Goal: Obtain resource: Download file/media

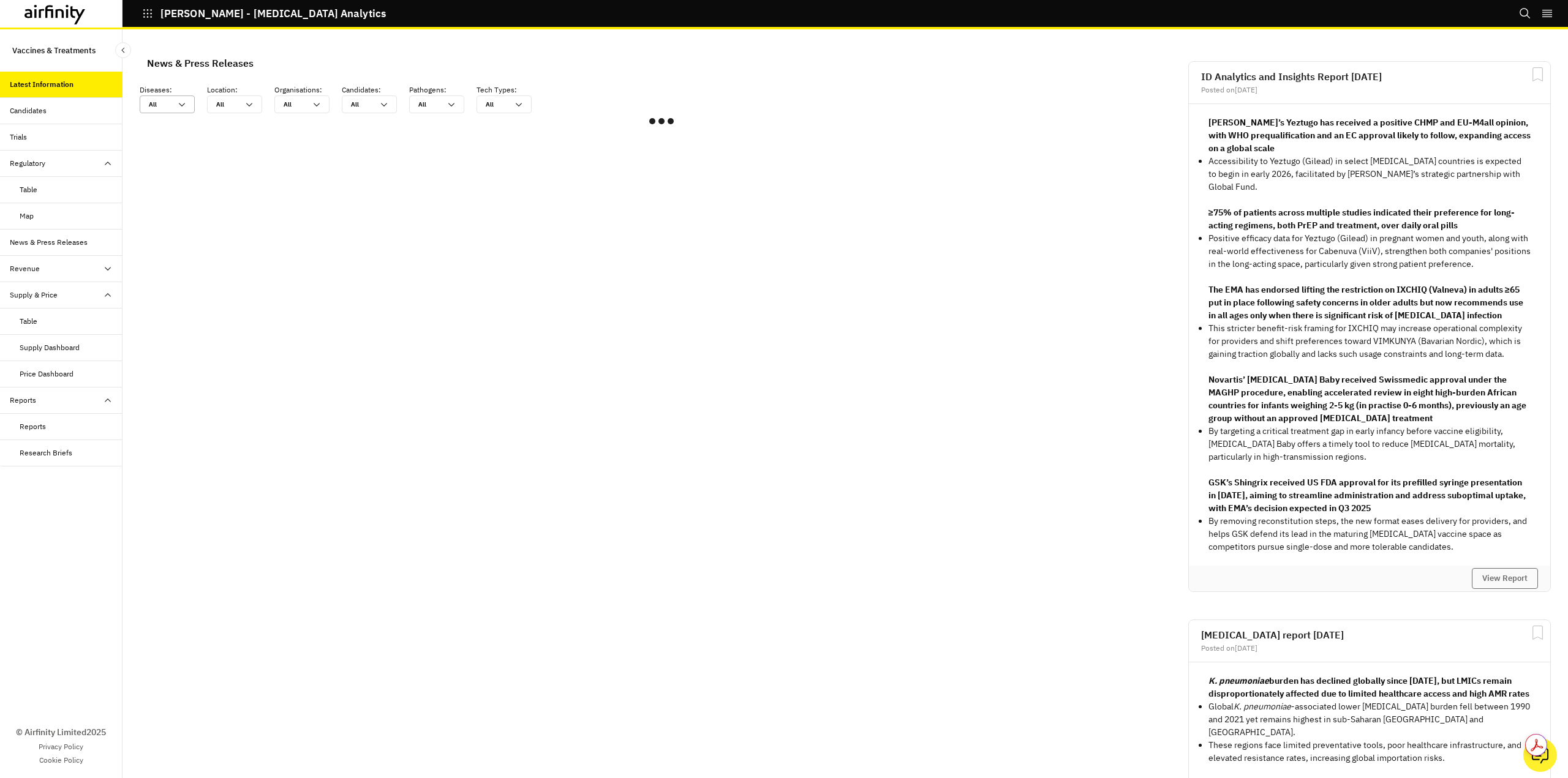
scroll to position [726, 358]
click at [180, 101] on icon at bounding box center [182, 105] width 10 height 10
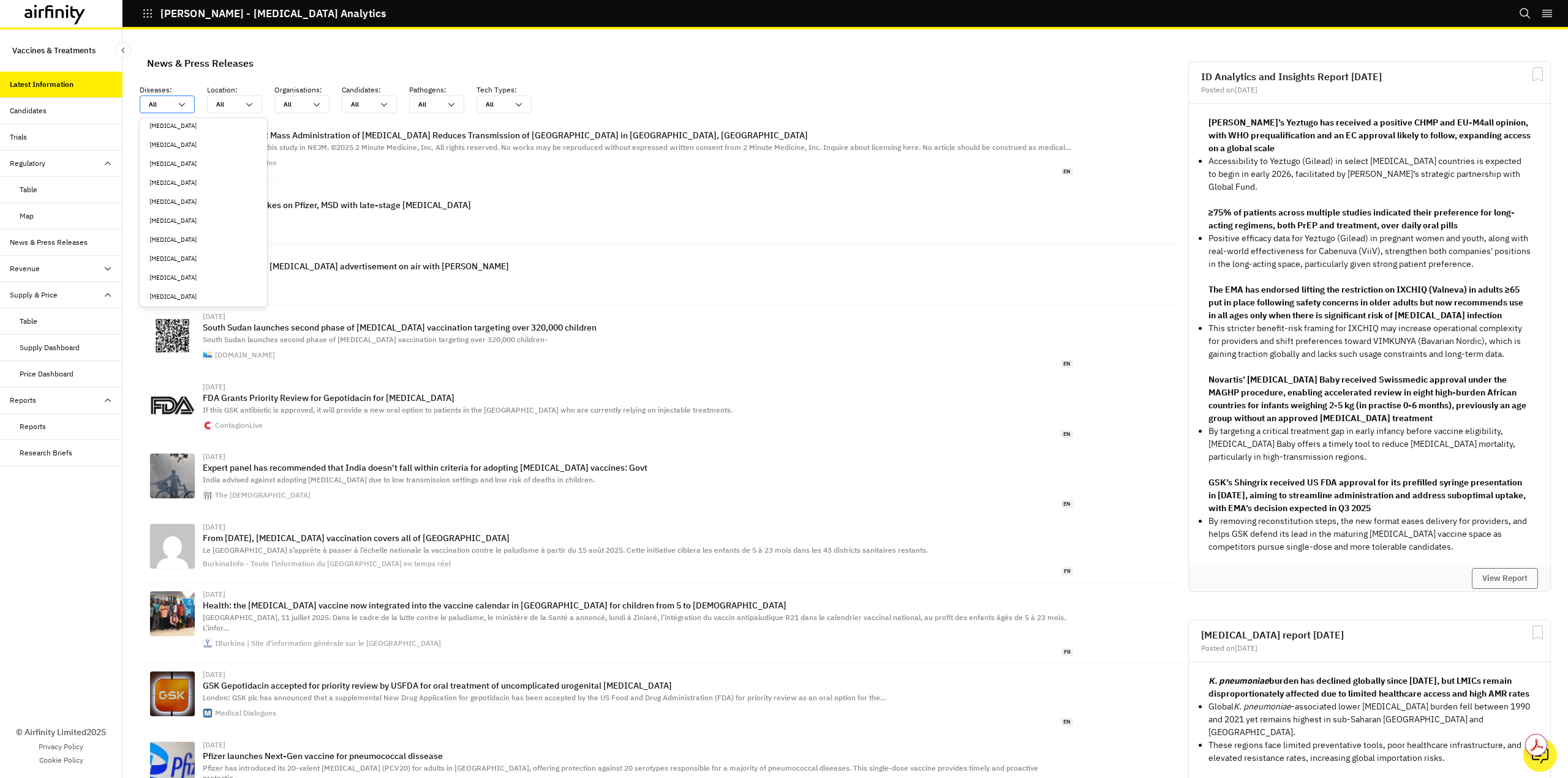
scroll to position [428, 0]
click at [205, 272] on div "Clostridioides [MEDICAL_DATA]" at bounding box center [203, 273] width 108 height 9
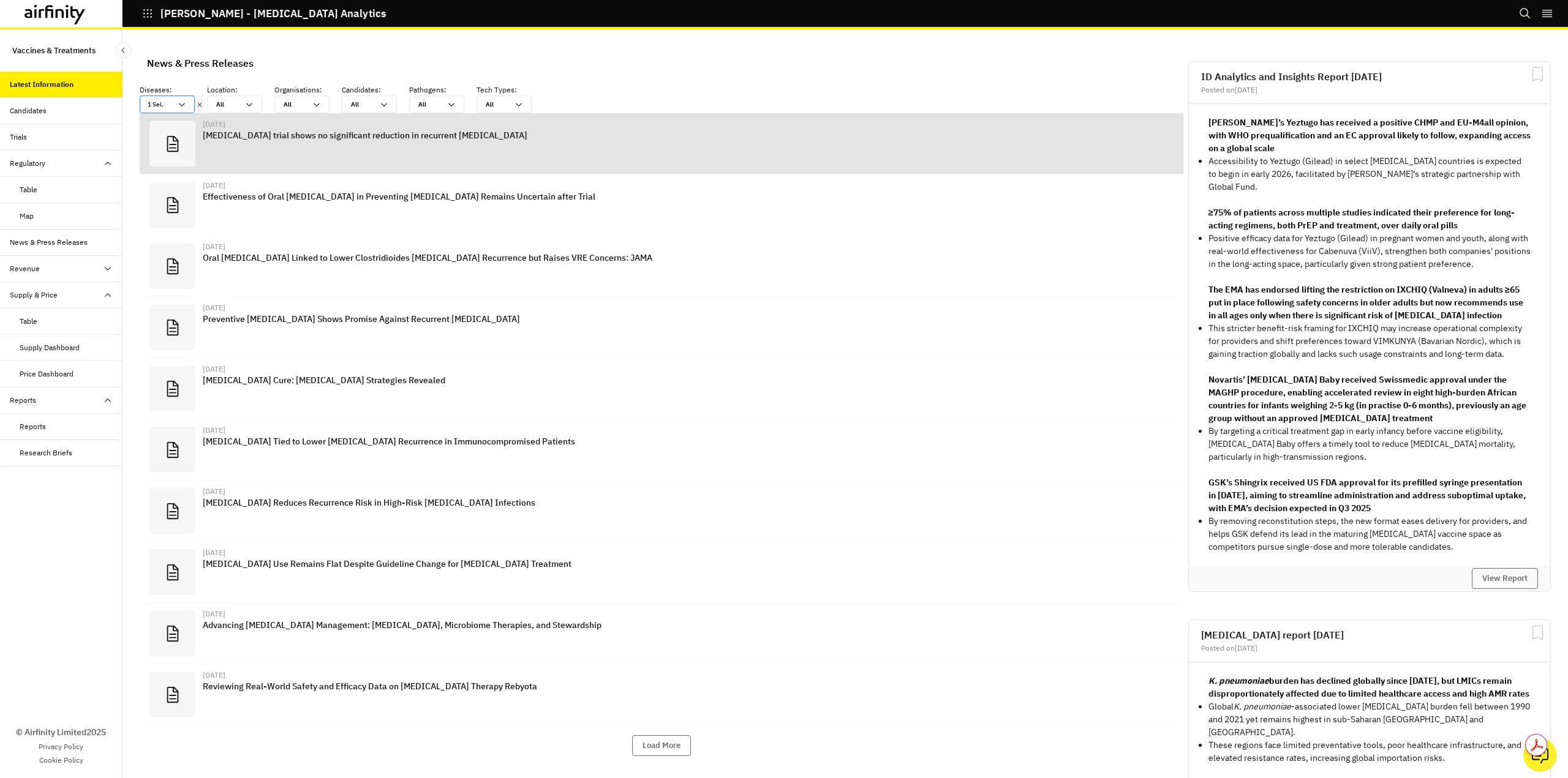
scroll to position [806, 358]
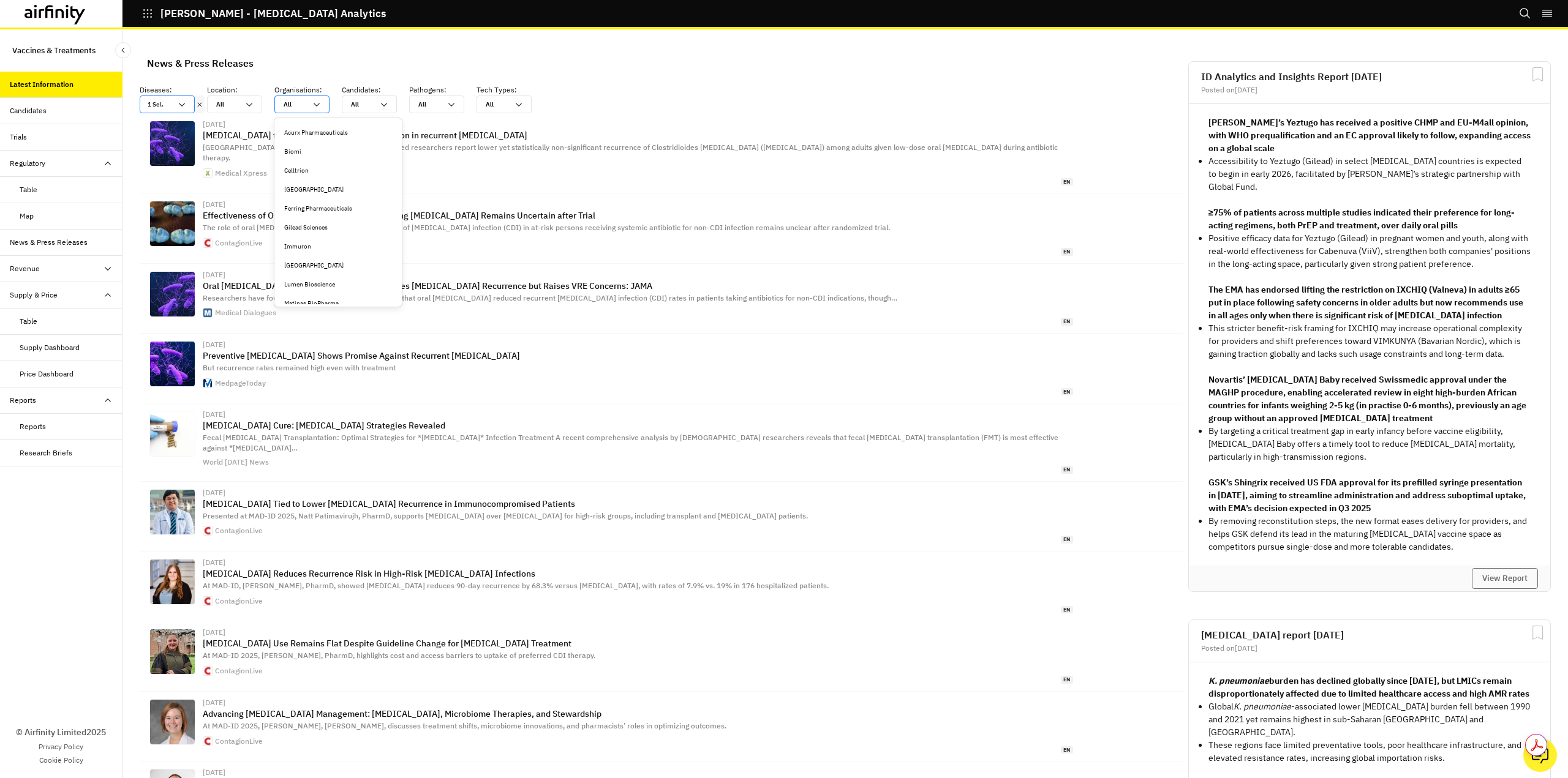
click at [318, 101] on icon at bounding box center [316, 105] width 10 height 10
click at [307, 255] on div "Pfizer" at bounding box center [338, 257] width 108 height 9
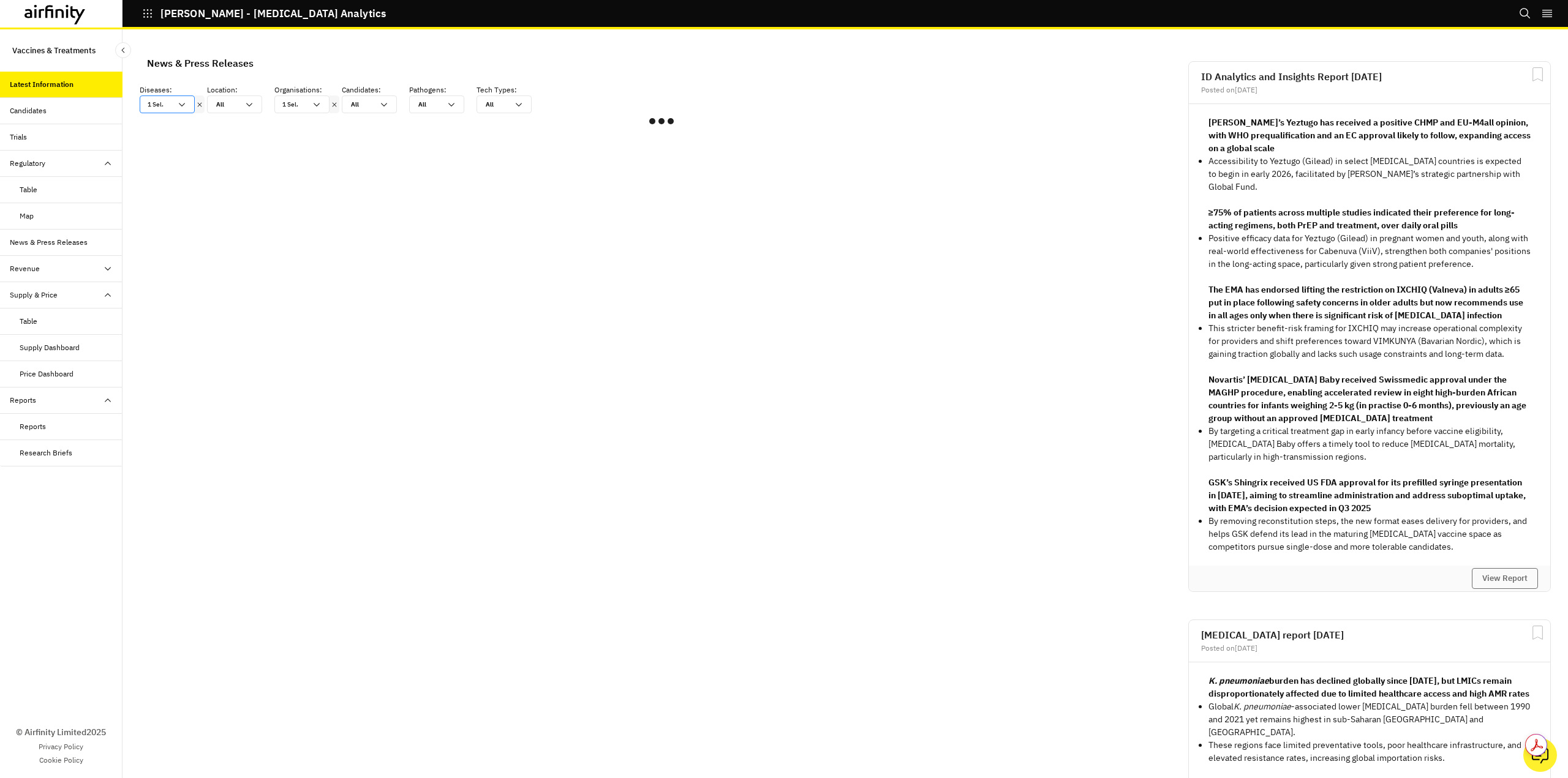
scroll to position [726, 358]
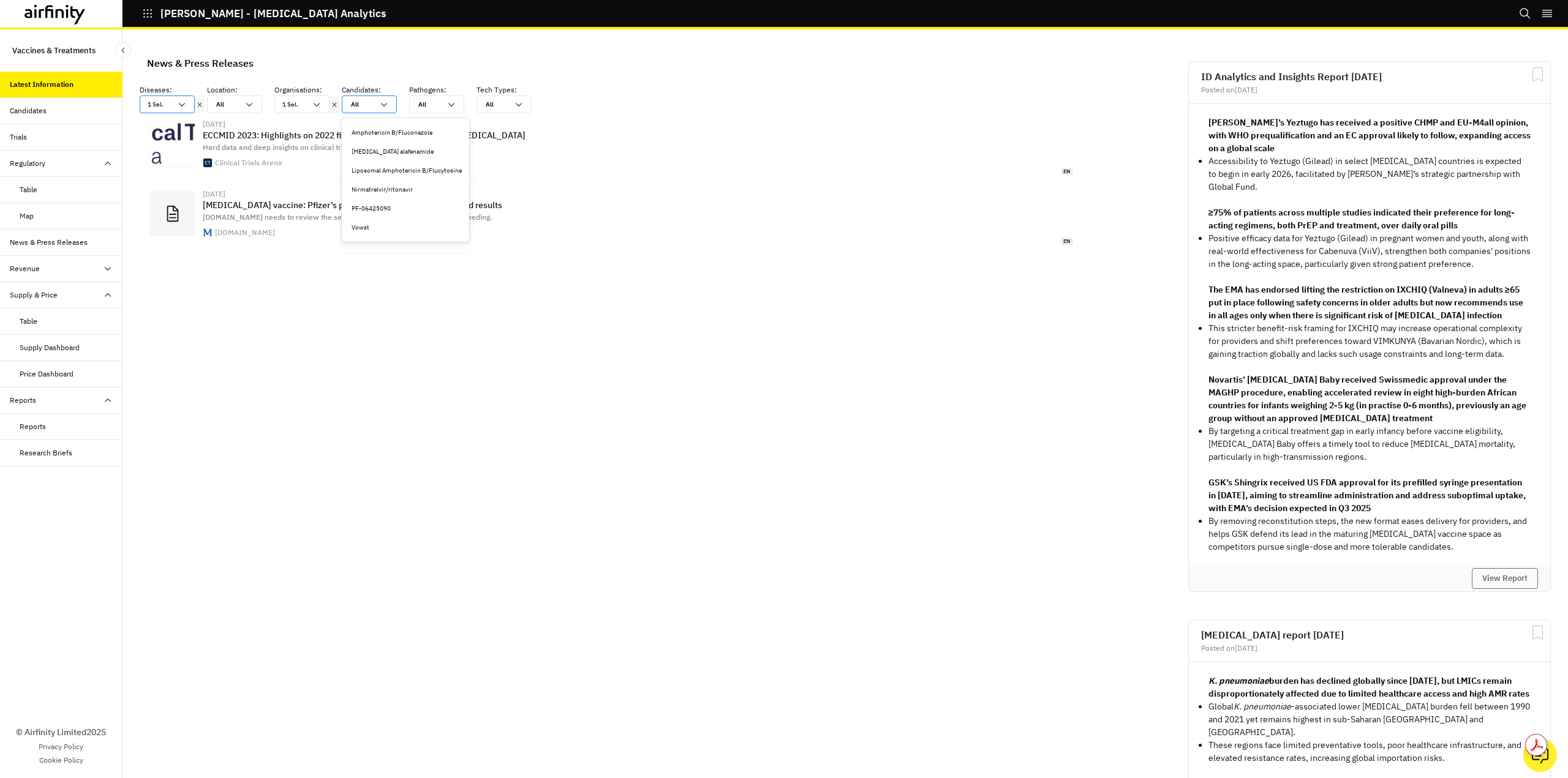
click at [372, 104] on div at bounding box center [362, 104] width 22 height 12
click at [454, 103] on icon at bounding box center [451, 105] width 10 height 10
click at [522, 101] on icon at bounding box center [518, 105] width 10 height 10
click at [393, 105] on div "All All" at bounding box center [369, 104] width 55 height 18
click at [707, 109] on div "Diseases : option Clostridioides difficile, selected. Select is focused ,type t…" at bounding box center [661, 98] width 1044 height 29
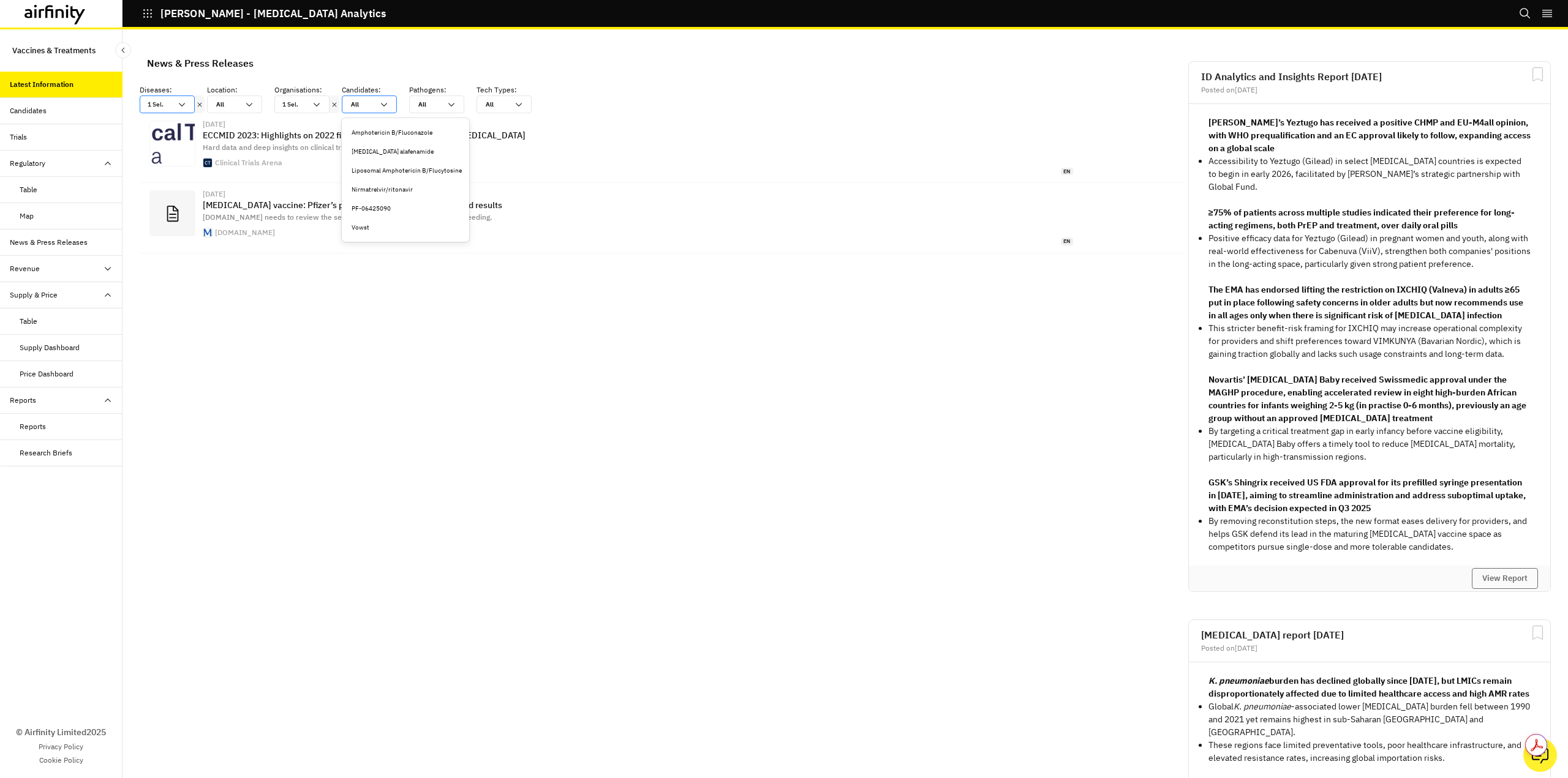
click at [388, 101] on icon at bounding box center [384, 105] width 10 height 10
click at [450, 105] on icon at bounding box center [451, 105] width 6 height 4
click at [521, 107] on icon at bounding box center [518, 105] width 10 height 10
click at [311, 105] on icon at bounding box center [316, 105] width 10 height 10
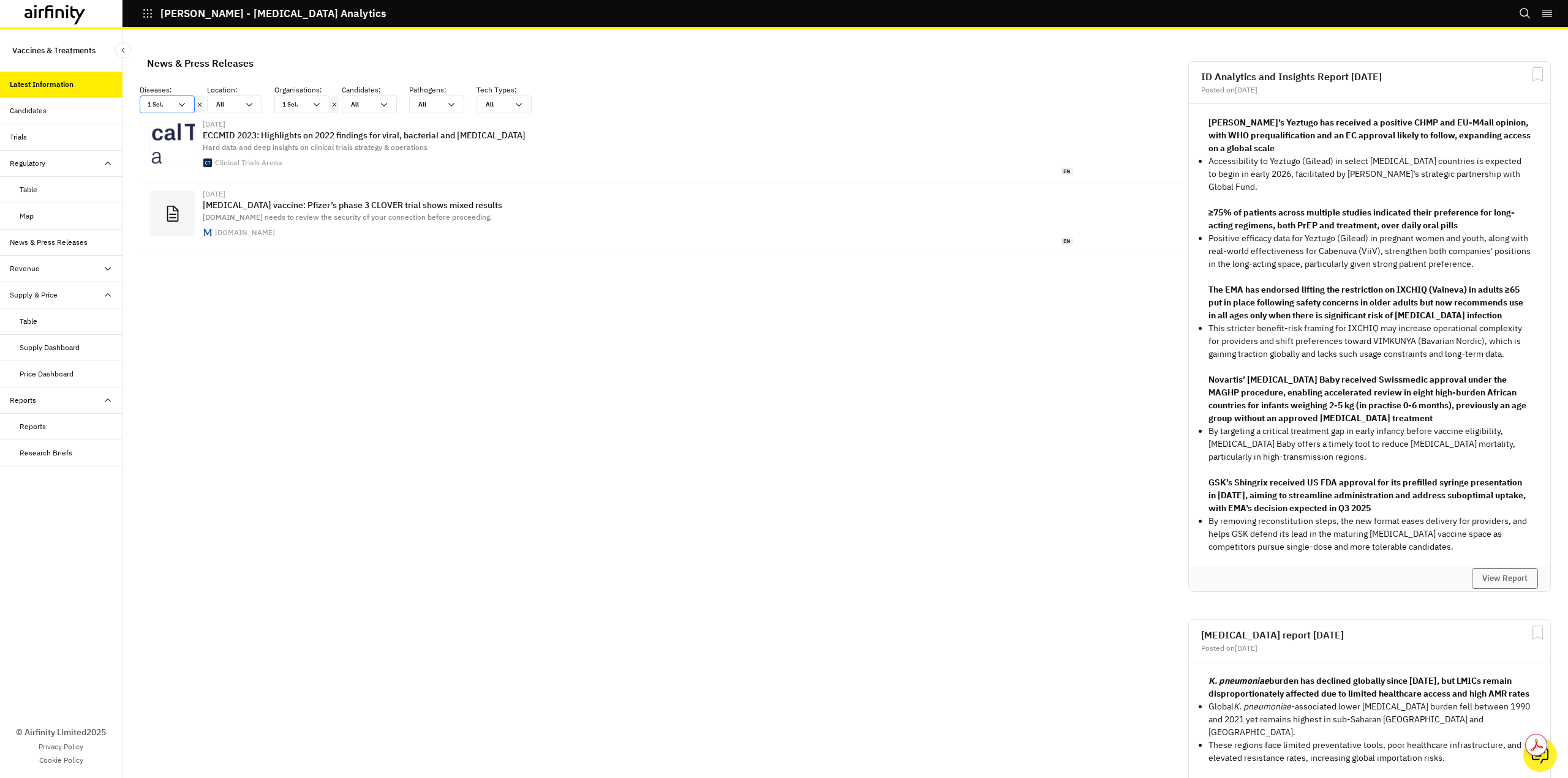
click at [779, 44] on div "News & Press Releases Diseases : option Clostridioides difficile, selected. Sel…" at bounding box center [661, 151] width 1048 height 219
click at [317, 104] on icon at bounding box center [316, 105] width 10 height 10
click at [308, 132] on div "Pfizer ✓" at bounding box center [338, 133] width 108 height 9
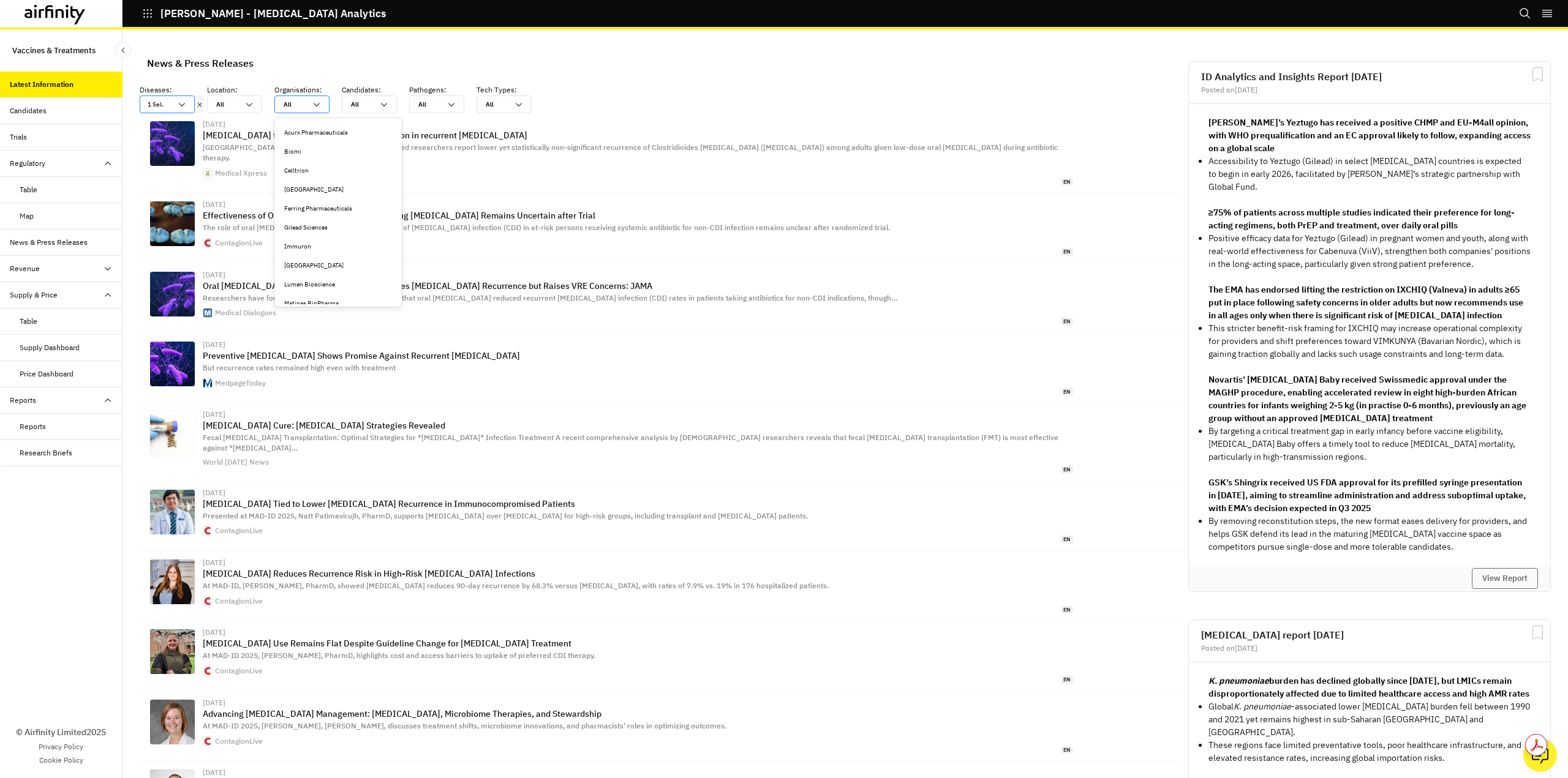
click at [322, 105] on div "All All" at bounding box center [302, 104] width 55 height 18
click at [295, 195] on div "Pfizer" at bounding box center [338, 196] width 108 height 9
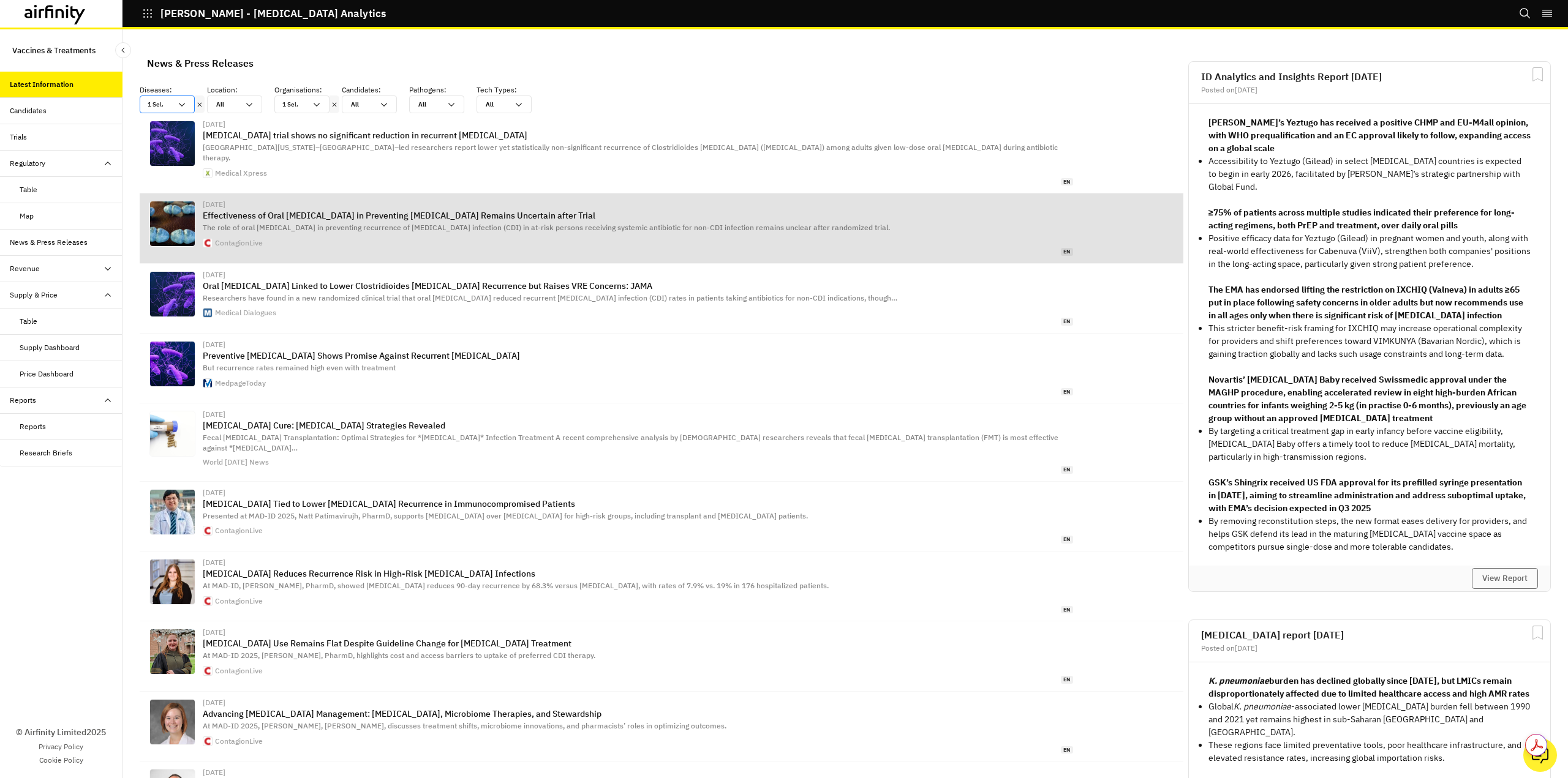
scroll to position [726, 358]
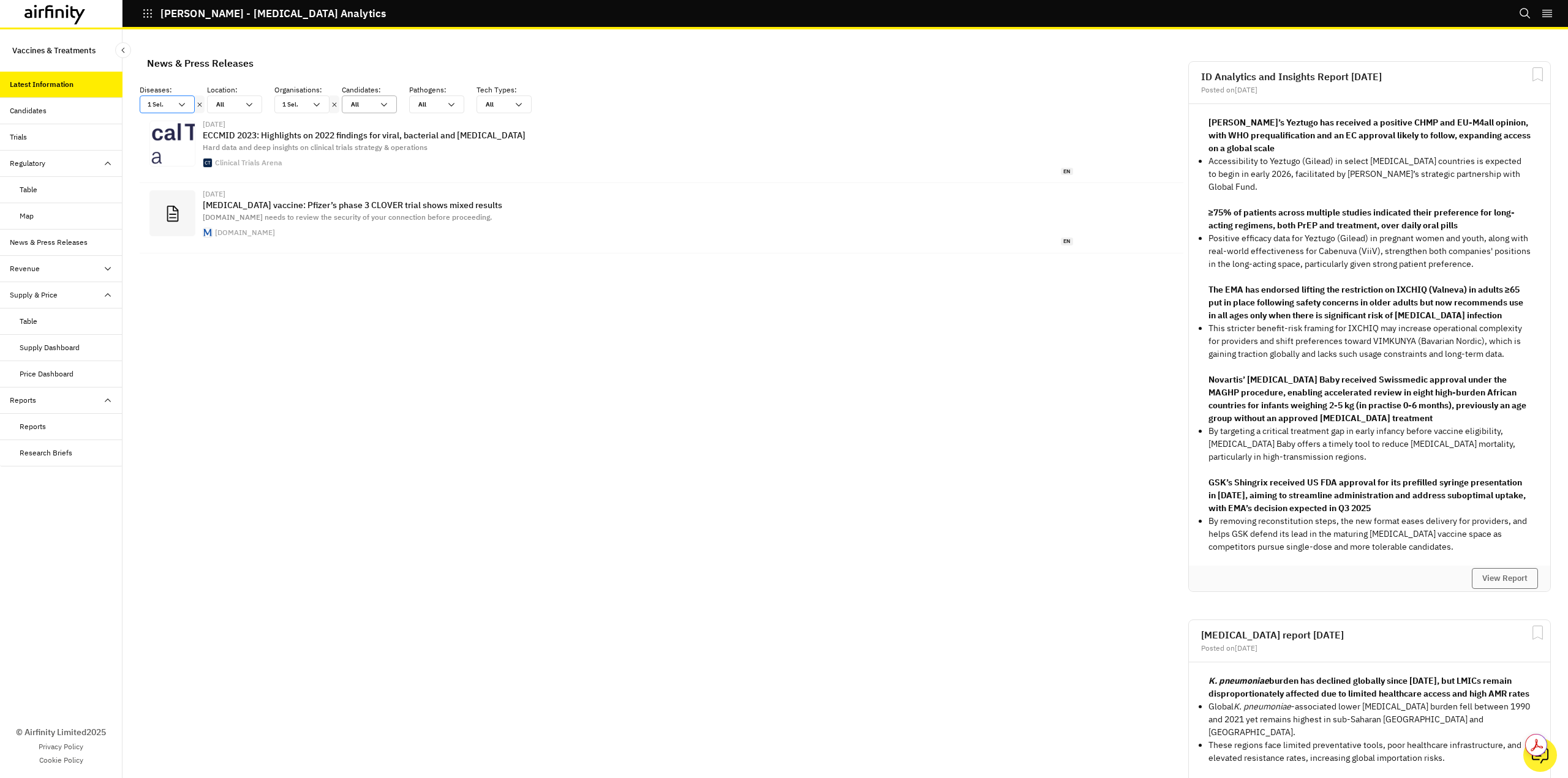
click at [388, 104] on icon at bounding box center [384, 105] width 10 height 10
click at [450, 104] on icon at bounding box center [451, 105] width 10 height 10
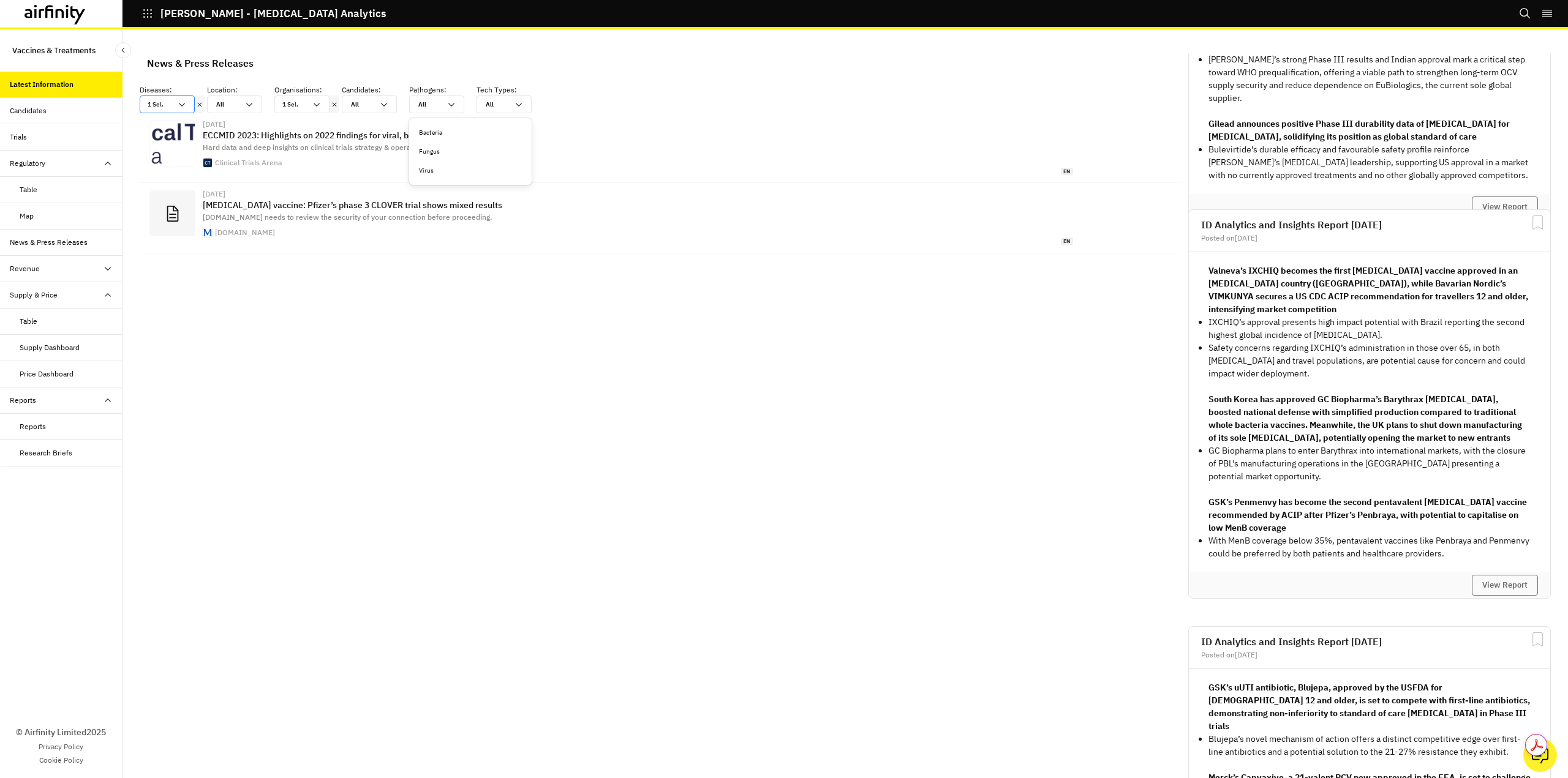
scroll to position [2755, 0]
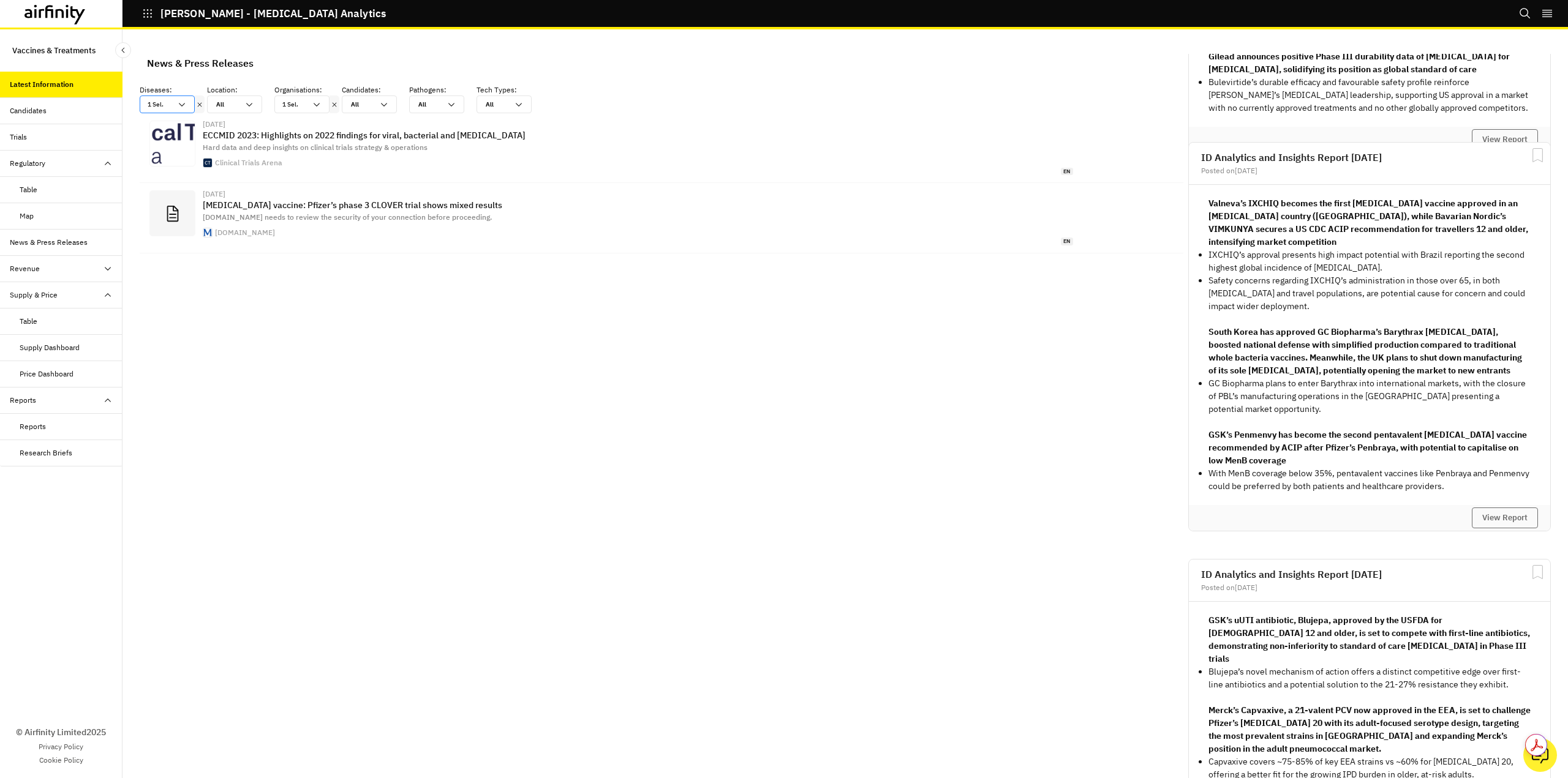
click at [107, 269] on icon at bounding box center [108, 268] width 6 height 4
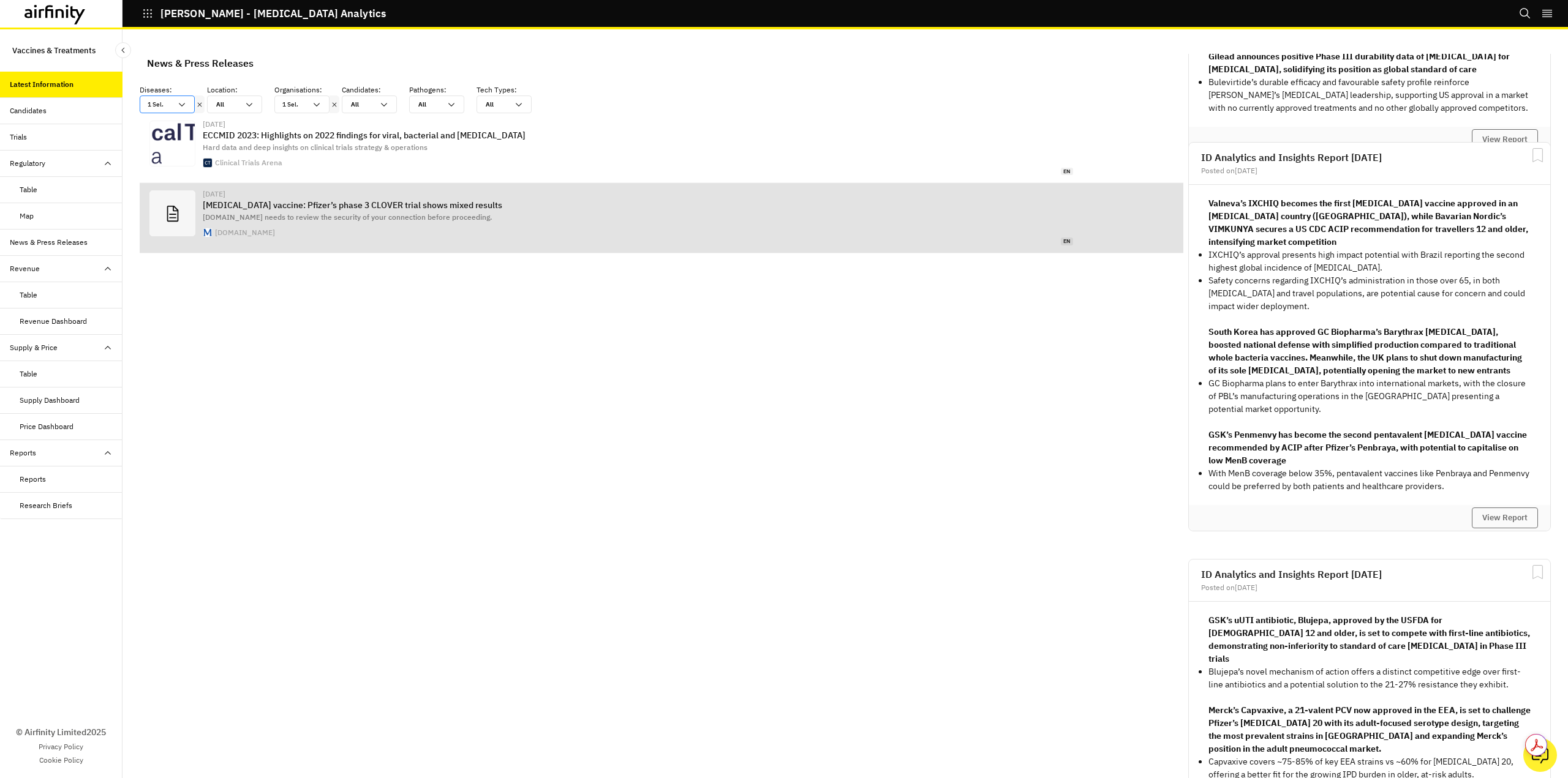
click at [379, 203] on p "C. difficile vaccine: Pfizer’s phase 3 CLOVER trial shows mixed results" at bounding box center [638, 205] width 870 height 10
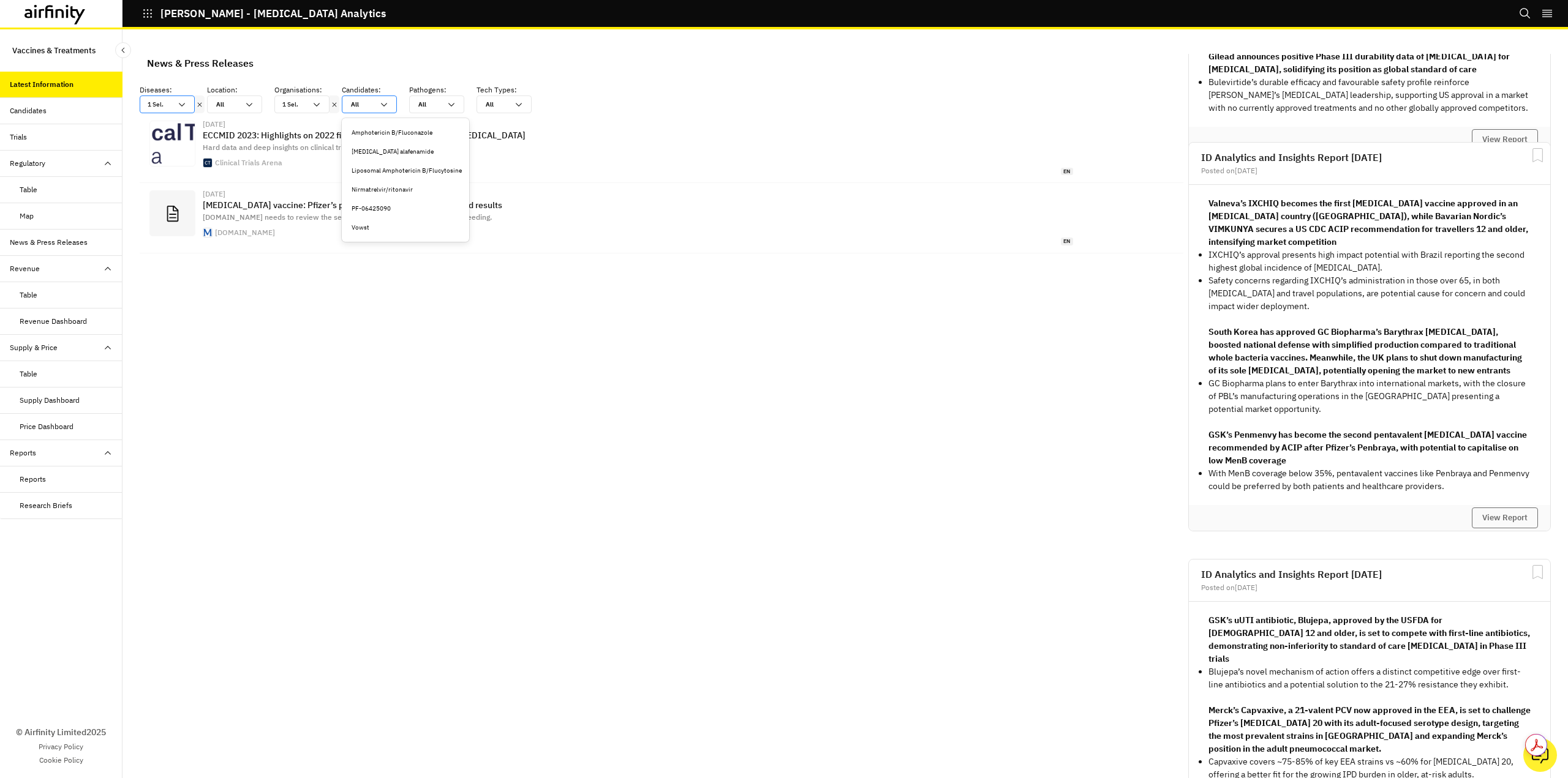
click at [388, 103] on icon at bounding box center [384, 105] width 10 height 10
click at [385, 211] on div "PF-06425090" at bounding box center [405, 208] width 108 height 9
click at [21, 140] on div "Trials" at bounding box center [19, 137] width 17 height 11
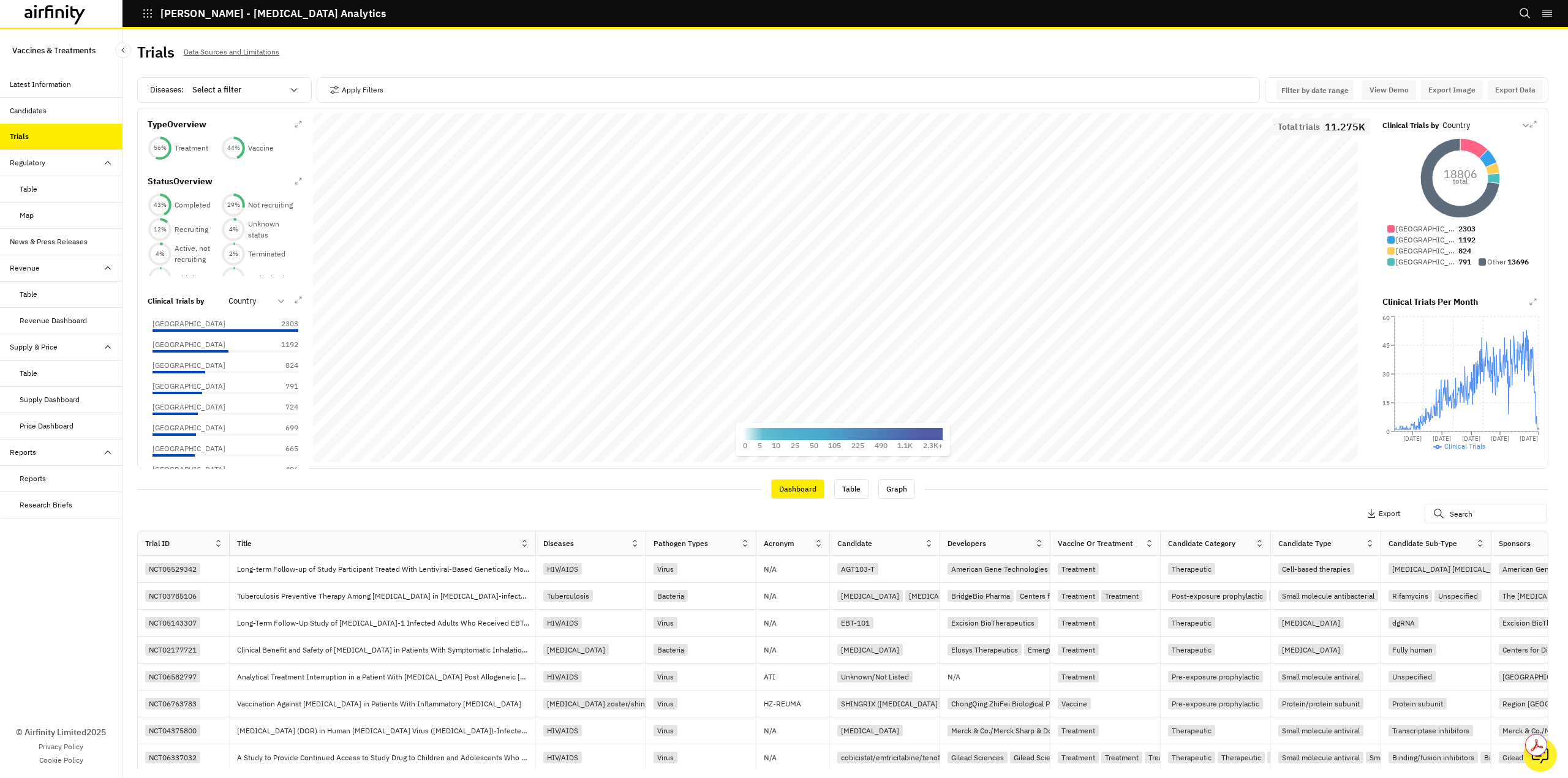
click at [608, 533] on div "Diseases" at bounding box center [591, 543] width 110 height 24
click at [594, 545] on div "Diseases" at bounding box center [583, 543] width 94 height 15
click at [635, 547] on icon at bounding box center [635, 543] width 9 height 9
click at [579, 604] on div "Sort Ascending" at bounding box center [581, 599] width 126 height 27
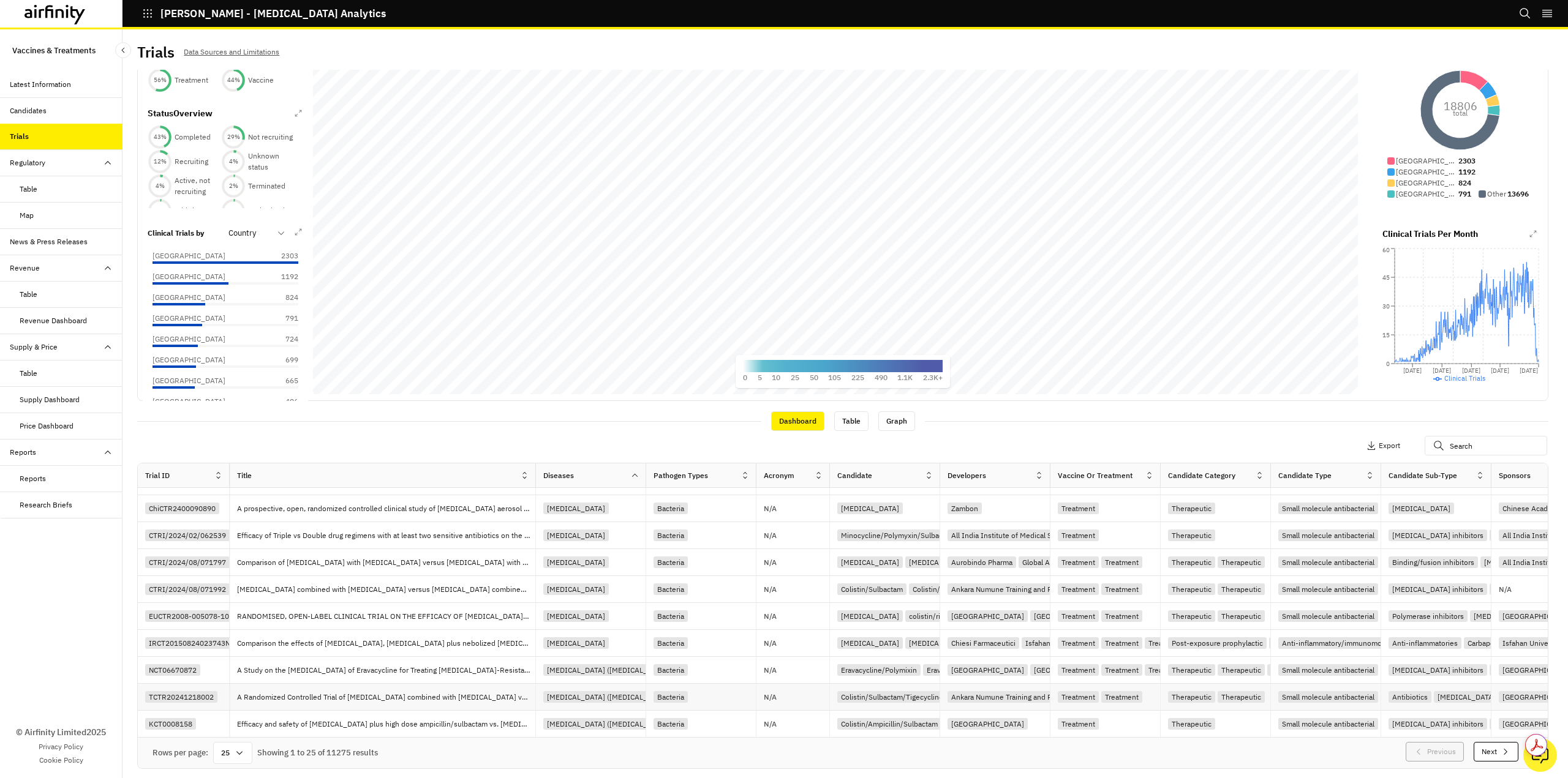
scroll to position [3, 0]
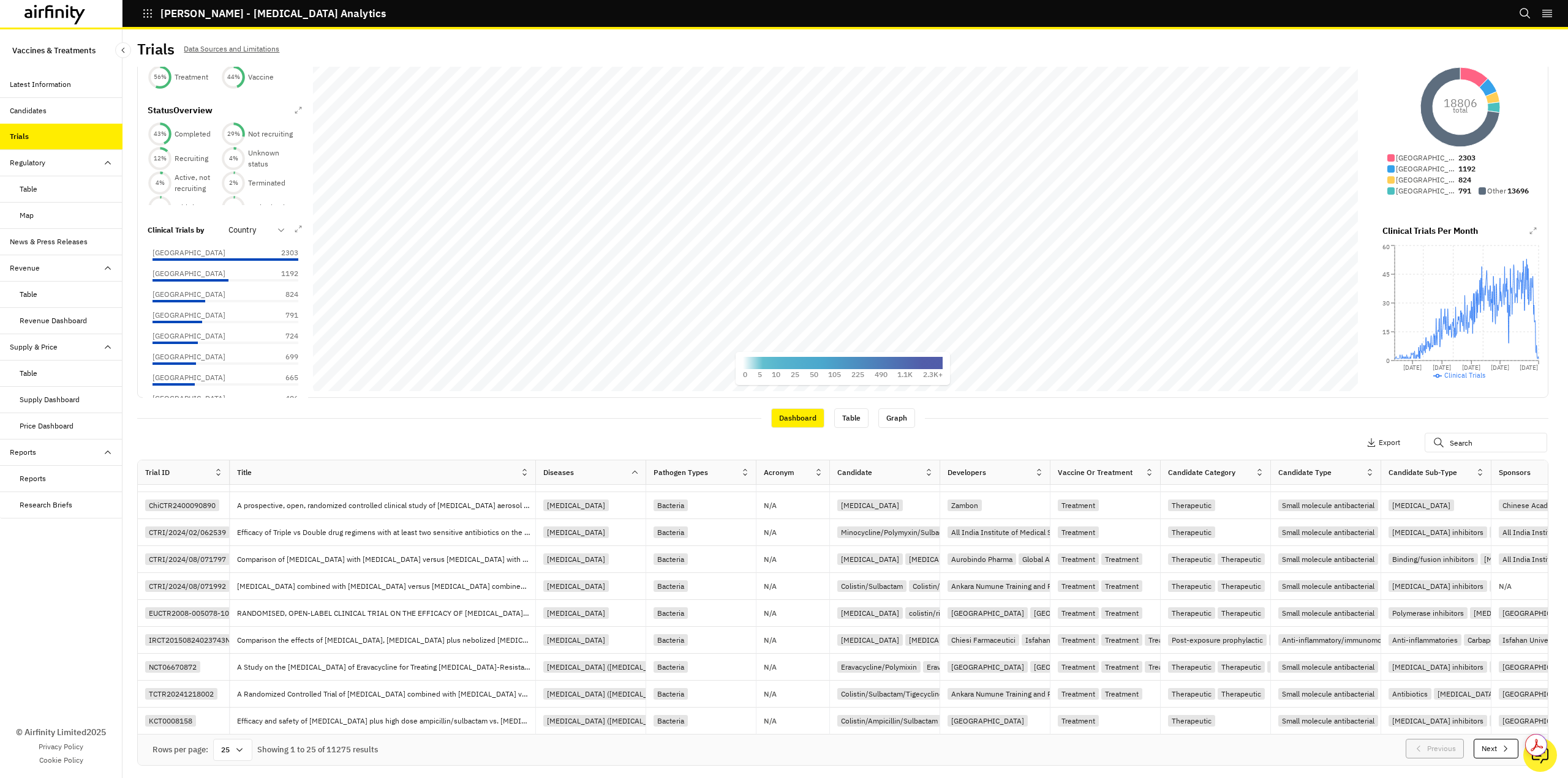
click at [243, 752] on icon at bounding box center [240, 750] width 10 height 10
click at [240, 591] on div "100" at bounding box center [233, 588] width 36 height 27
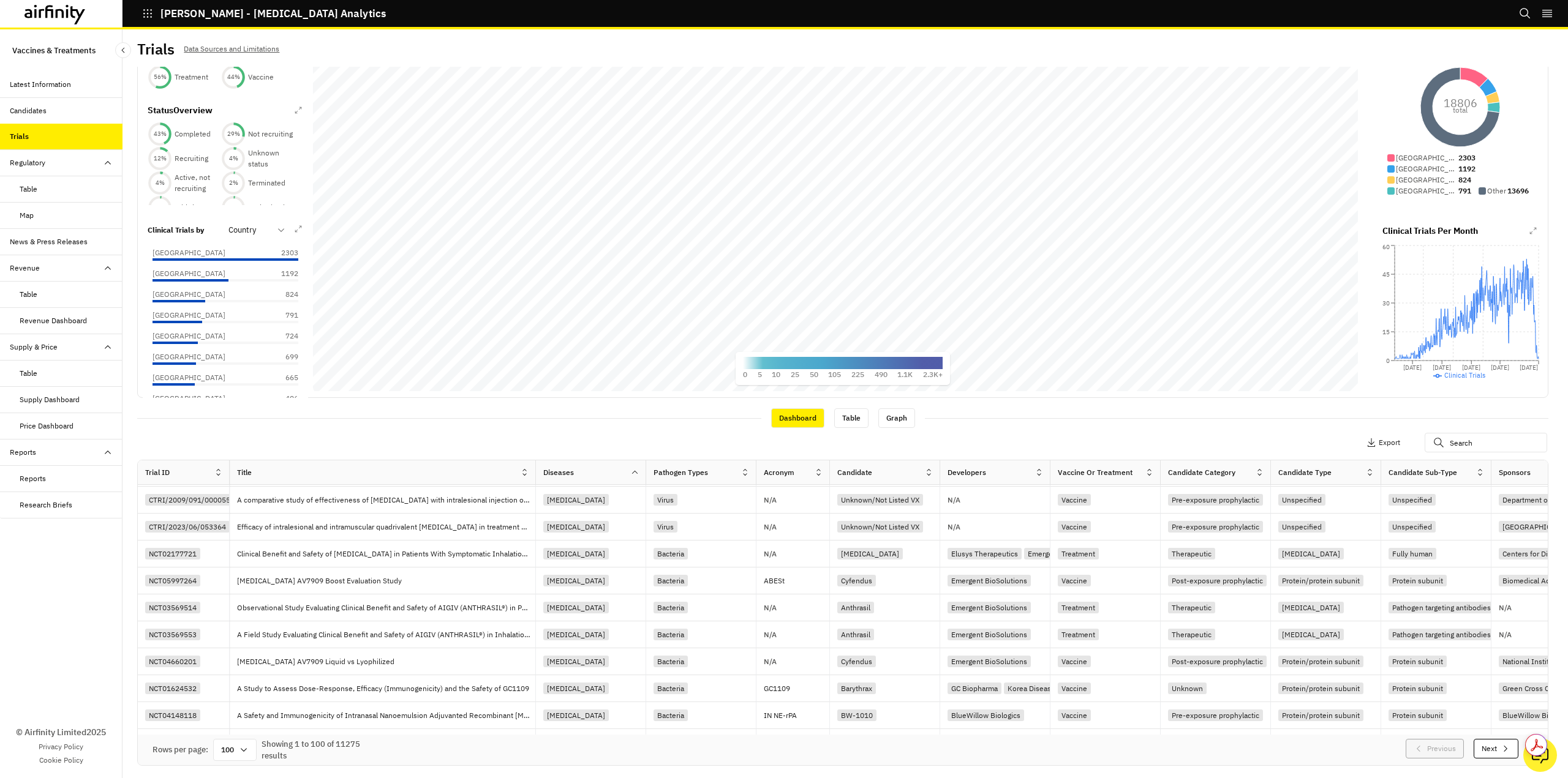
scroll to position [1651, 0]
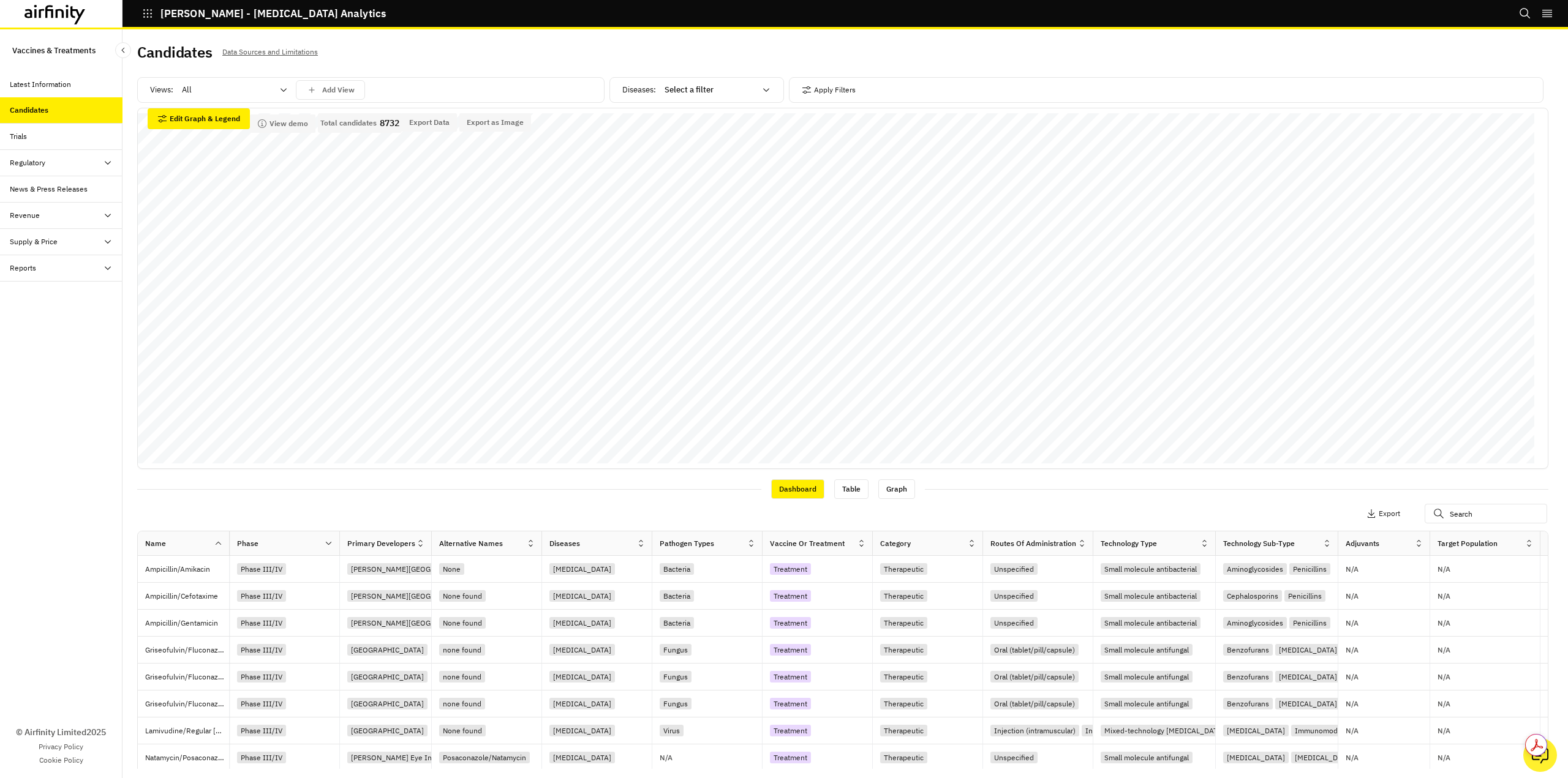
click at [279, 94] on div "All" at bounding box center [226, 90] width 105 height 20
click at [228, 144] on div "Vaccines" at bounding box center [235, 143] width 103 height 12
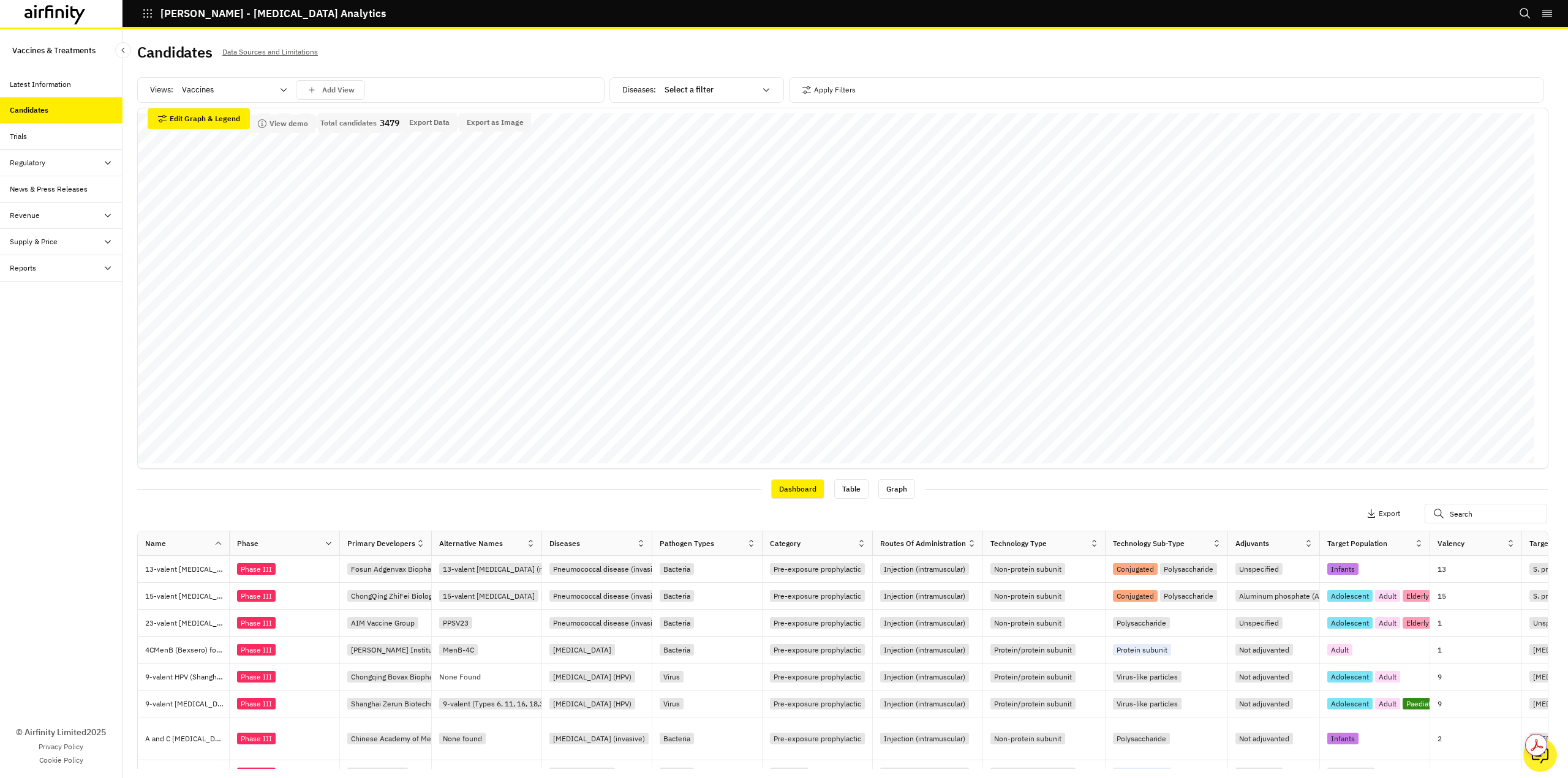
click at [681, 94] on div at bounding box center [709, 90] width 91 height 15
click at [722, 196] on p "Clostridioides difficile" at bounding box center [719, 197] width 116 height 12
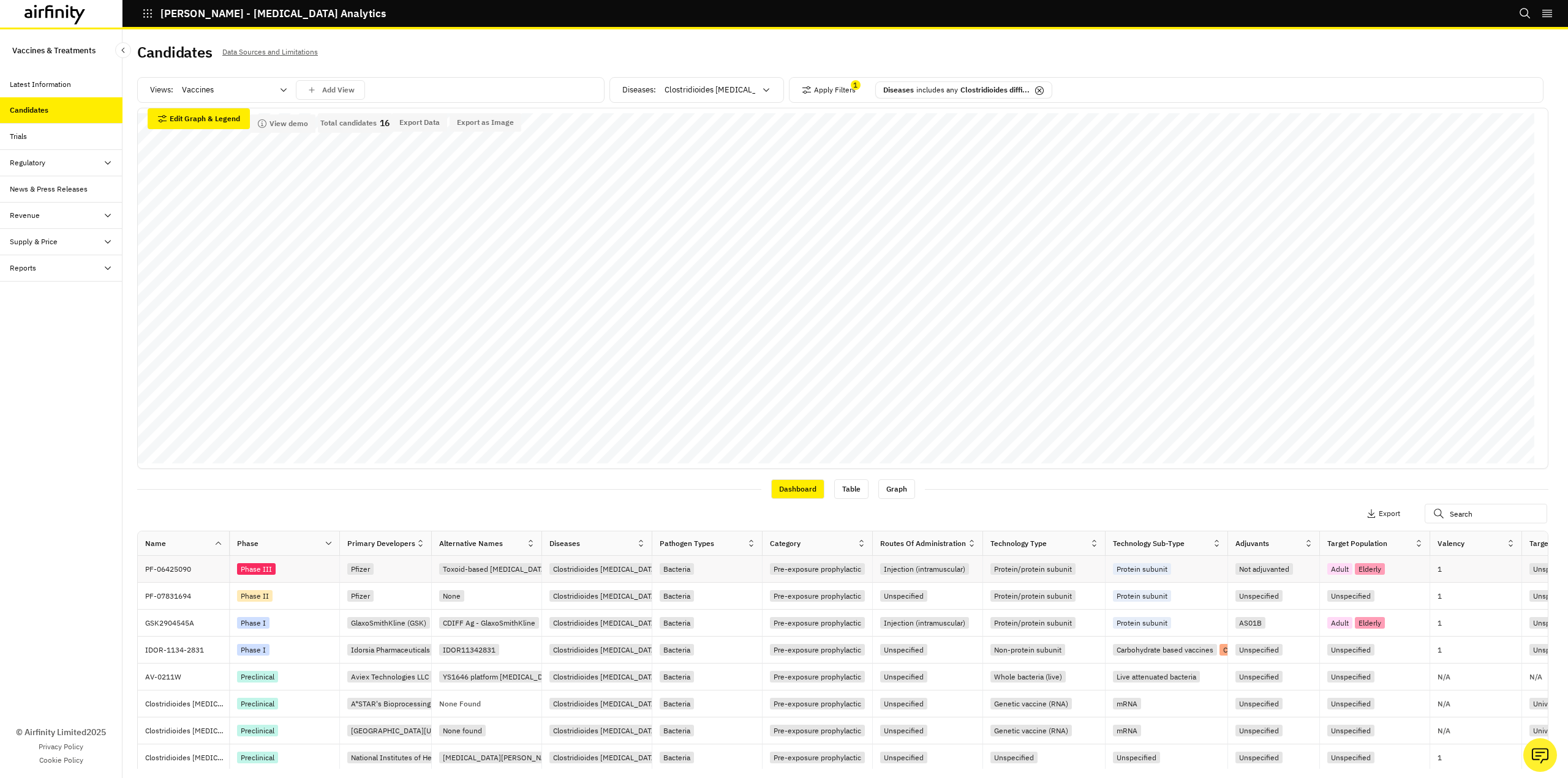
click at [262, 570] on div "Phase III" at bounding box center [256, 569] width 38 height 12
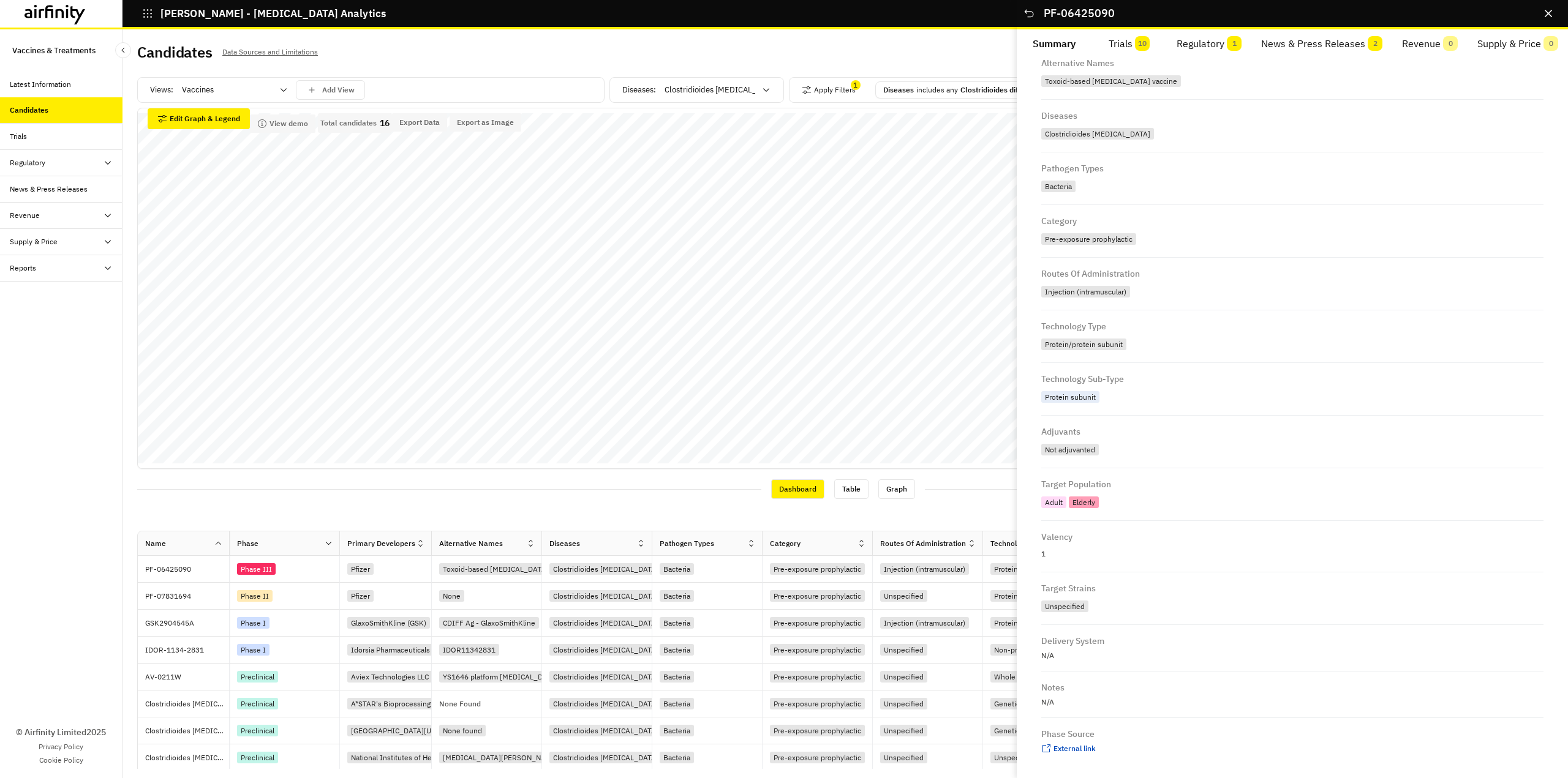
scroll to position [183, 0]
click at [1076, 747] on span "External link" at bounding box center [1075, 748] width 42 height 9
click at [1552, 19] on button "Close" at bounding box center [1548, 13] width 20 height 20
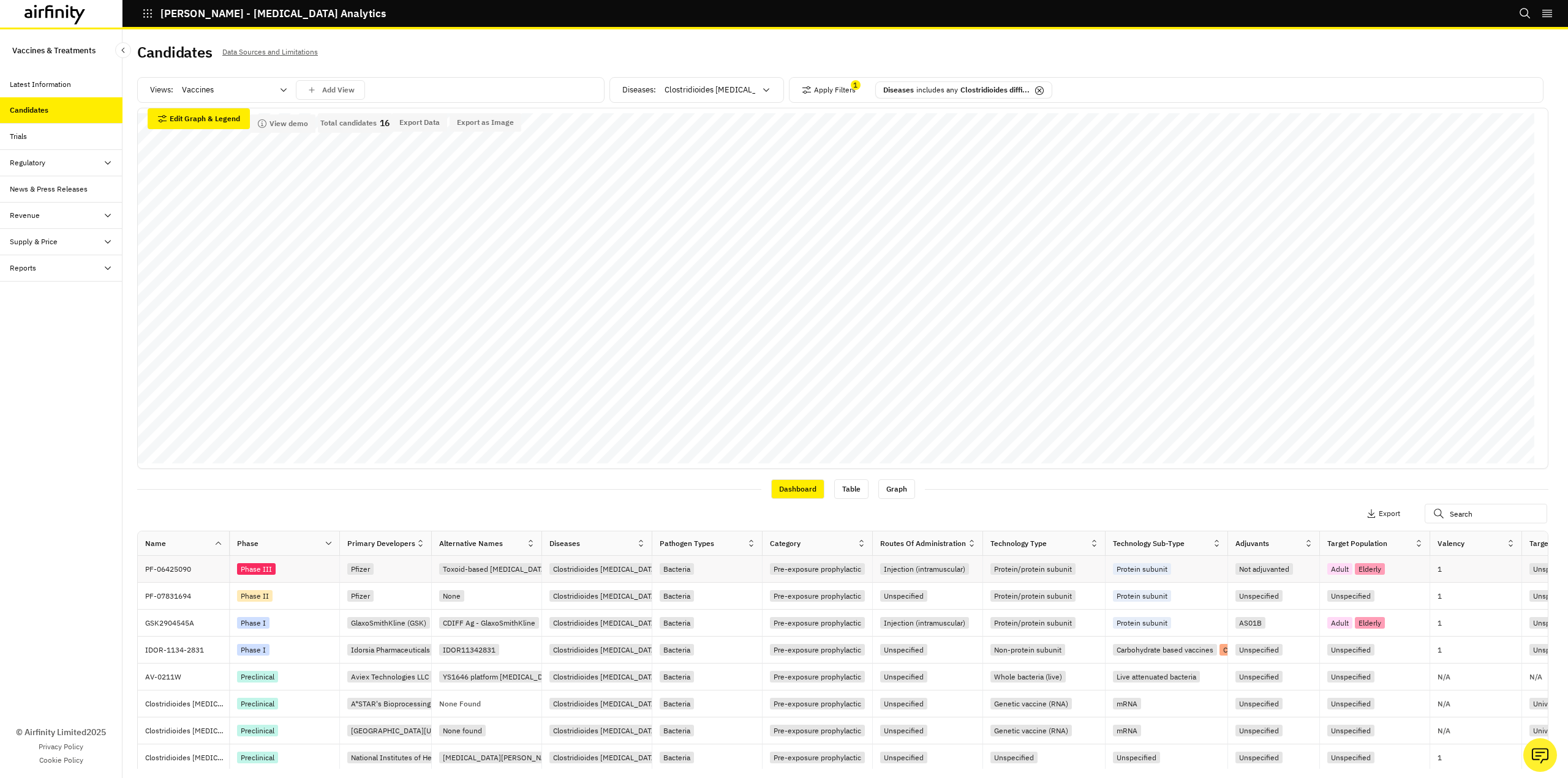
click at [678, 570] on div "Bacteria" at bounding box center [677, 569] width 34 height 12
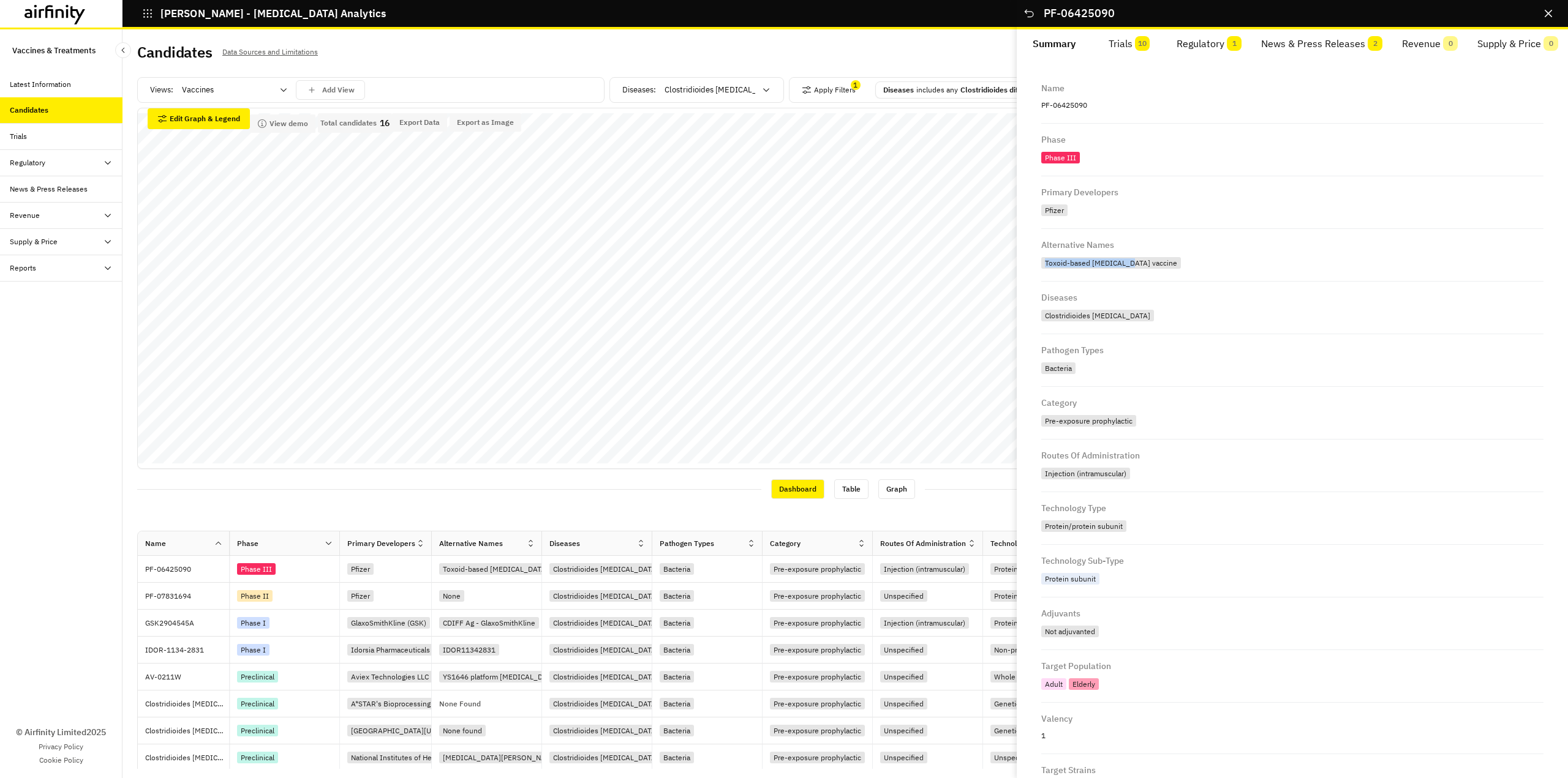
drag, startPoint x: 1121, startPoint y: 260, endPoint x: 1184, endPoint y: 258, distance: 63.0
click at [1183, 257] on div "Toxoid-based [MEDICAL_DATA] vaccine" at bounding box center [1112, 264] width 142 height 15
click at [1189, 263] on div "Toxoid-based [MEDICAL_DATA] vaccine" at bounding box center [1292, 263] width 502 height 17
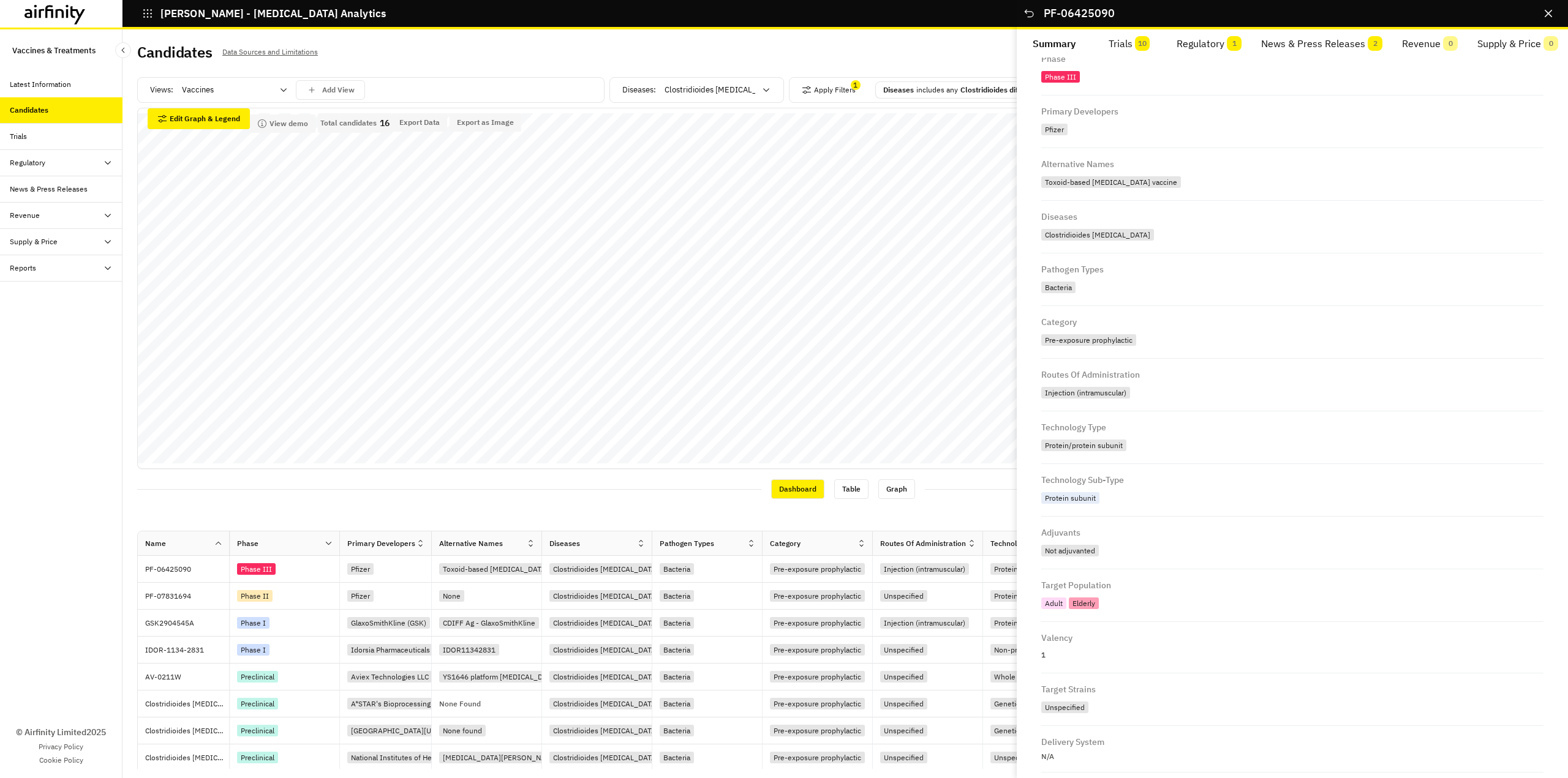
scroll to position [0, 0]
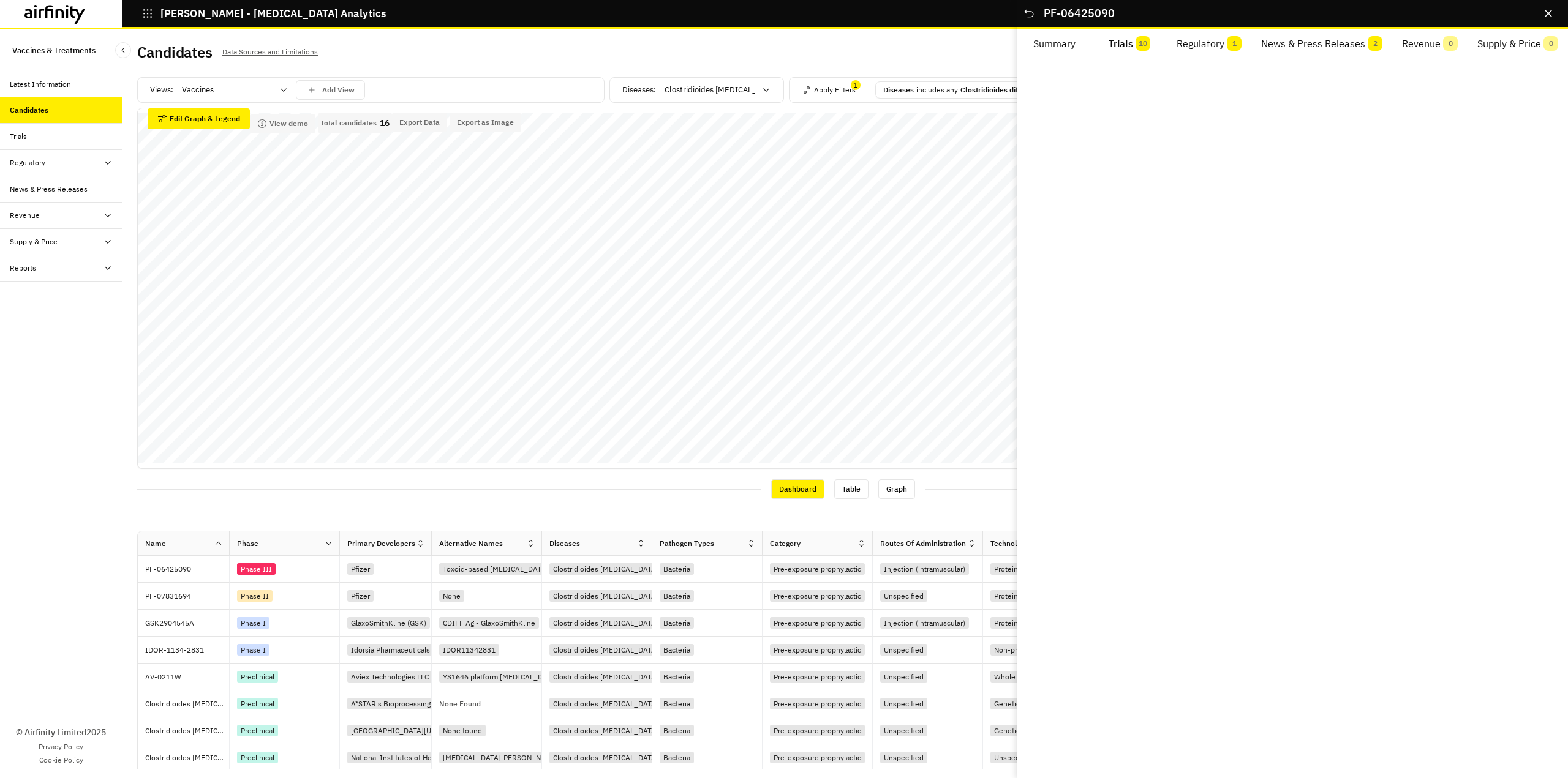
click at [1125, 45] on button "Trials 10" at bounding box center [1129, 44] width 76 height 30
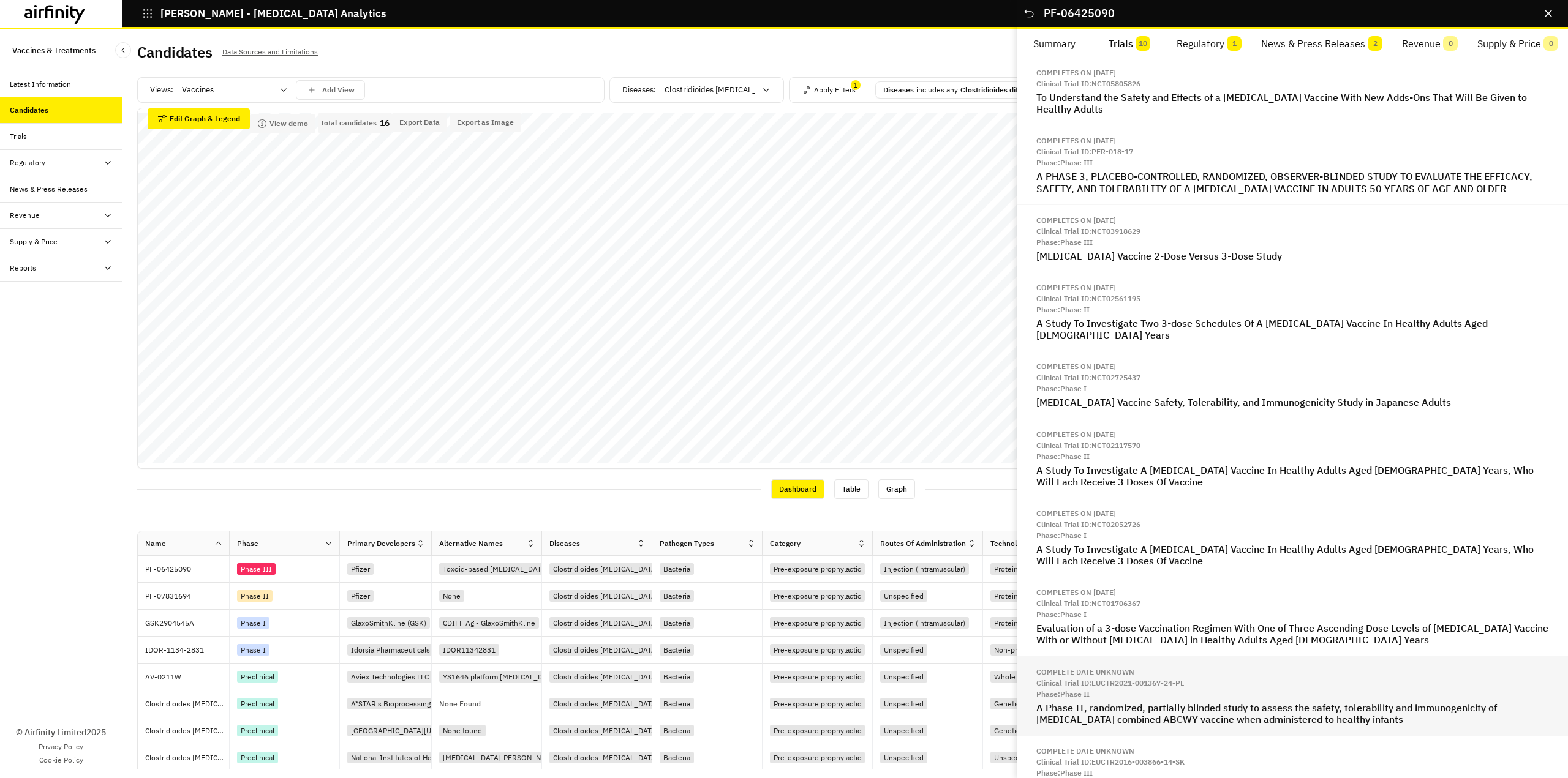
scroll to position [49, 0]
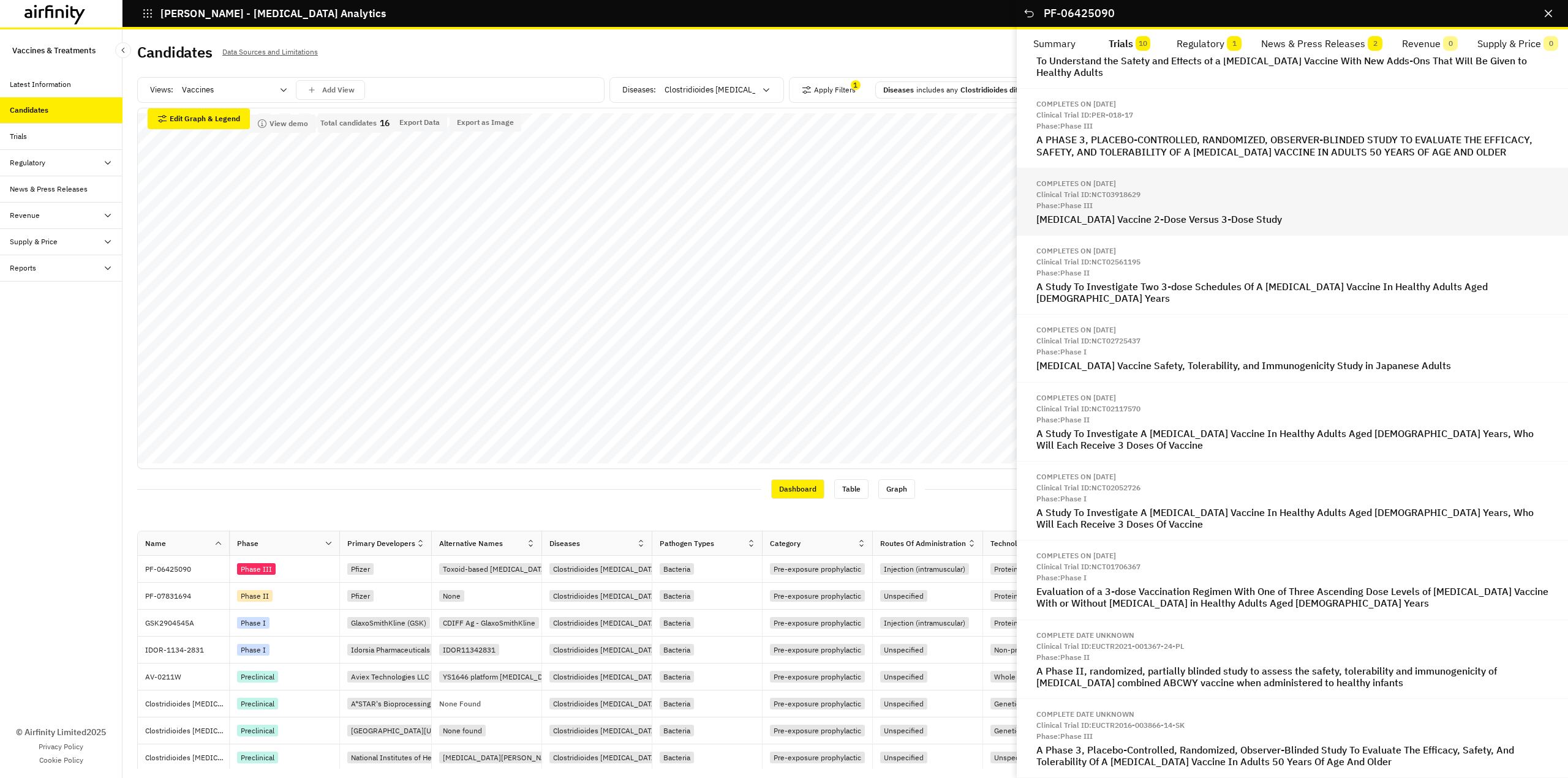
click at [1246, 220] on h2 "Clostridium Difficile Vaccine 2-Dose Versus 3-Dose Study" at bounding box center [1292, 219] width 512 height 12
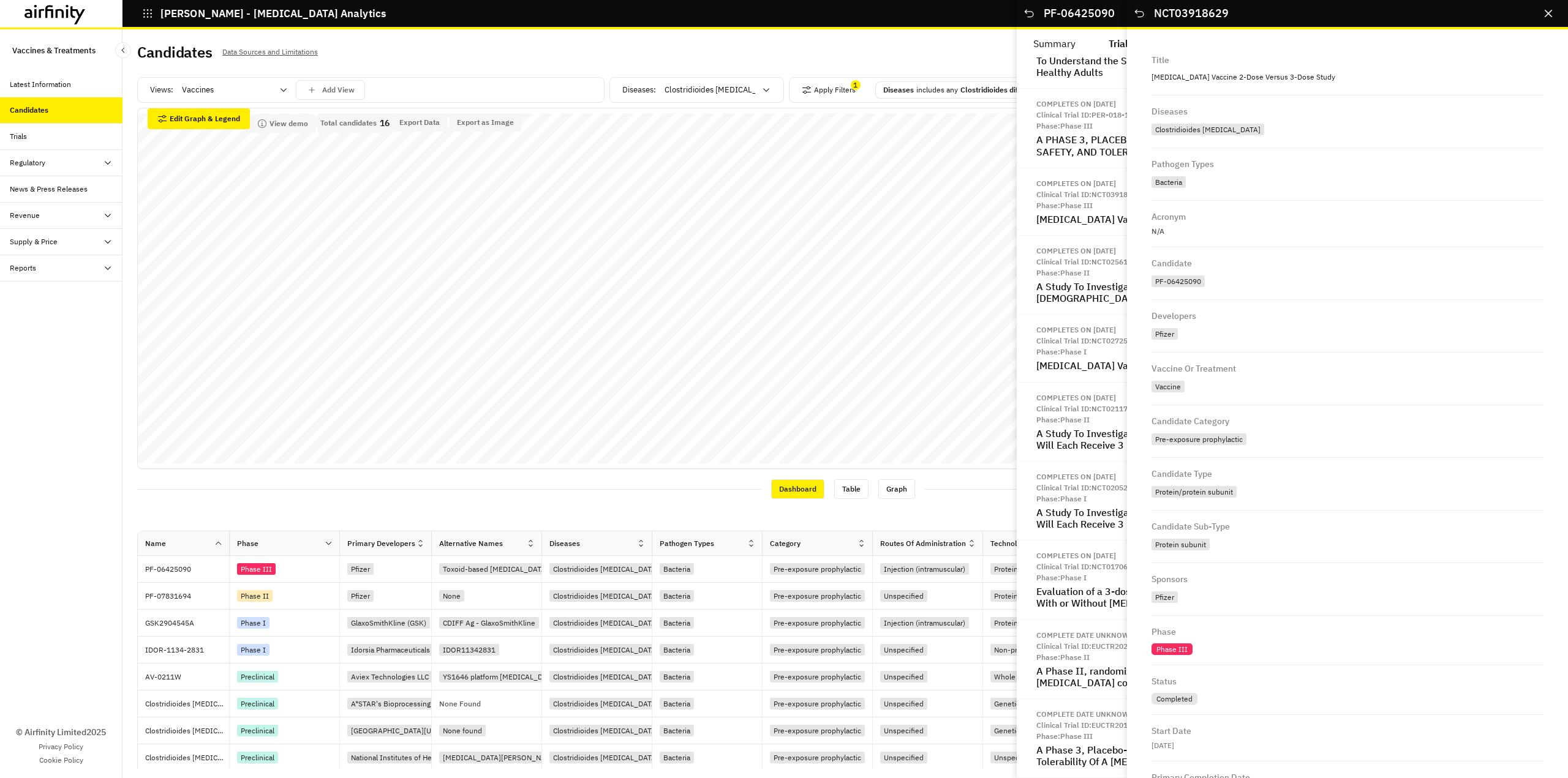
click at [1183, 653] on div "Phase III" at bounding box center [1172, 649] width 41 height 12
click at [1551, 15] on icon "Close" at bounding box center [1548, 13] width 7 height 7
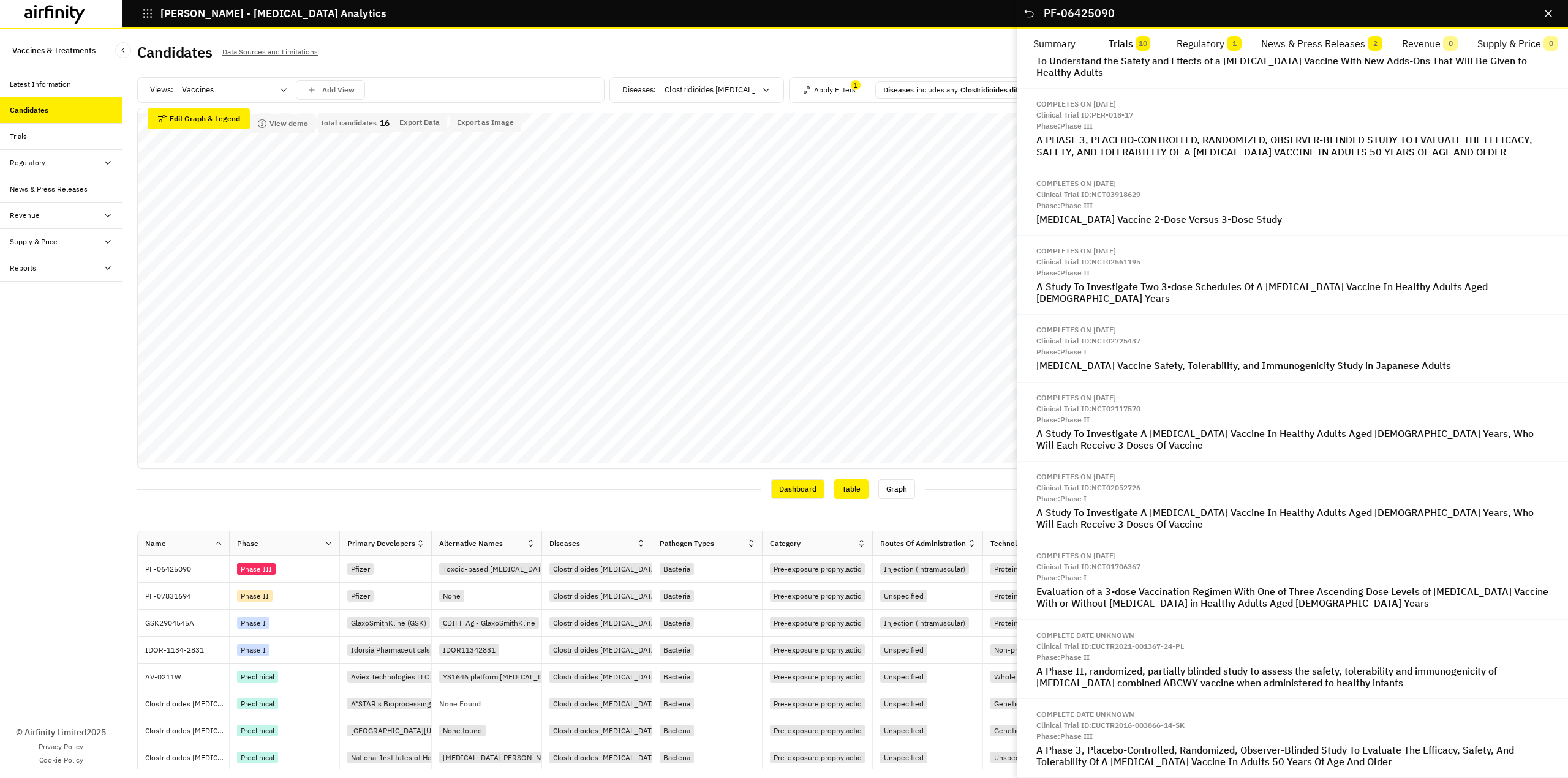
click at [853, 491] on div "Table" at bounding box center [852, 488] width 34 height 20
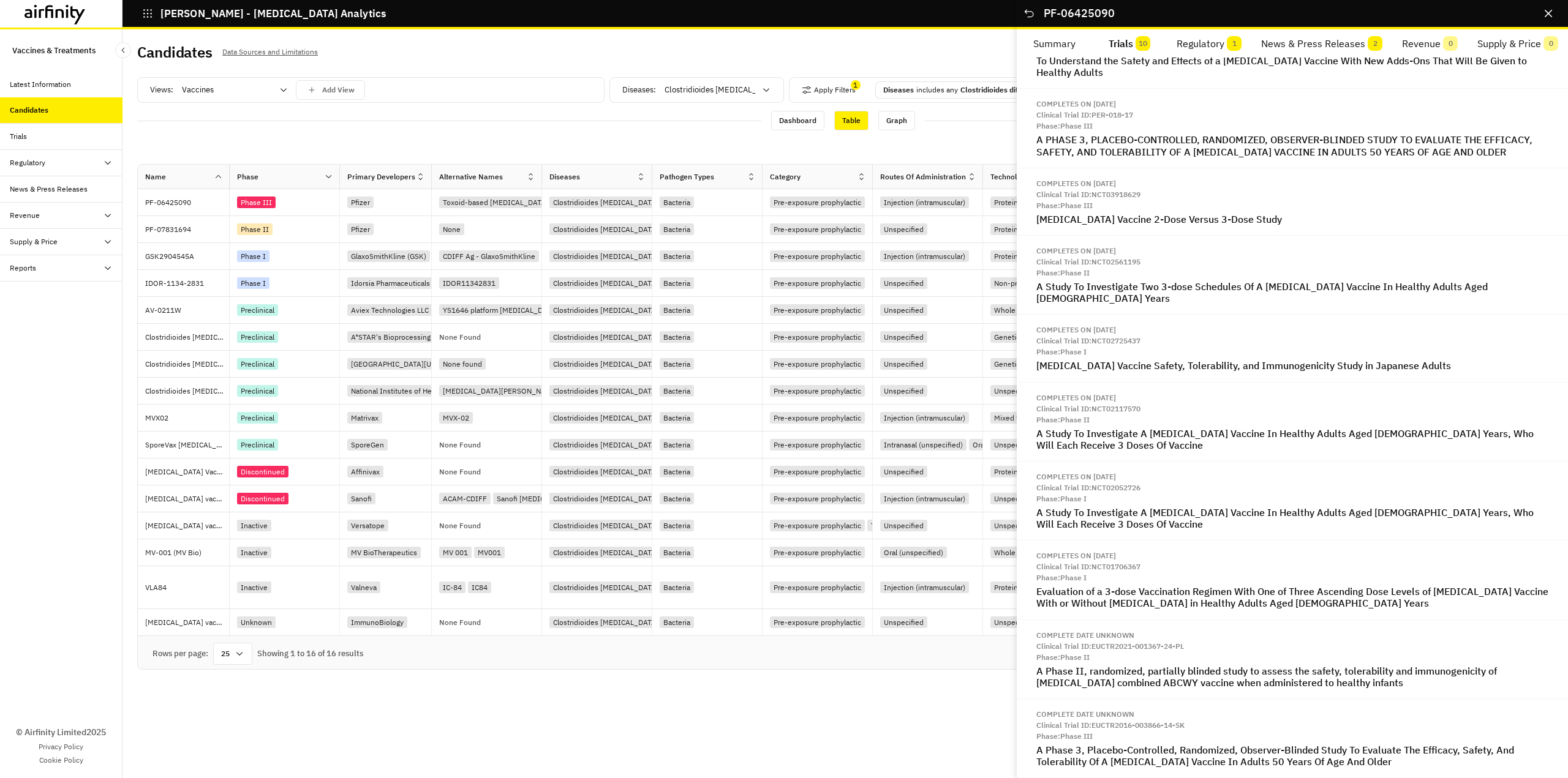
drag, startPoint x: 1546, startPoint y: 12, endPoint x: 1542, endPoint y: 19, distance: 8.1
click at [1546, 13] on icon "Close" at bounding box center [1548, 13] width 7 height 7
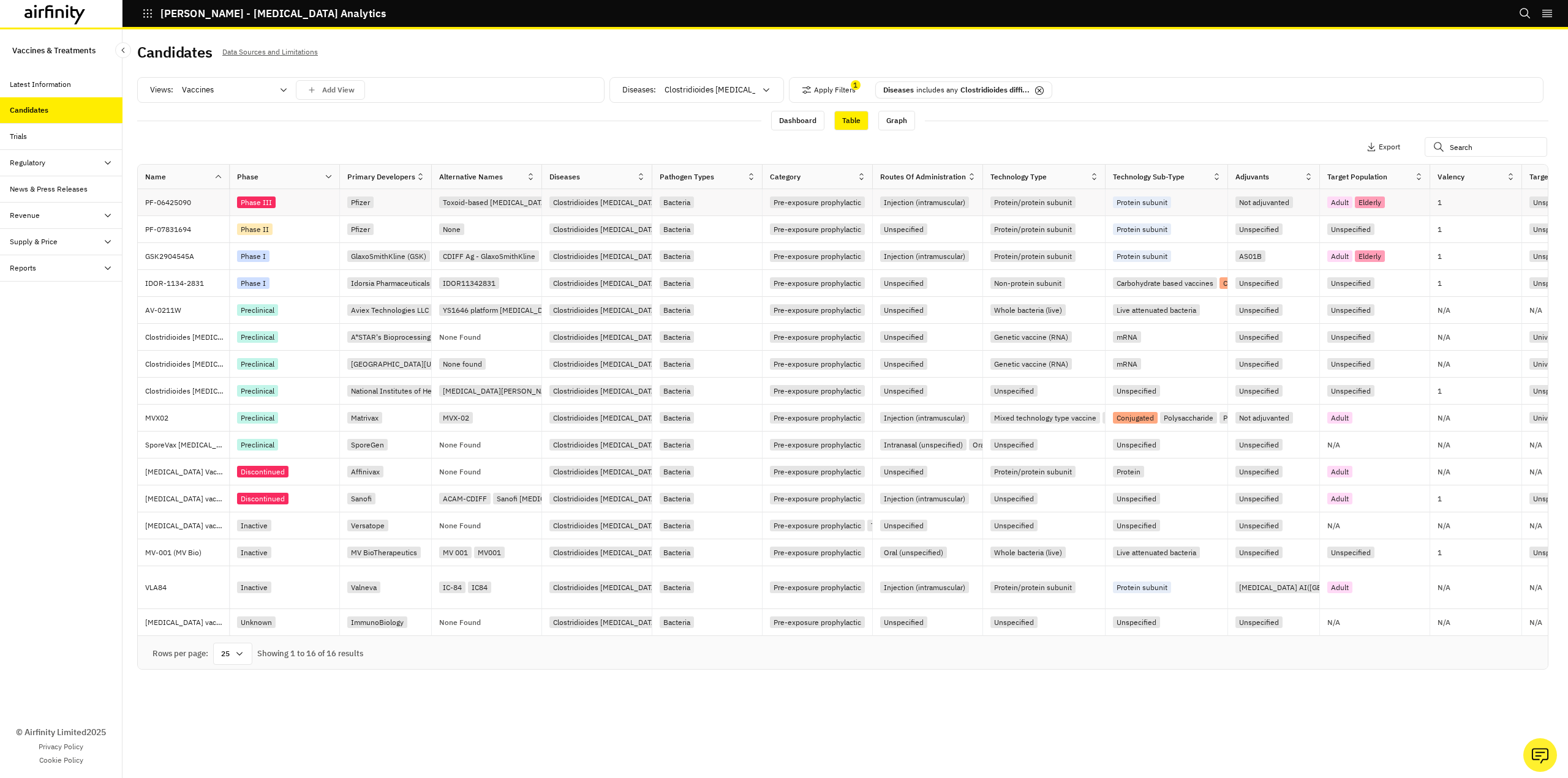
click at [465, 197] on div "Toxoid-based [MEDICAL_DATA] vaccine" at bounding box center [509, 202] width 140 height 12
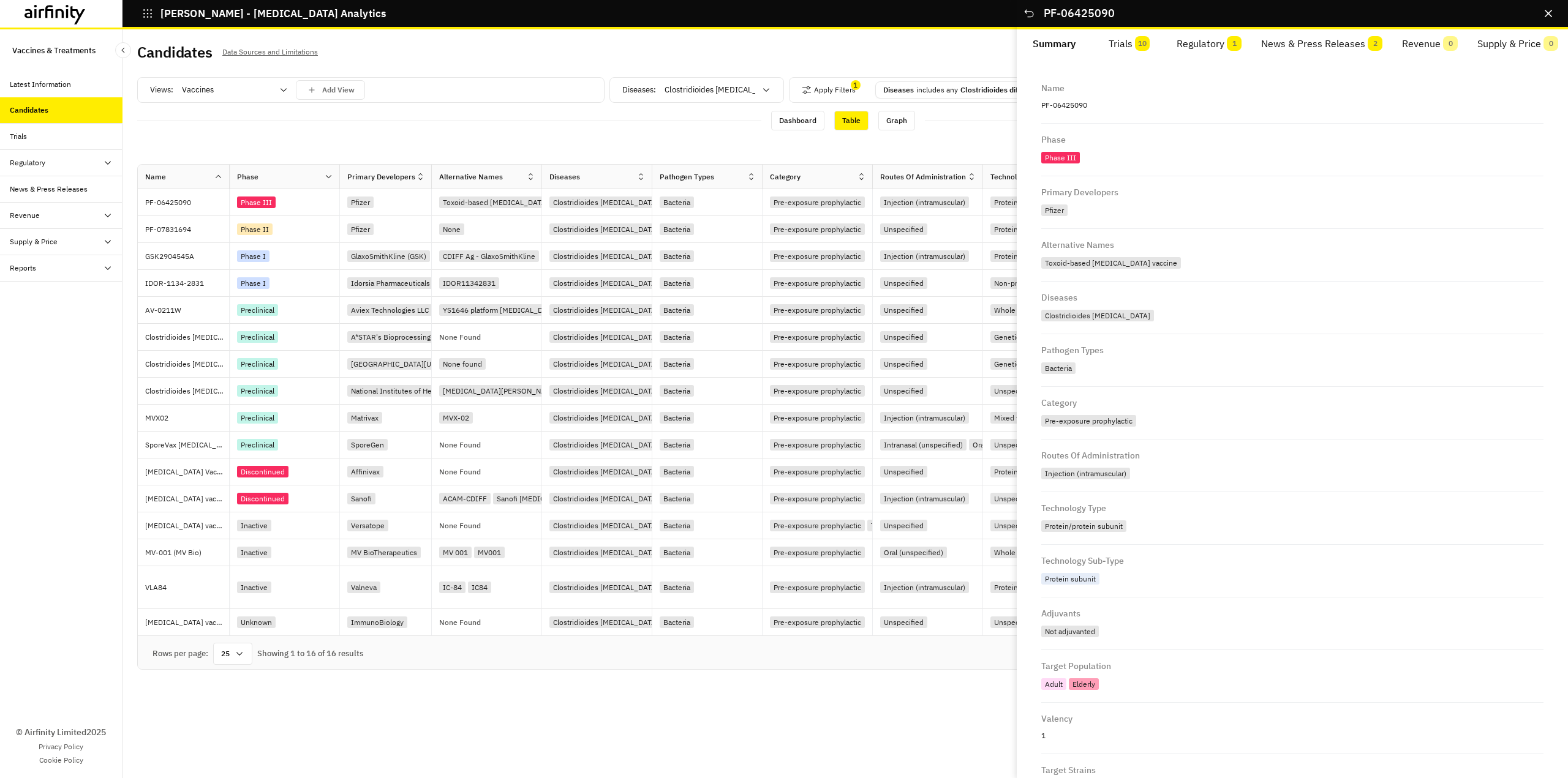
drag, startPoint x: 1090, startPoint y: 268, endPoint x: 1224, endPoint y: 282, distance: 134.7
click at [1183, 264] on div "Toxoid-based [MEDICAL_DATA] vaccine" at bounding box center [1112, 265] width 142 height 14
drag, startPoint x: 1234, startPoint y: 286, endPoint x: 1238, endPoint y: 195, distance: 91.1
click at [1232, 286] on div "Diseases Clostridioides difficile" at bounding box center [1292, 307] width 502 height 52
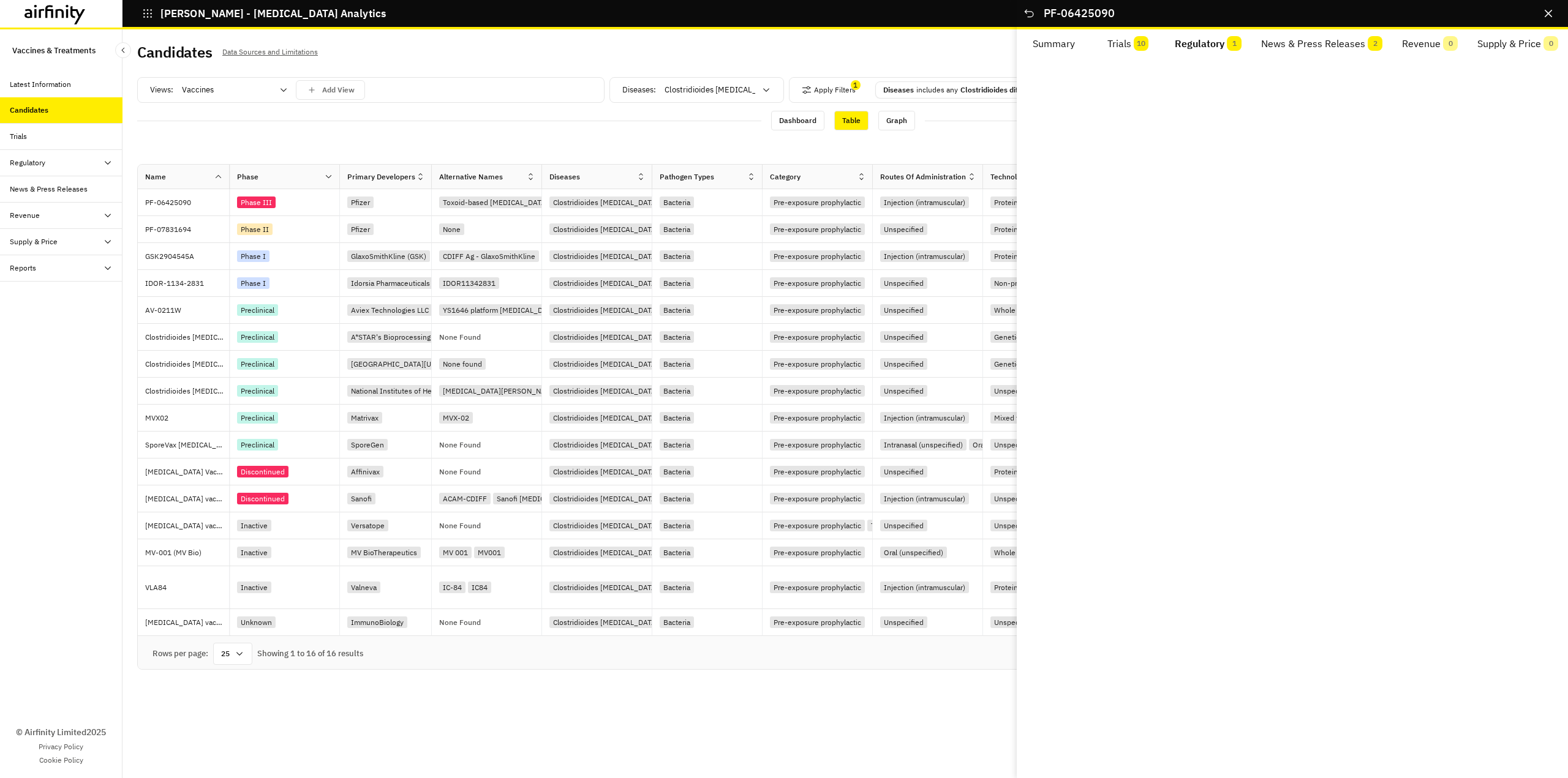
click at [1224, 50] on button "Regulatory 1" at bounding box center [1207, 44] width 87 height 30
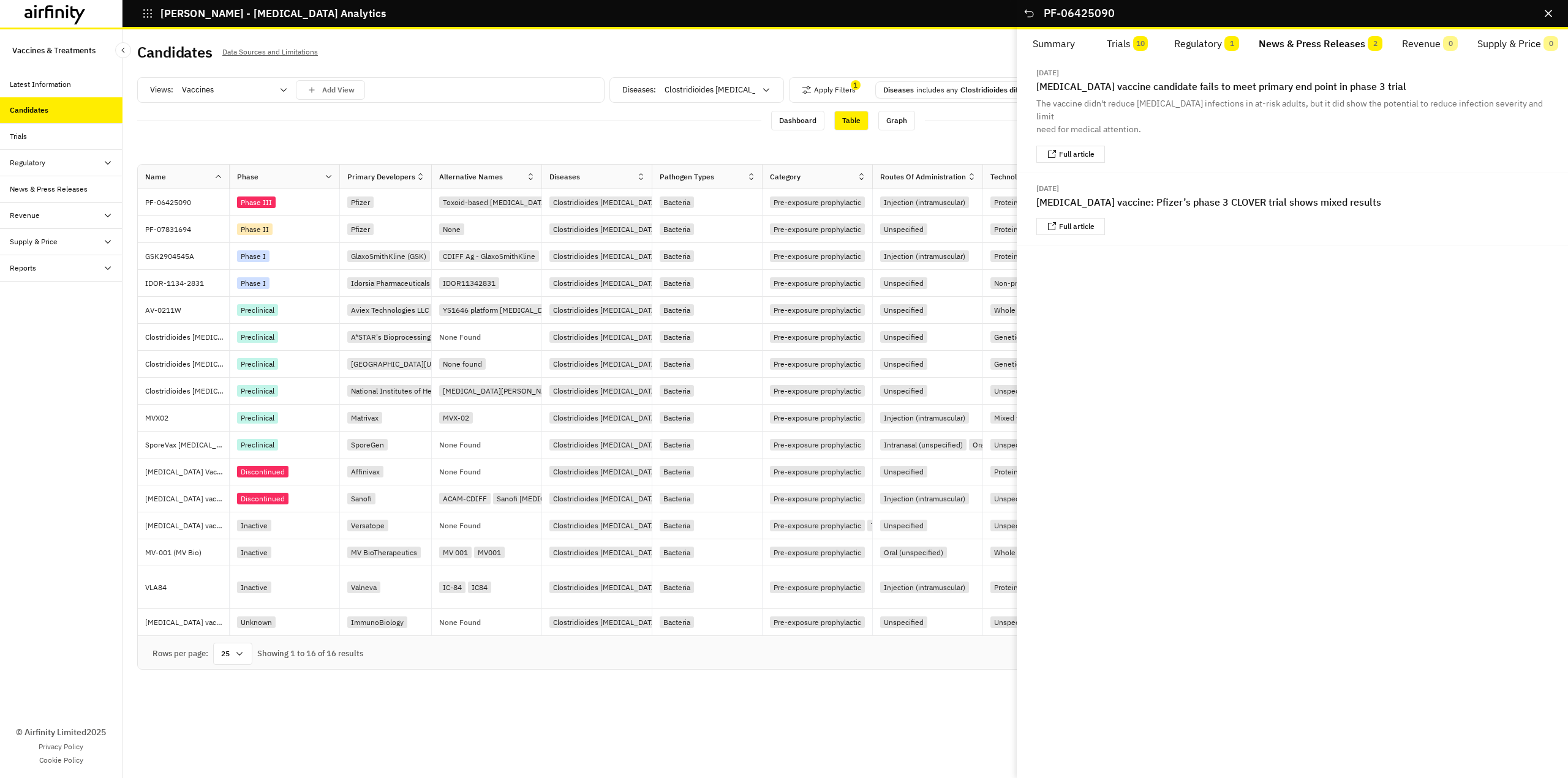
click at [1323, 38] on button "News & Press Releases 2" at bounding box center [1321, 44] width 144 height 30
drag, startPoint x: 1563, startPoint y: 16, endPoint x: 1554, endPoint y: 16, distance: 9.0
click at [1556, 16] on div "PF-06425090 …" at bounding box center [1292, 15] width 551 height 30
click at [1552, 15] on button "Close" at bounding box center [1548, 13] width 20 height 20
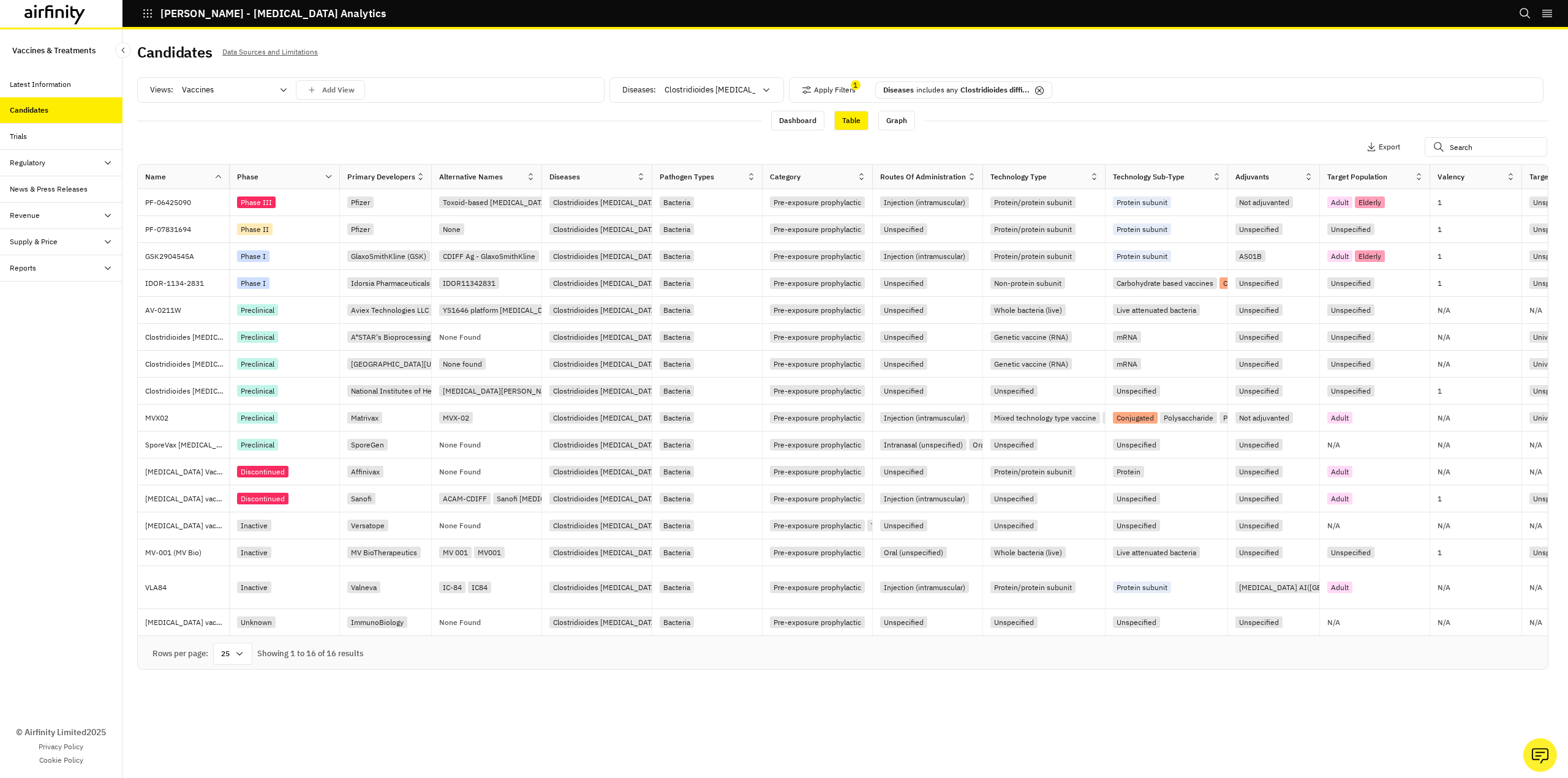
click at [48, 136] on div "Trials" at bounding box center [66, 137] width 112 height 11
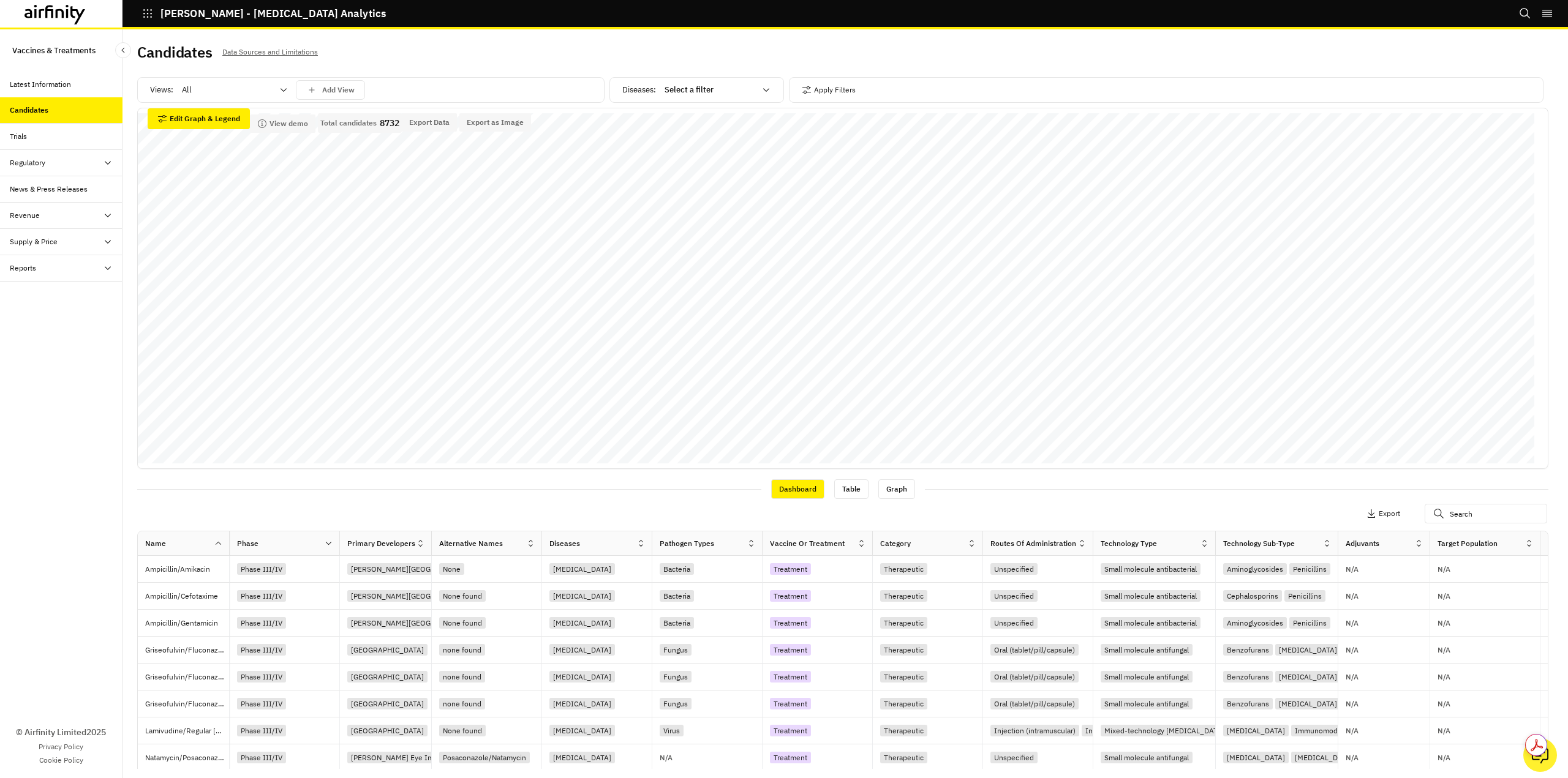
click at [34, 267] on div "Reports" at bounding box center [23, 268] width 27 height 11
click at [43, 293] on div "Reports" at bounding box center [33, 294] width 27 height 11
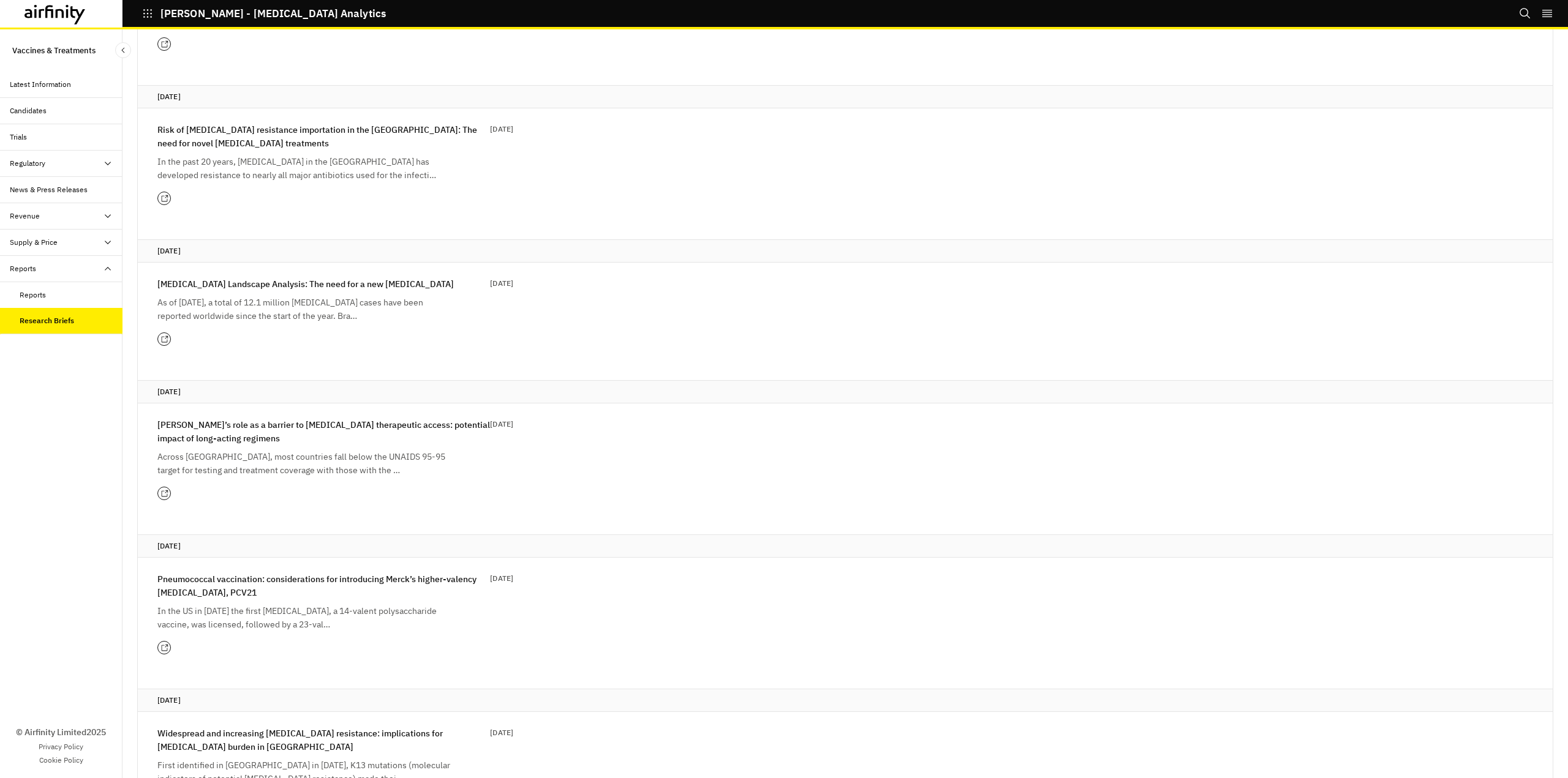
scroll to position [414, 0]
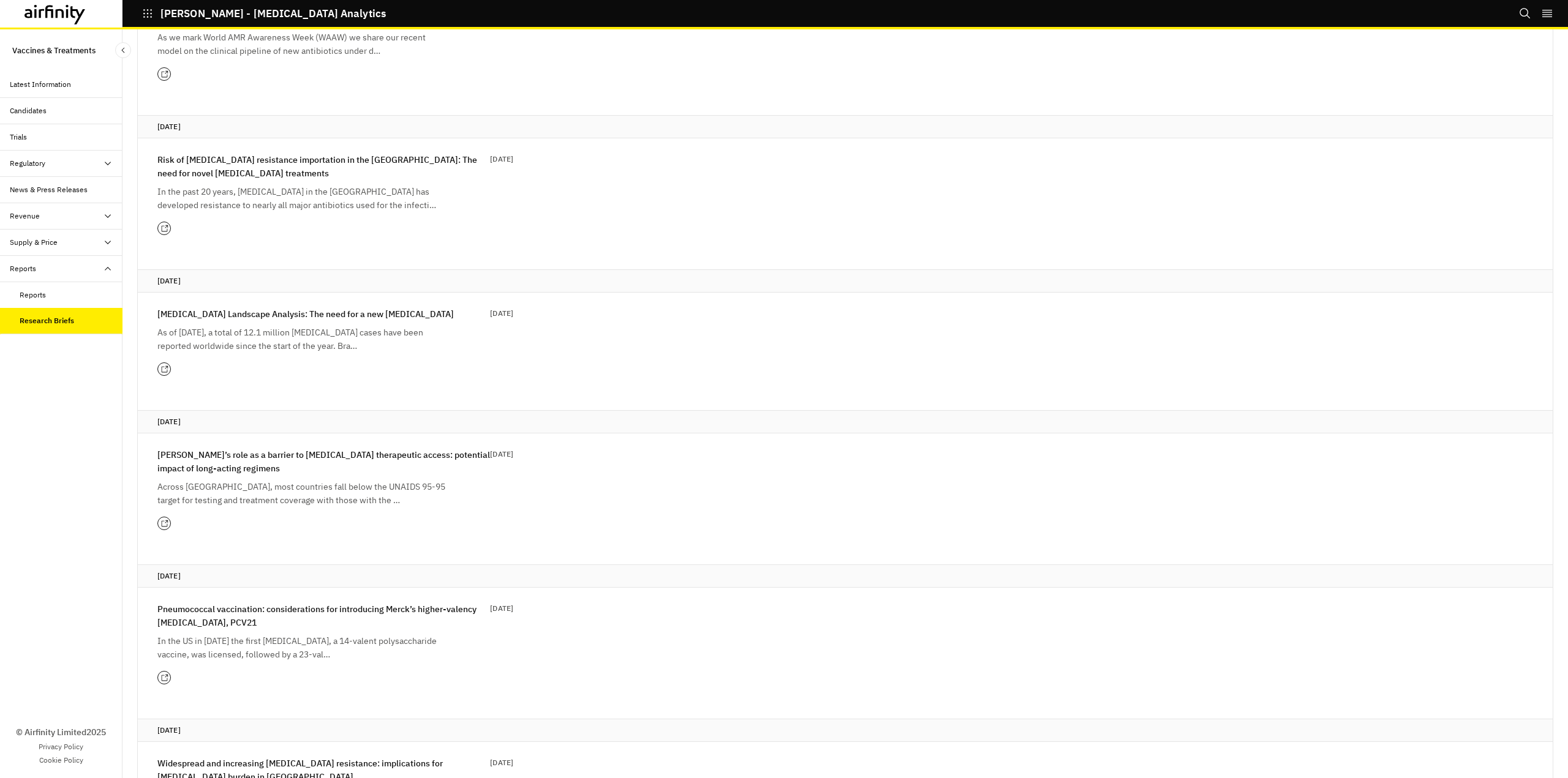
click at [34, 299] on div "Reports" at bounding box center [33, 295] width 27 height 11
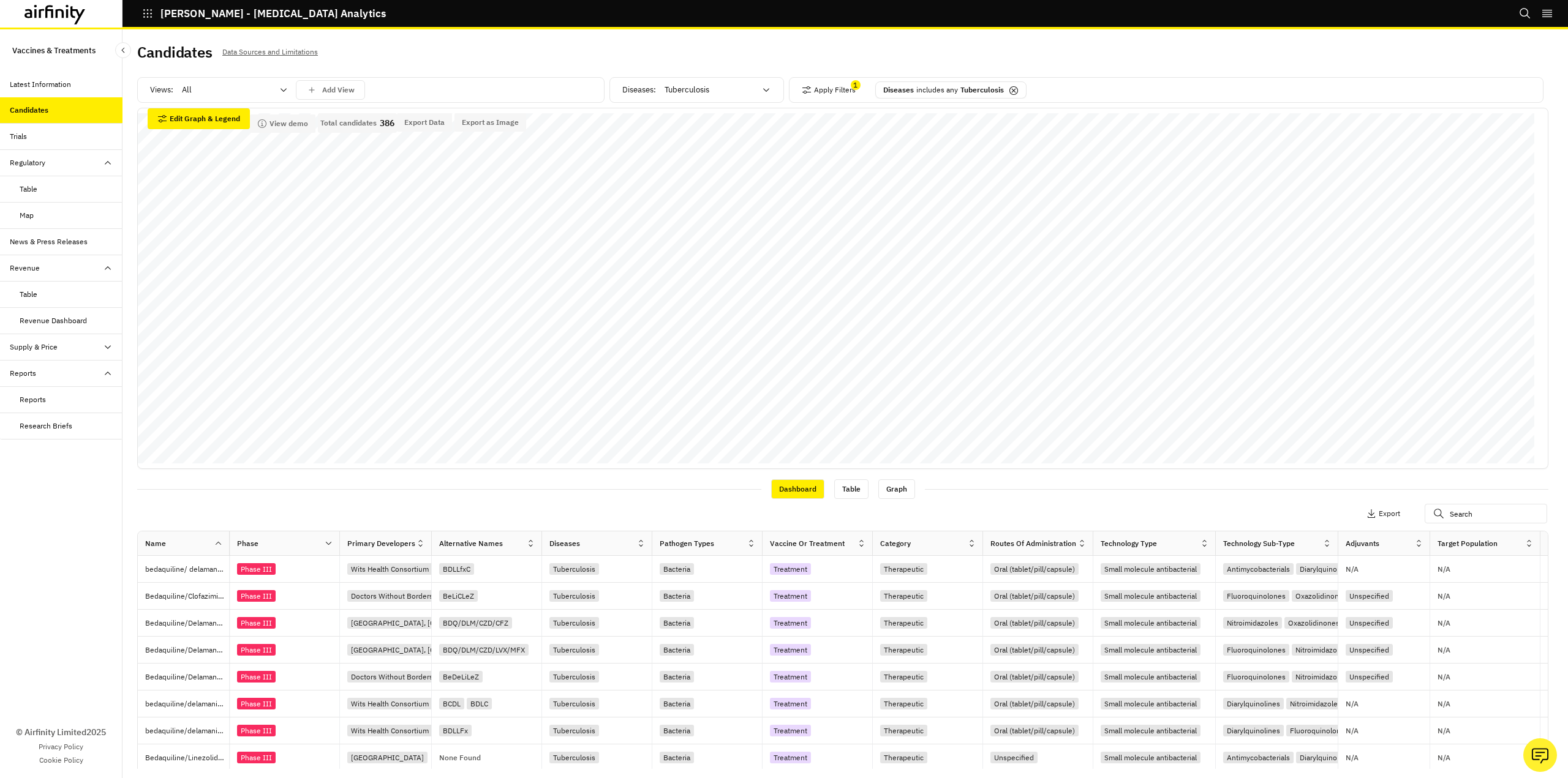
click at [635, 542] on div "Diseases" at bounding box center [588, 543] width 94 height 15
click at [643, 545] on icon at bounding box center [641, 543] width 9 height 9
click at [601, 604] on div "Sort Ascending" at bounding box center [588, 599] width 126 height 27
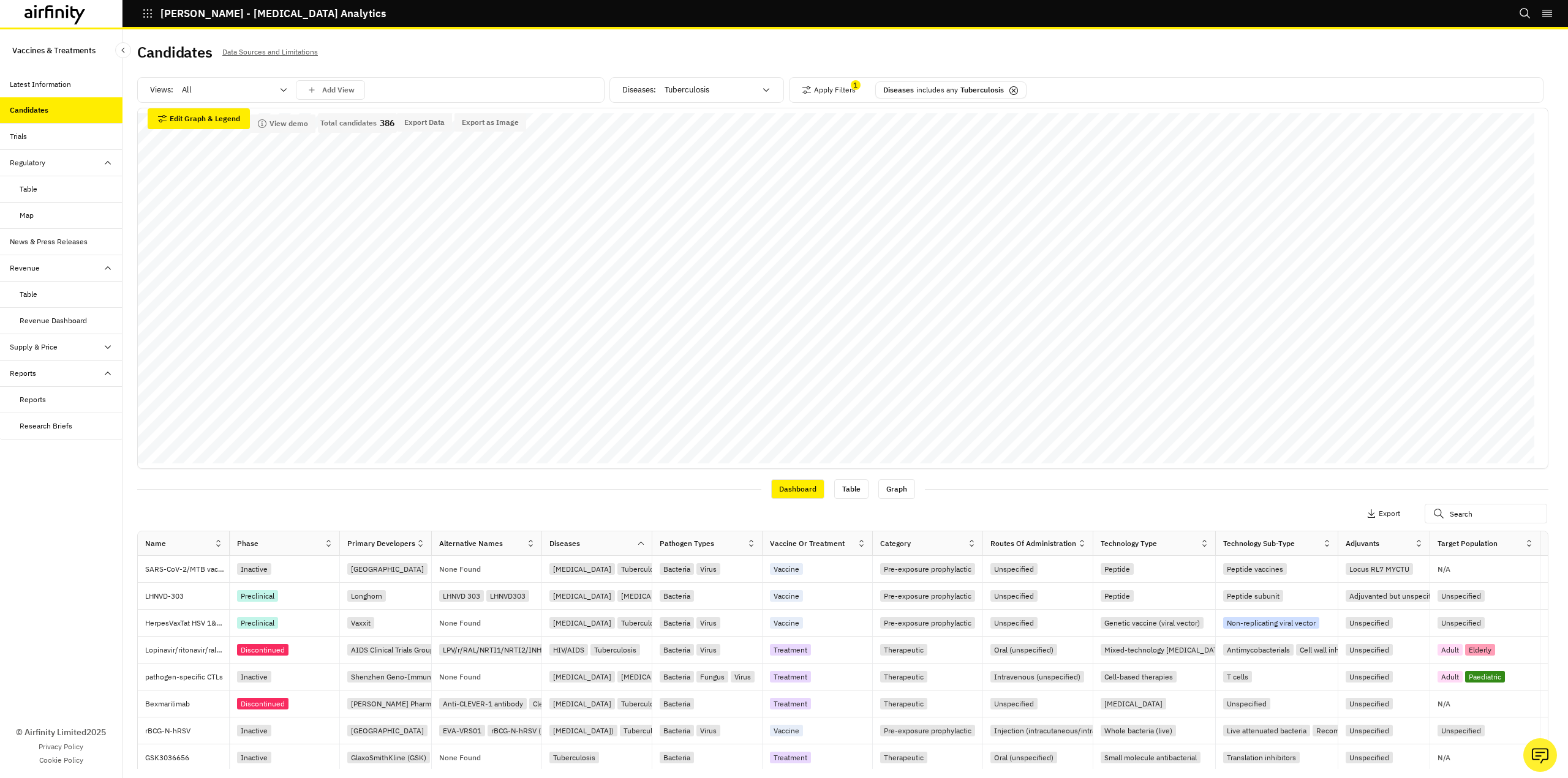
click at [606, 542] on div "Diseases" at bounding box center [588, 543] width 94 height 15
click at [638, 542] on icon at bounding box center [641, 543] width 9 height 9
click at [590, 599] on div "Sort Ascending" at bounding box center [588, 599] width 126 height 27
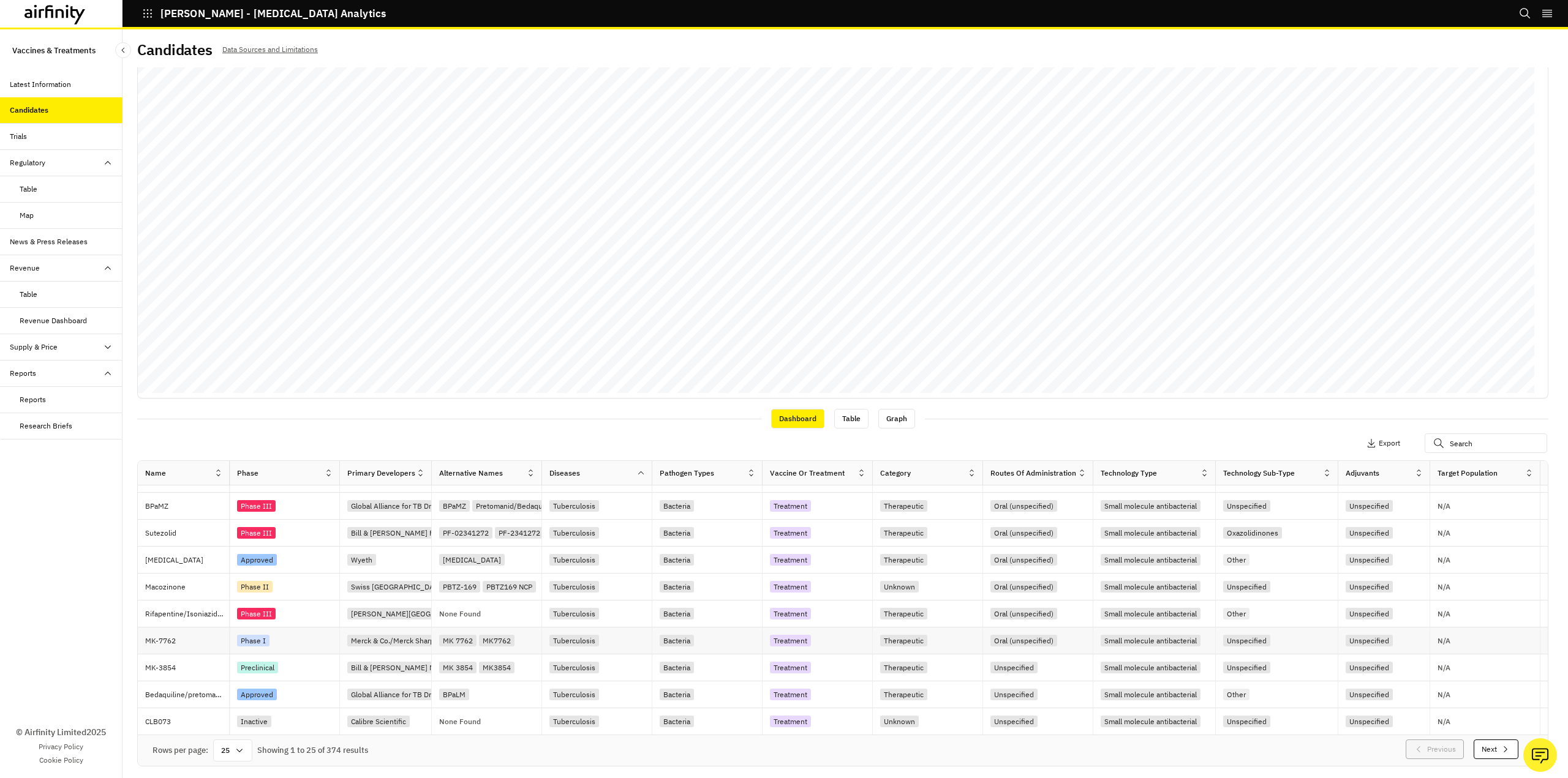
scroll to position [3, 0]
click at [246, 746] on div "25" at bounding box center [233, 750] width 39 height 22
click at [239, 588] on div "100" at bounding box center [233, 588] width 36 height 27
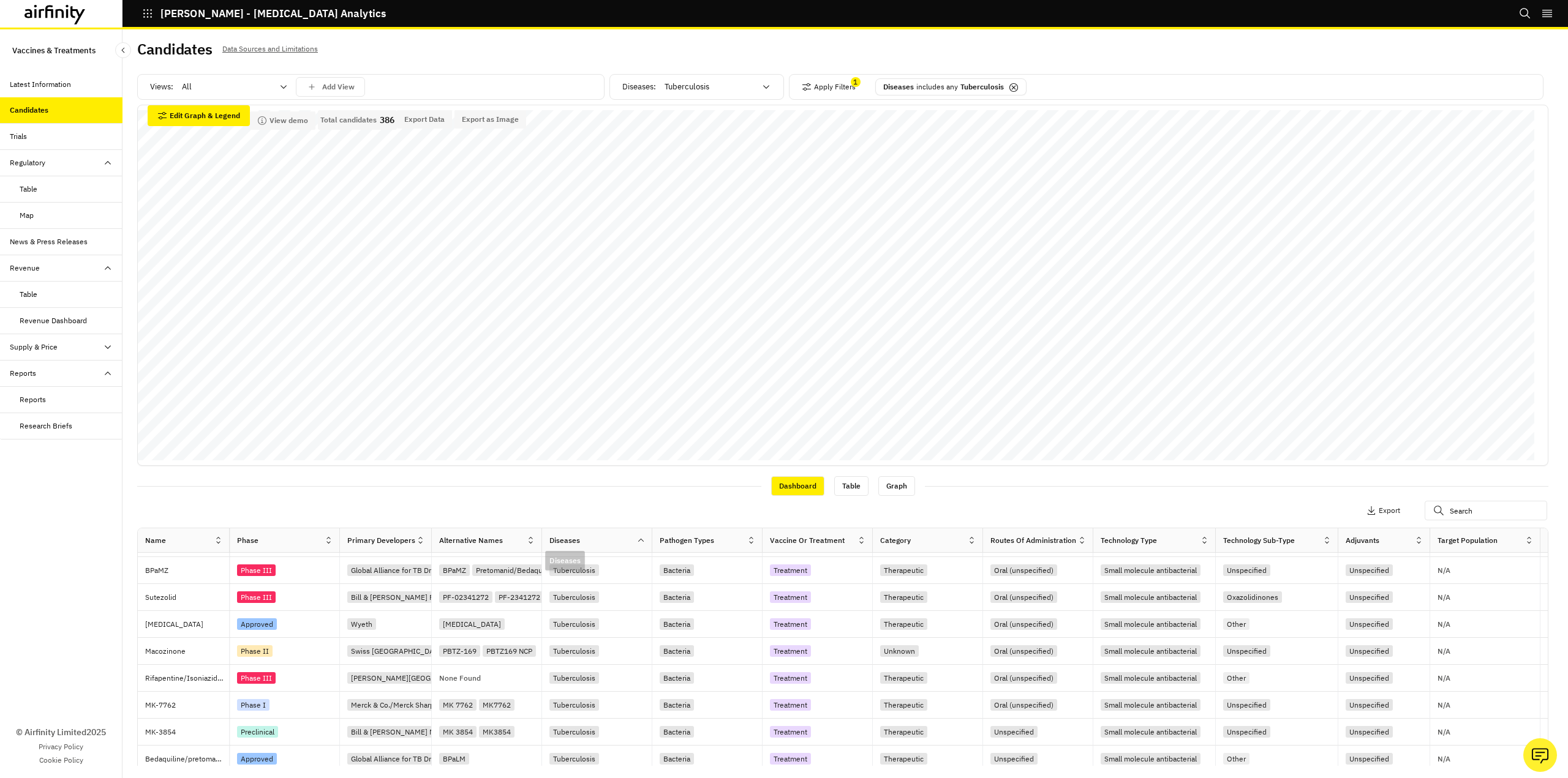
click at [557, 535] on div "Diseases" at bounding box center [596, 540] width 110 height 24
click at [557, 542] on div "Diseases" at bounding box center [564, 541] width 30 height 11
click at [578, 536] on div "Diseases" at bounding box center [564, 541] width 30 height 11
click at [640, 539] on icon at bounding box center [641, 541] width 9 height 9
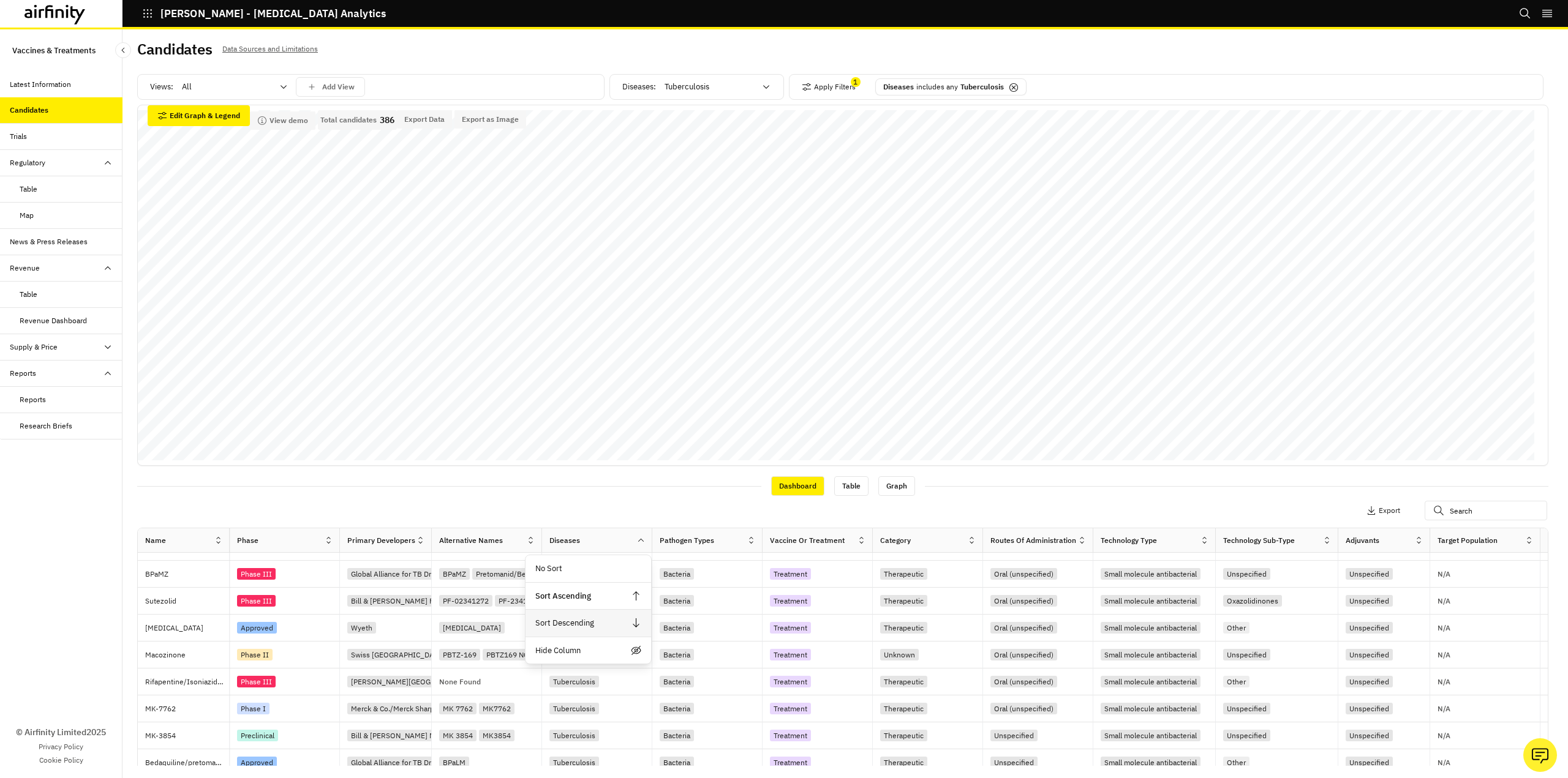
click at [601, 626] on div "Sort Descending" at bounding box center [588, 623] width 126 height 27
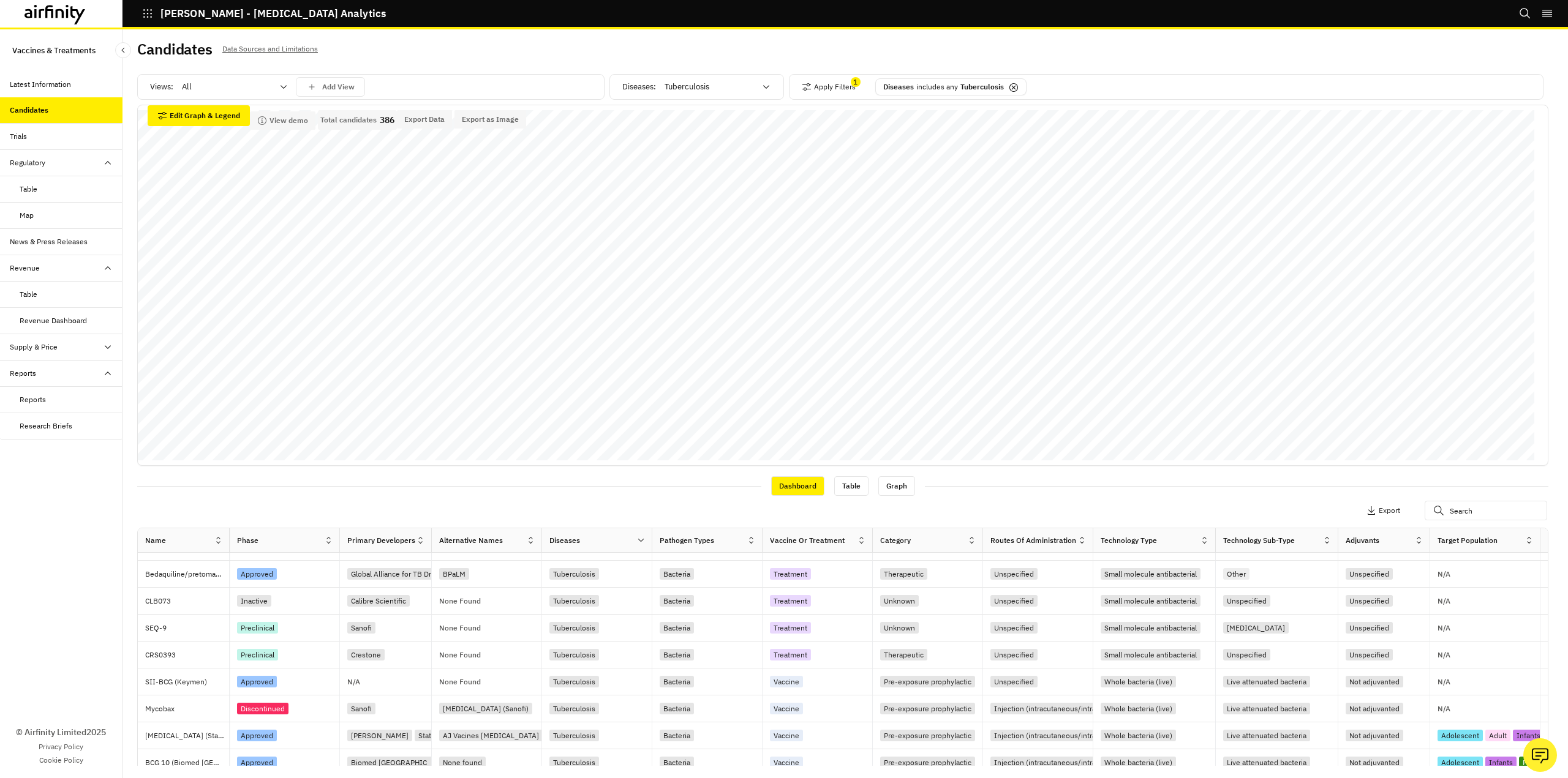
click at [627, 538] on div "Diseases" at bounding box center [588, 540] width 94 height 15
click at [640, 539] on icon at bounding box center [641, 541] width 9 height 9
click at [576, 588] on div "Sort Ascending" at bounding box center [588, 596] width 126 height 27
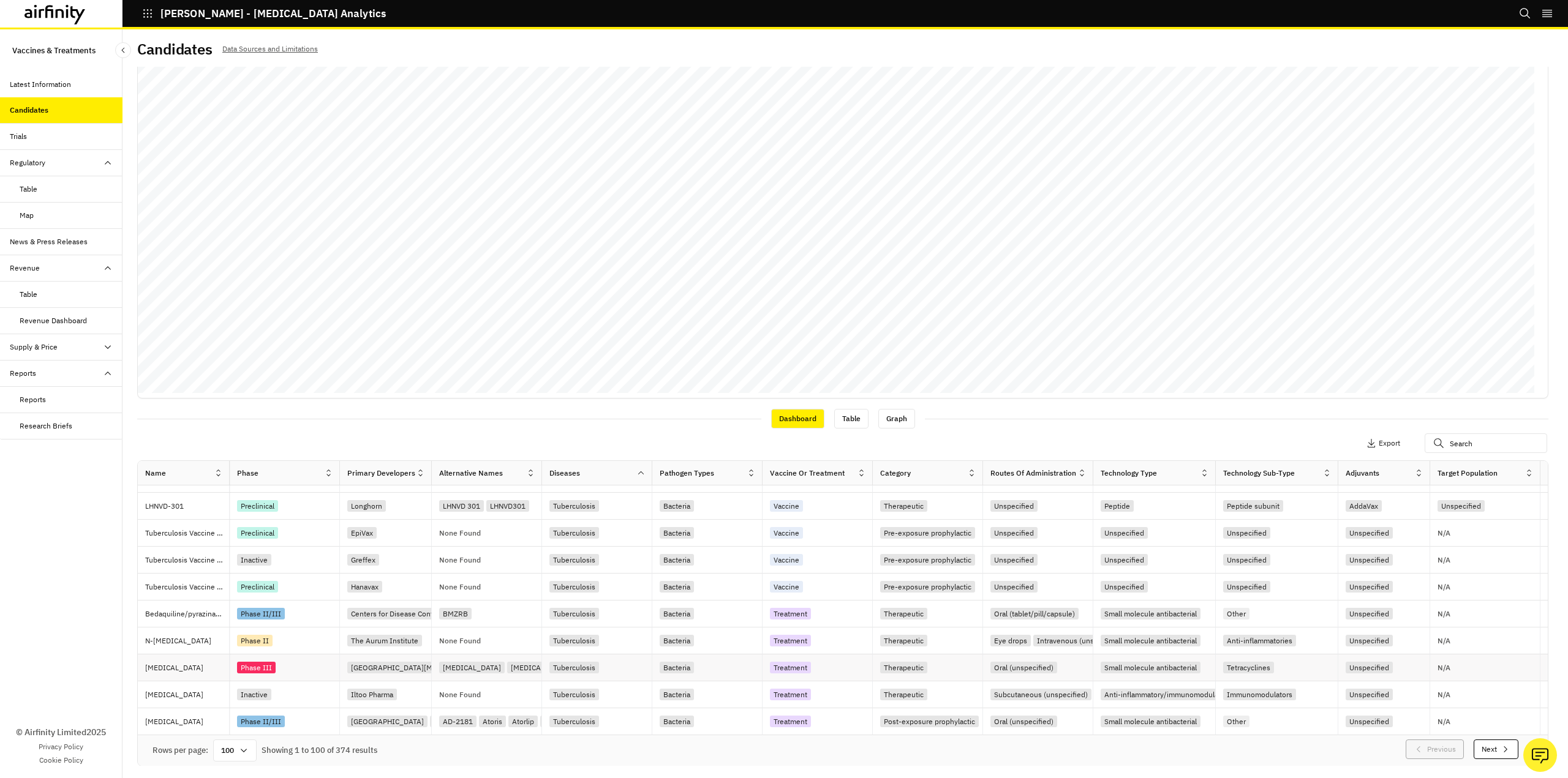
scroll to position [68, 0]
click at [244, 746] on icon at bounding box center [244, 750] width 10 height 10
click at [51, 110] on div "Candidates" at bounding box center [66, 110] width 112 height 11
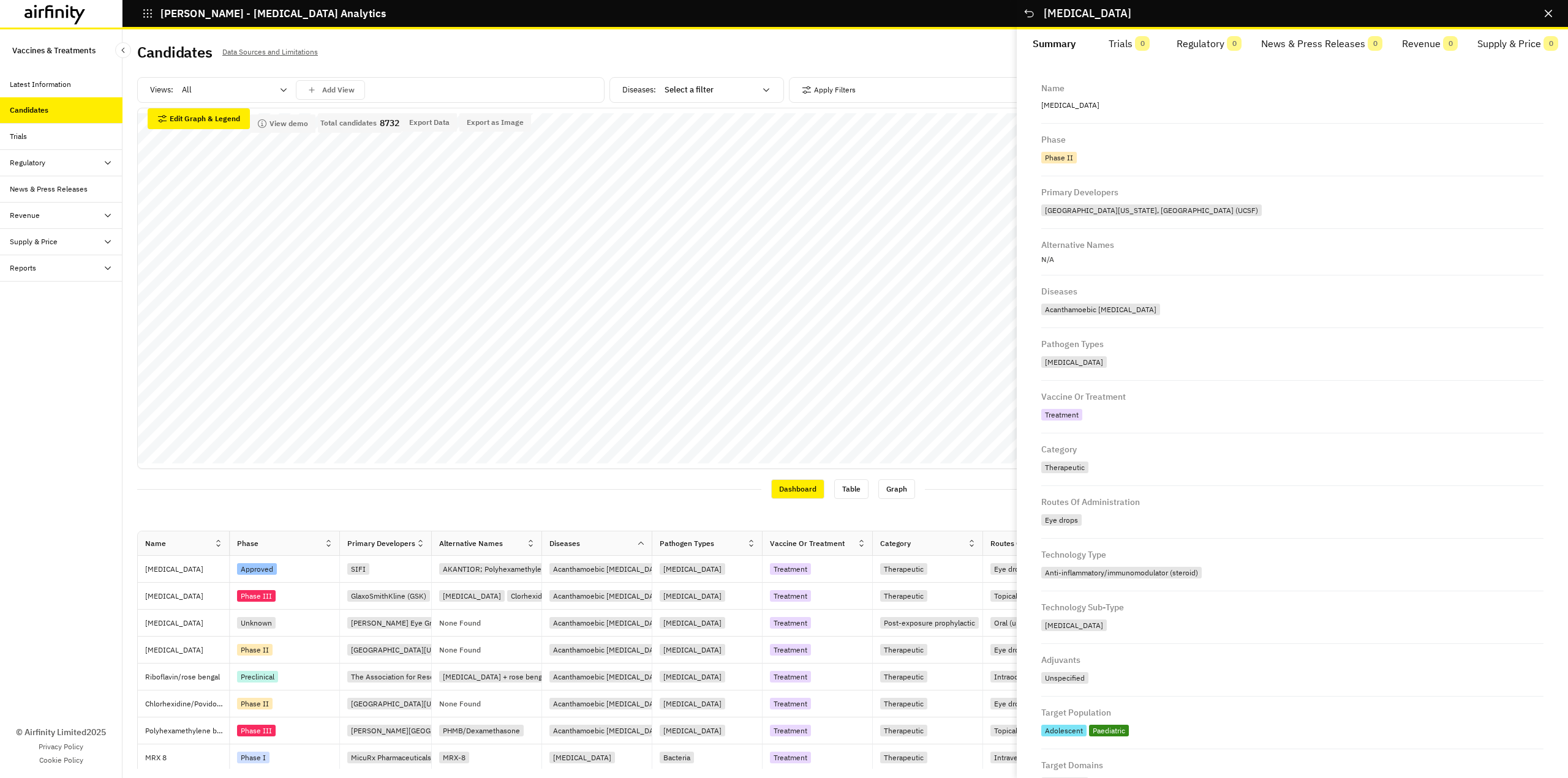
scroll to position [427, 0]
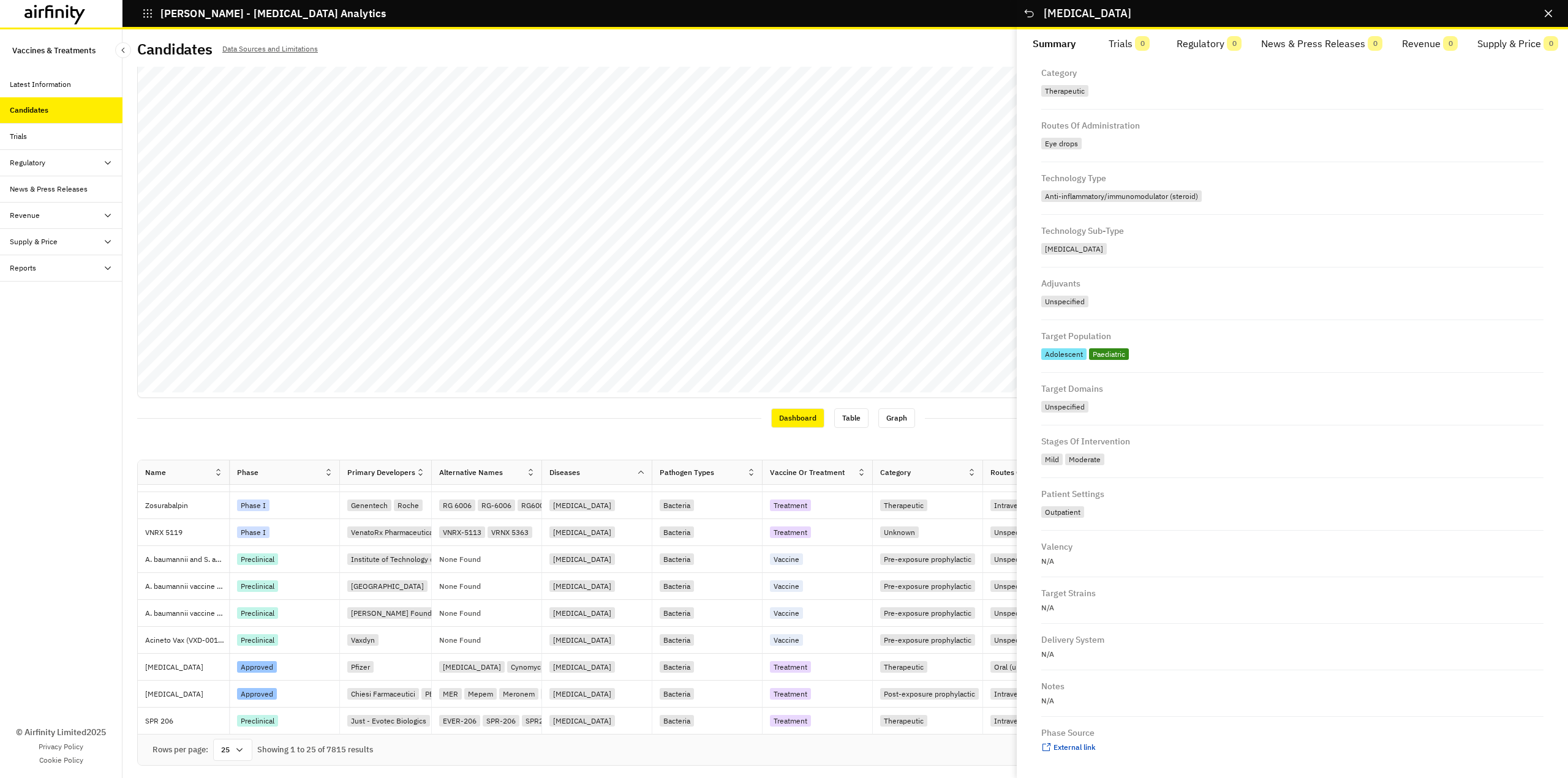
click at [29, 108] on div "Candidates" at bounding box center [29, 110] width 38 height 11
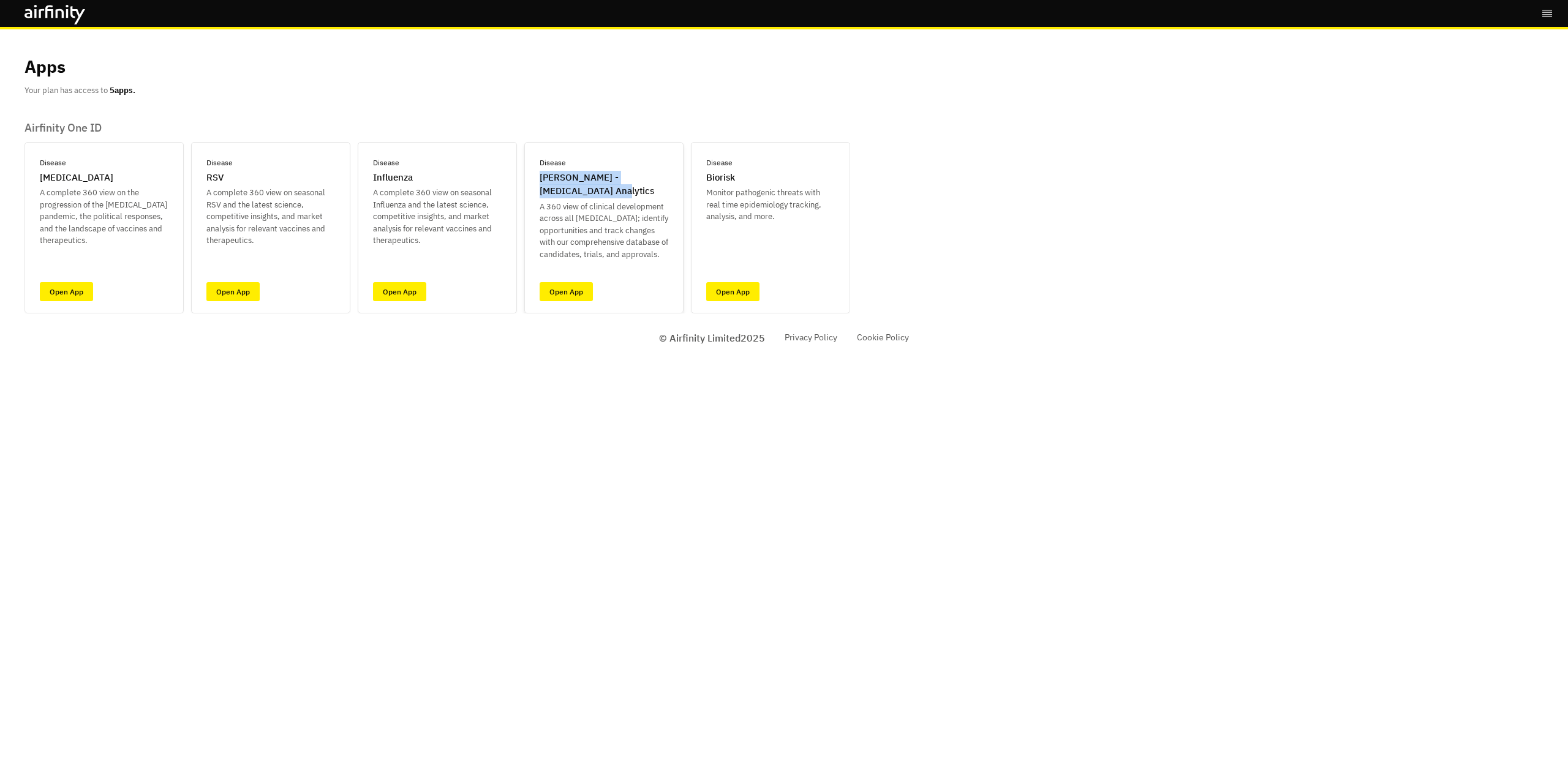
drag, startPoint x: 587, startPoint y: 194, endPoint x: 535, endPoint y: 182, distance: 53.4
click at [535, 182] on div "Disease [PERSON_NAME] - [MEDICAL_DATA] Analytics A 360 view of clinical develop…" at bounding box center [604, 228] width 159 height 172
copy p "[PERSON_NAME] - [MEDICAL_DATA] Analytics"
drag, startPoint x: 746, startPoint y: 188, endPoint x: 811, endPoint y: 180, distance: 65.5
click at [811, 180] on div "Disease Biorisk Monitor pathogenic threats with real time epidemiology tracking…" at bounding box center [770, 190] width 129 height 66
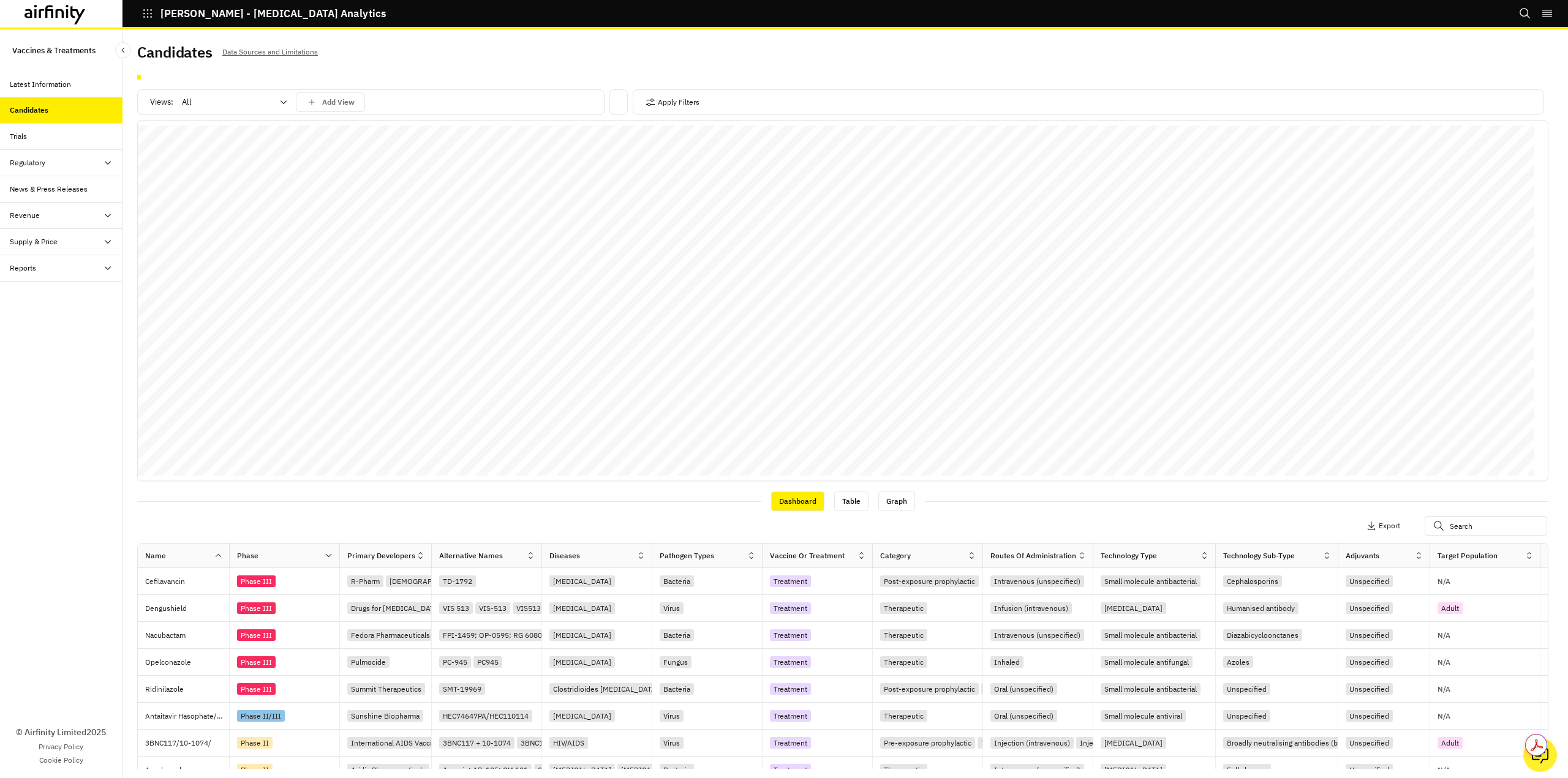
click at [604, 556] on div "Diseases" at bounding box center [588, 556] width 94 height 15
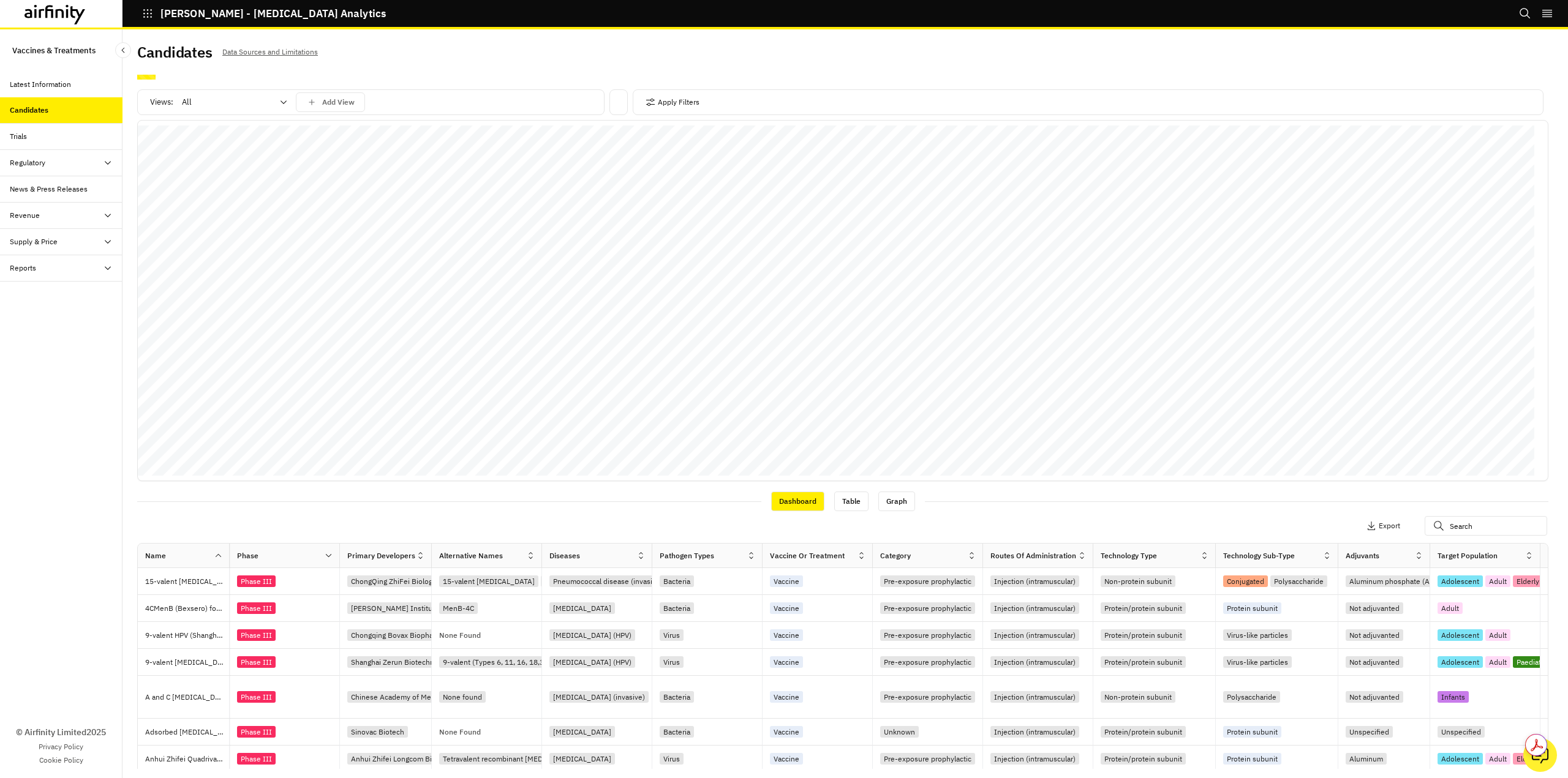
click at [638, 556] on icon at bounding box center [641, 556] width 9 height 9
click at [584, 613] on div "Sort Ascending" at bounding box center [588, 612] width 126 height 27
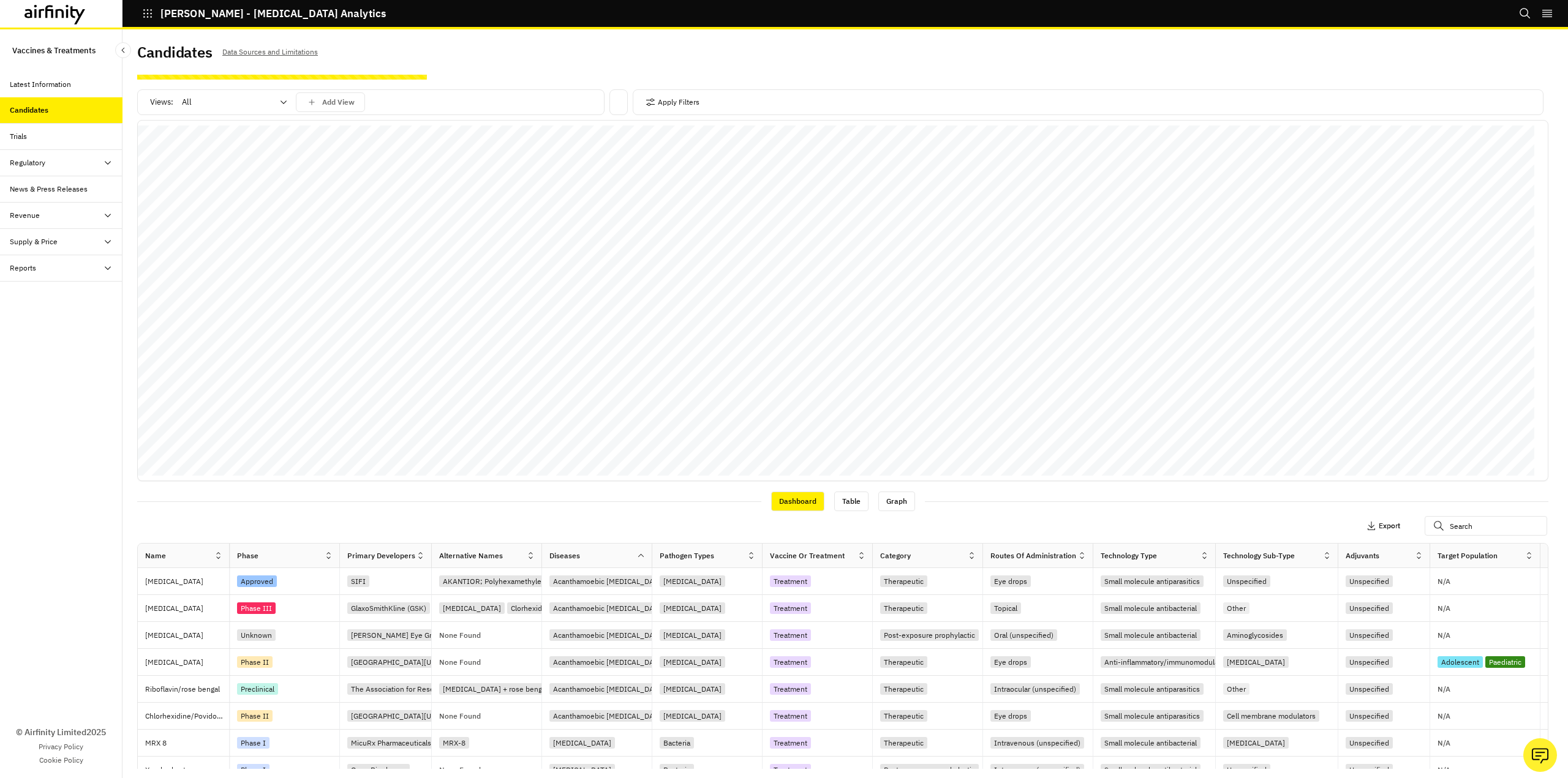
click at [1381, 527] on p "Export" at bounding box center [1388, 525] width 21 height 9
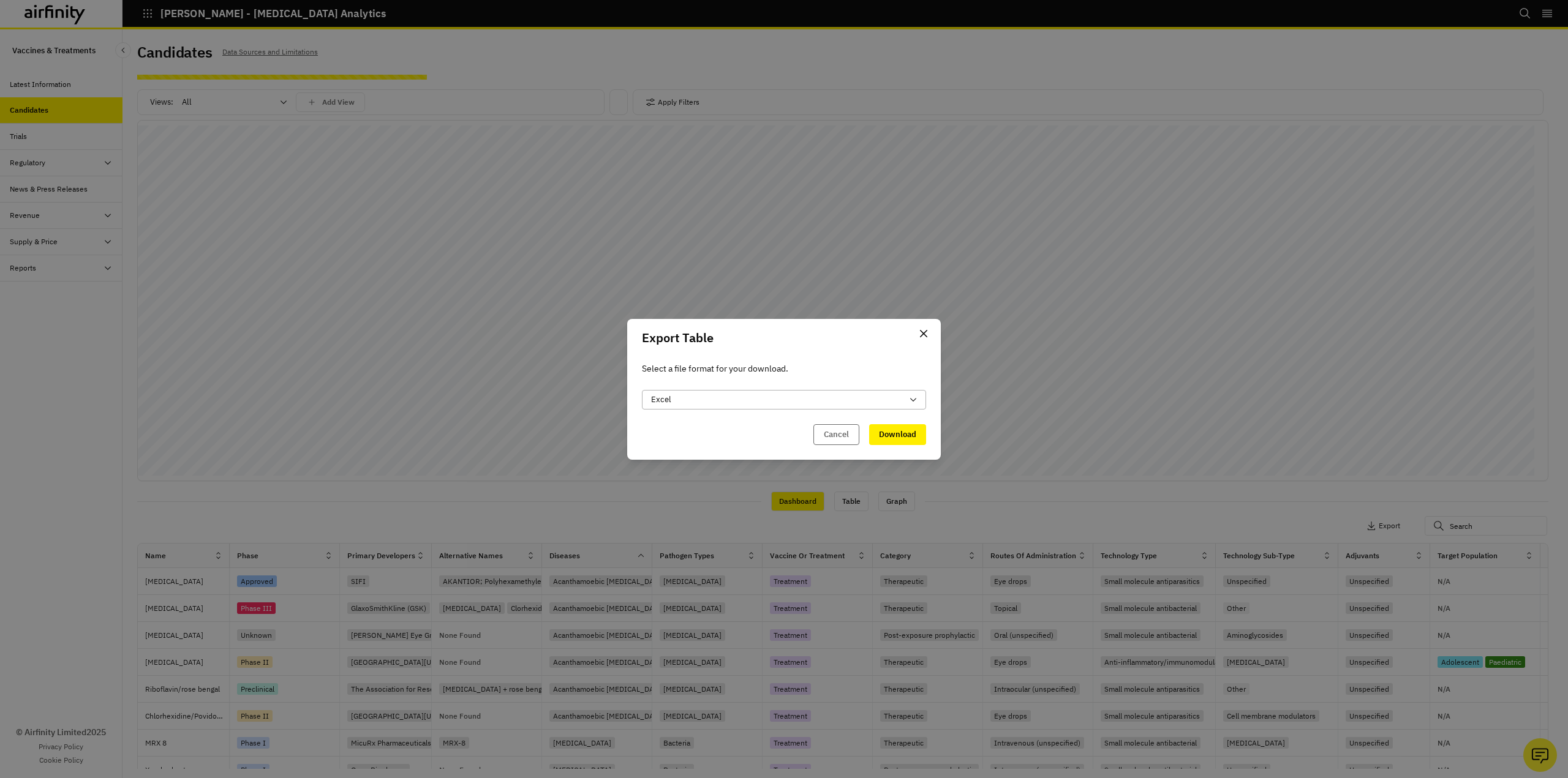
click at [773, 402] on div "Excel" at bounding box center [777, 400] width 251 height 12
click at [914, 433] on button "Download" at bounding box center [897, 435] width 57 height 21
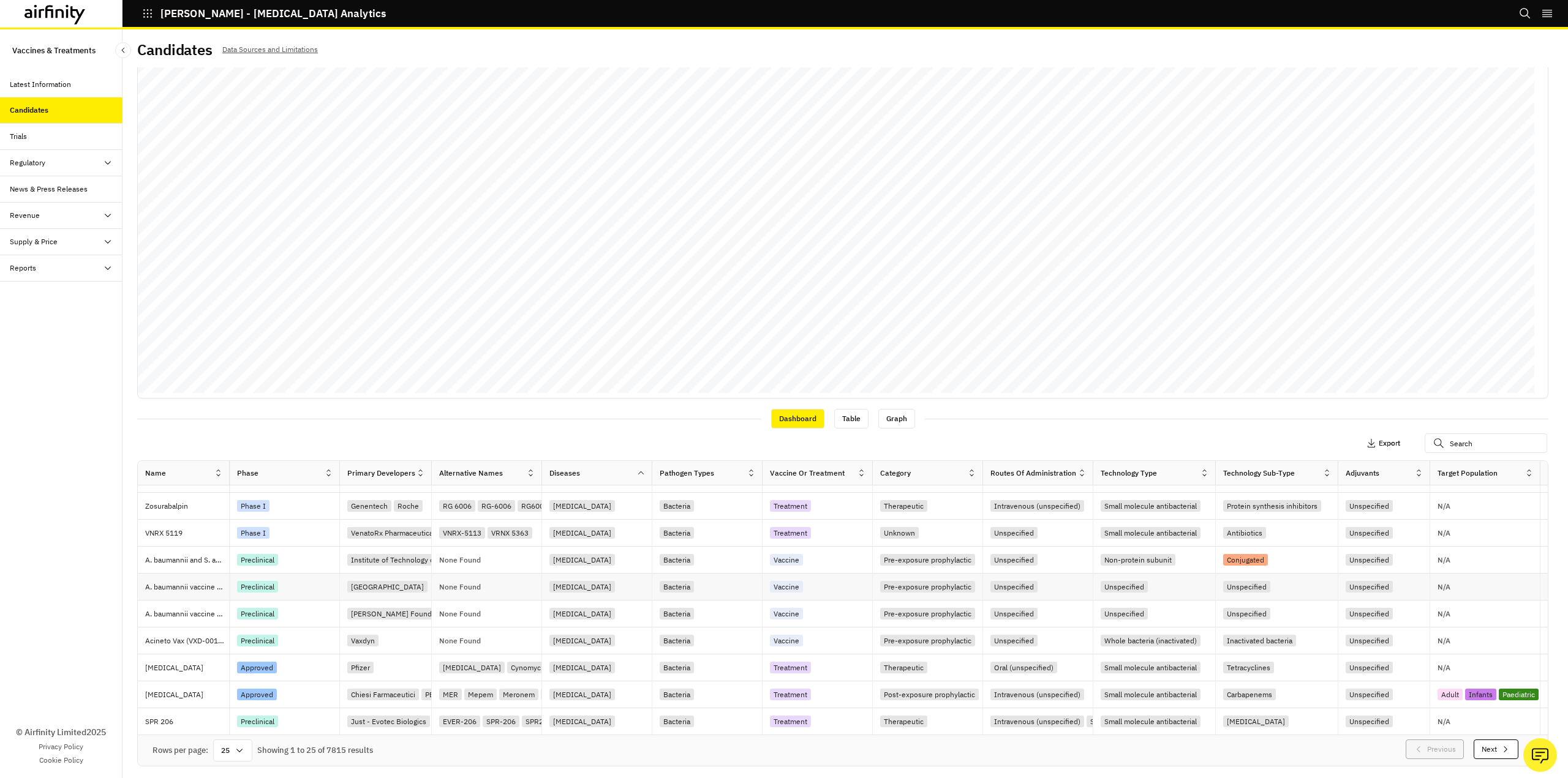
scroll to position [3, 0]
click at [232, 754] on div "25" at bounding box center [233, 750] width 39 height 22
click at [244, 586] on div "100" at bounding box center [233, 588] width 36 height 27
drag, startPoint x: 1502, startPoint y: 751, endPoint x: 1491, endPoint y: 751, distance: 11.0
click at [1501, 751] on button "Next" at bounding box center [1495, 748] width 44 height 20
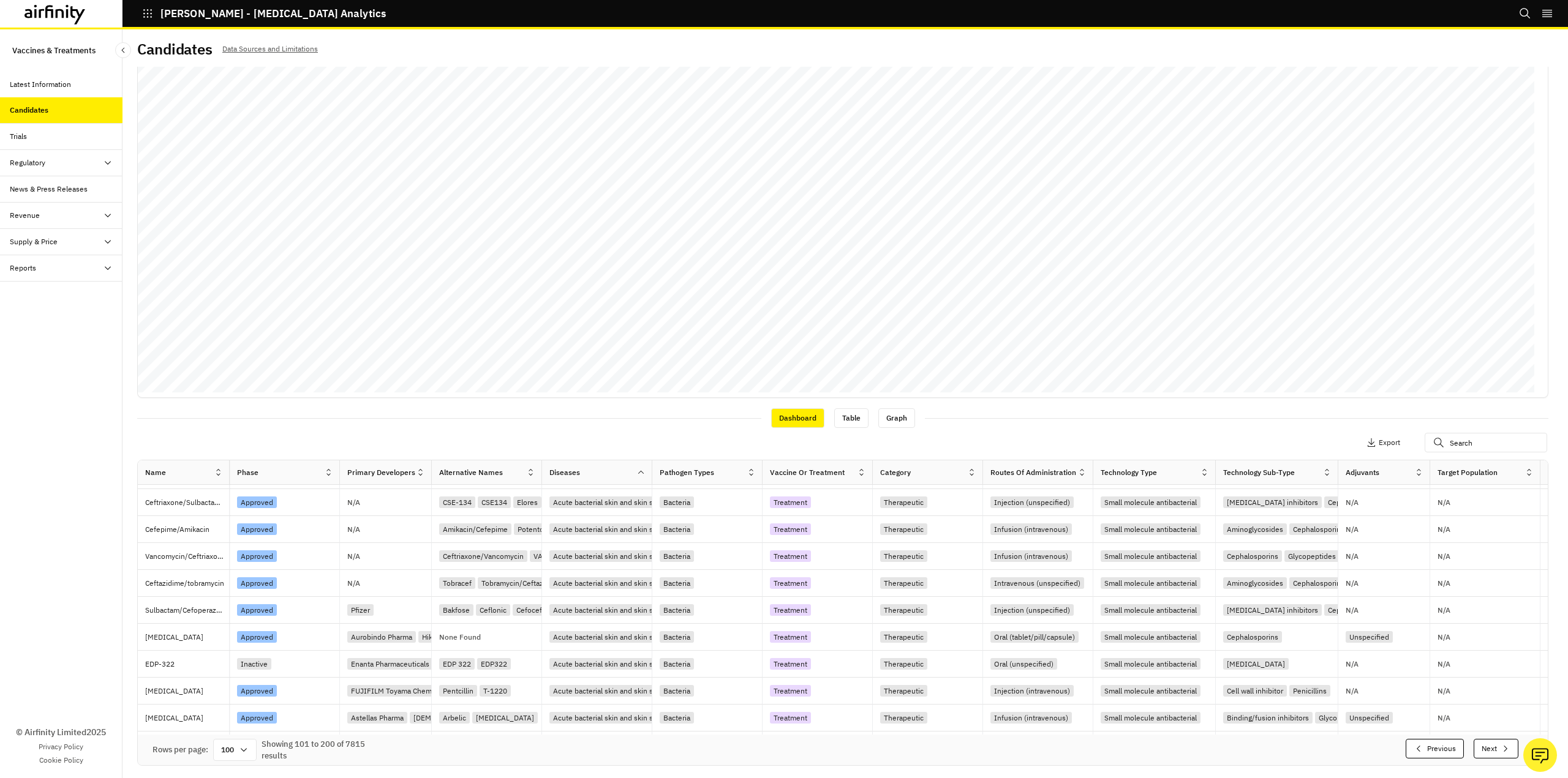
click at [1480, 751] on button "Next" at bounding box center [1495, 748] width 44 height 20
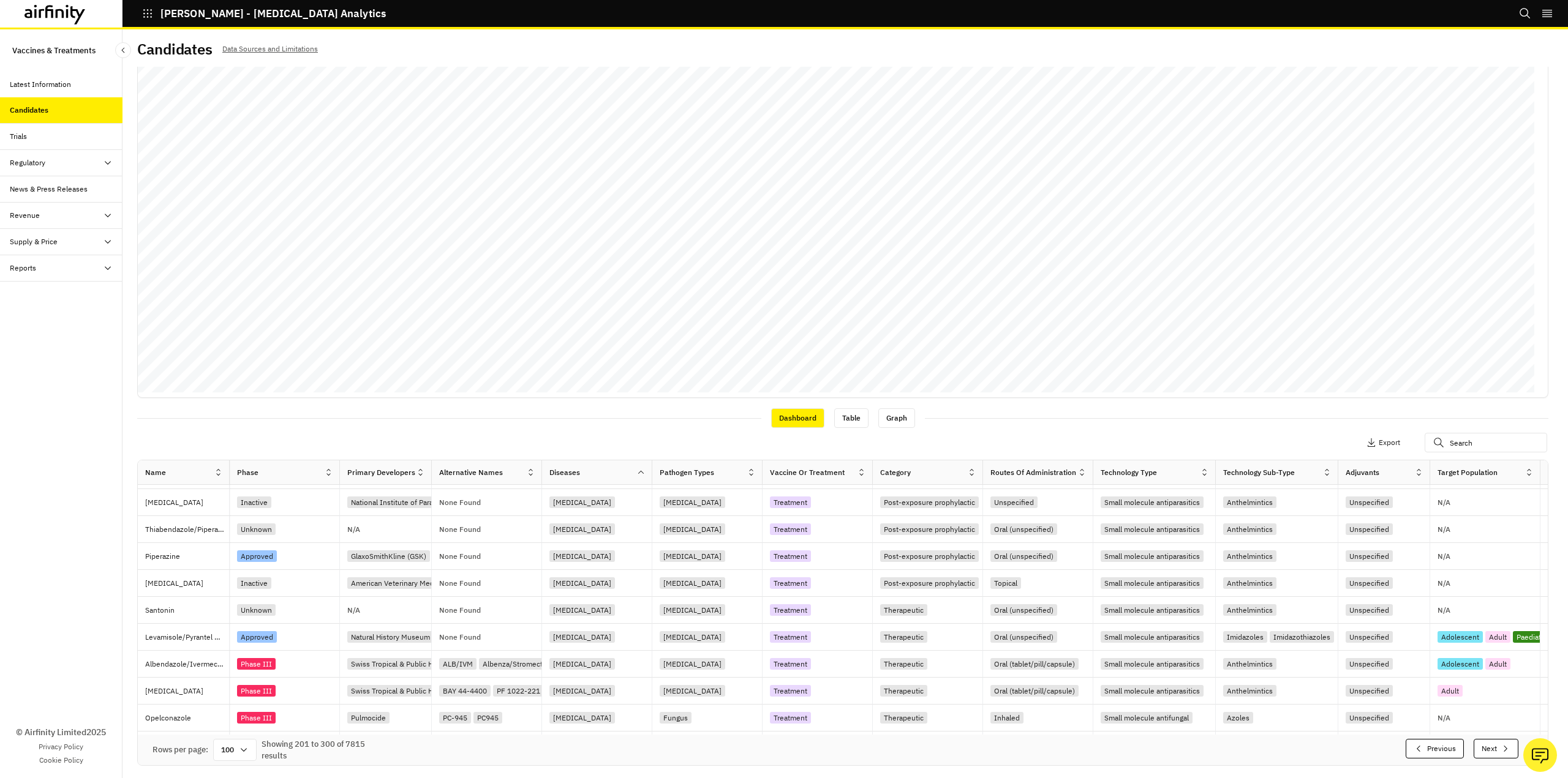
click at [1480, 751] on button "Next" at bounding box center [1495, 748] width 44 height 20
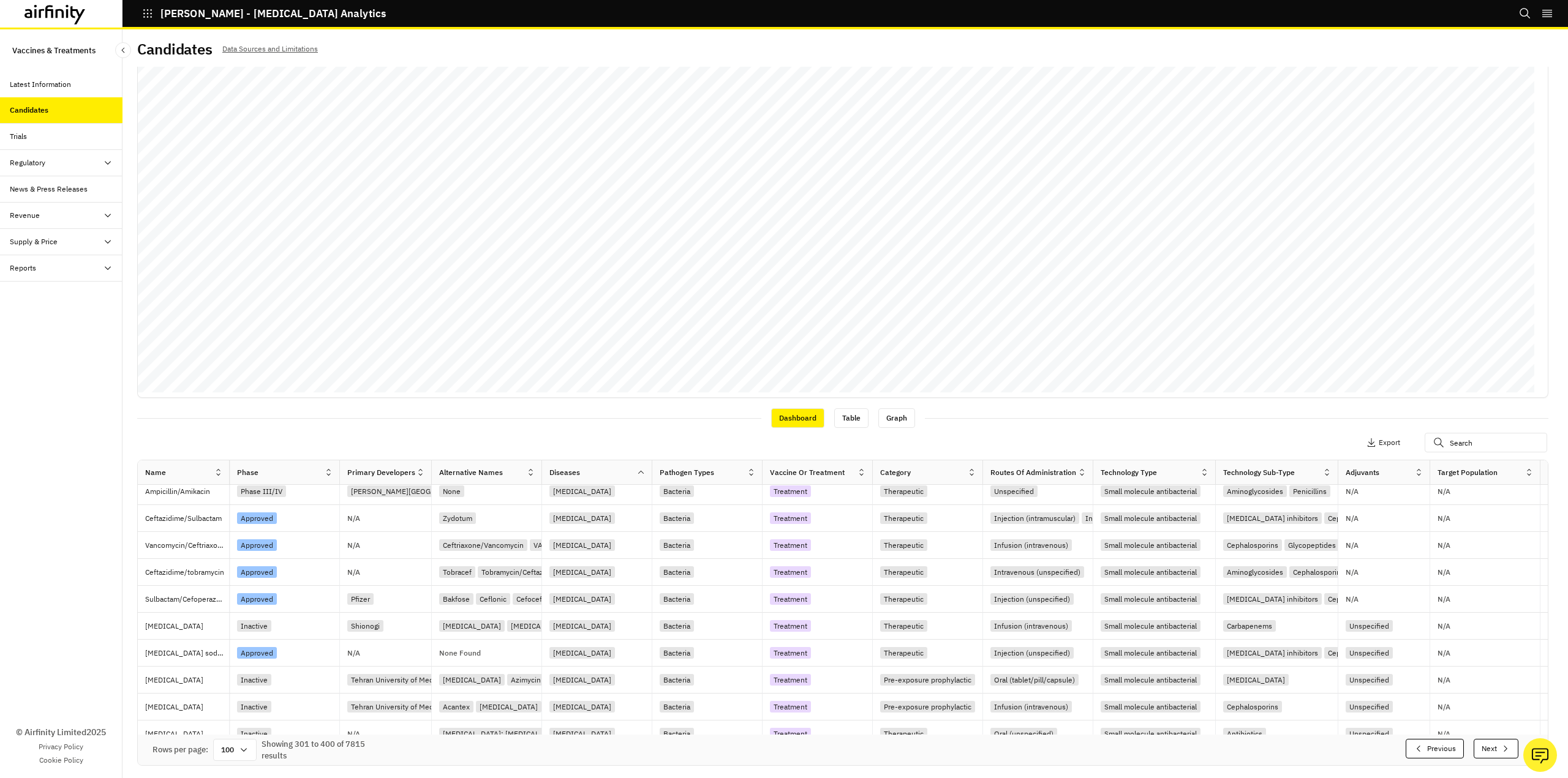
scroll to position [442, 0]
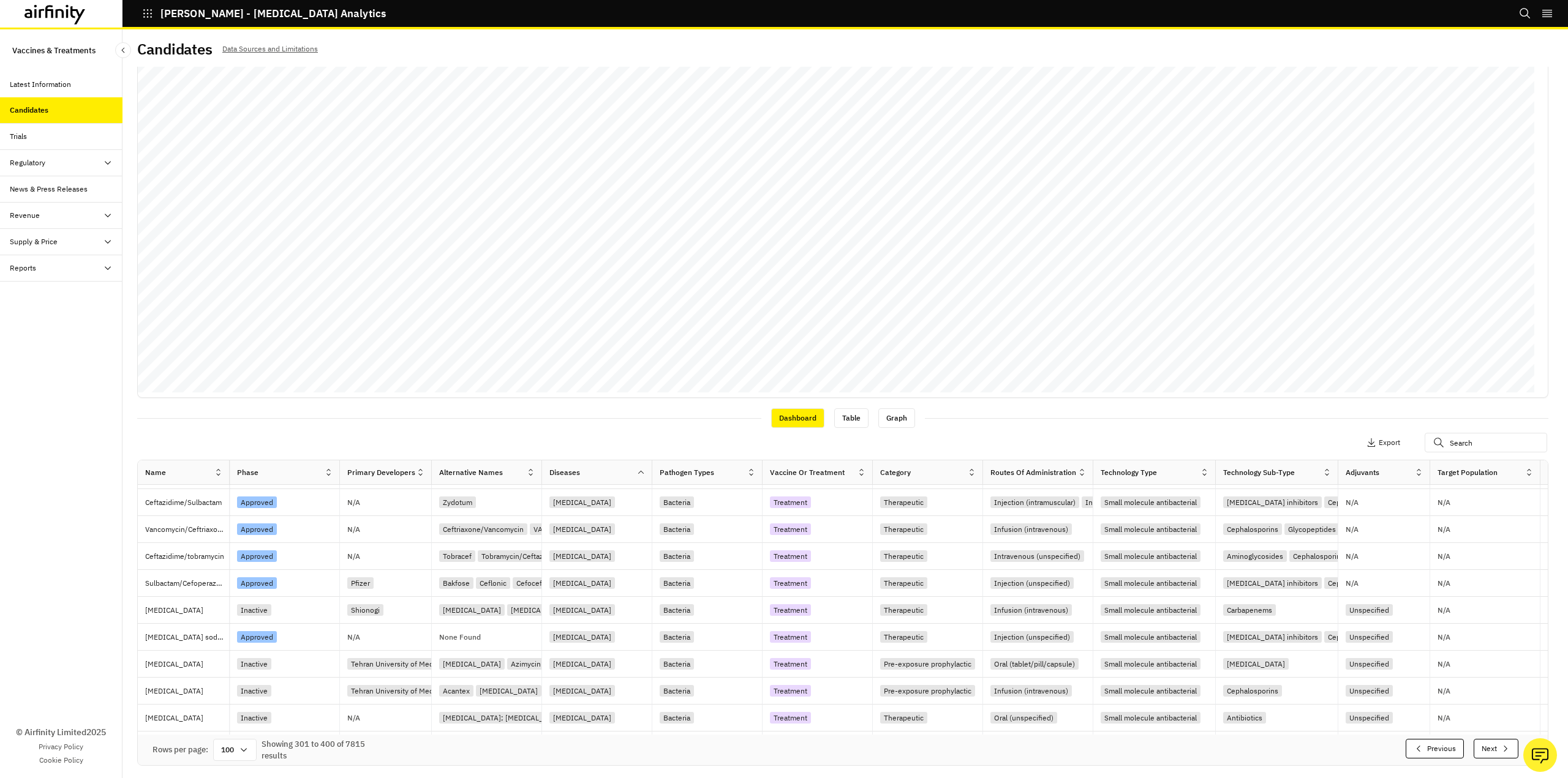
click at [1480, 751] on button "Next" at bounding box center [1495, 748] width 44 height 20
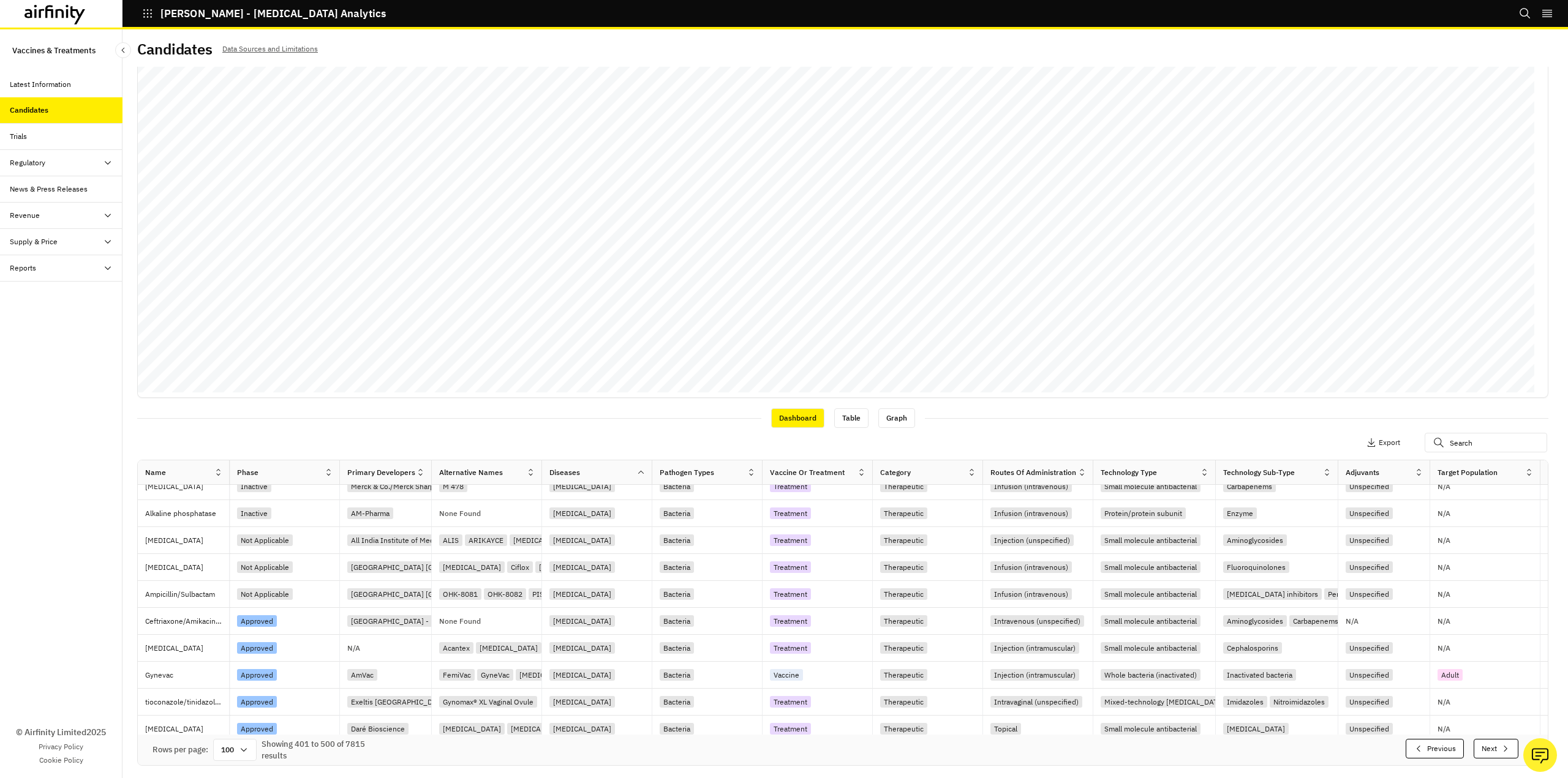
scroll to position [427, 0]
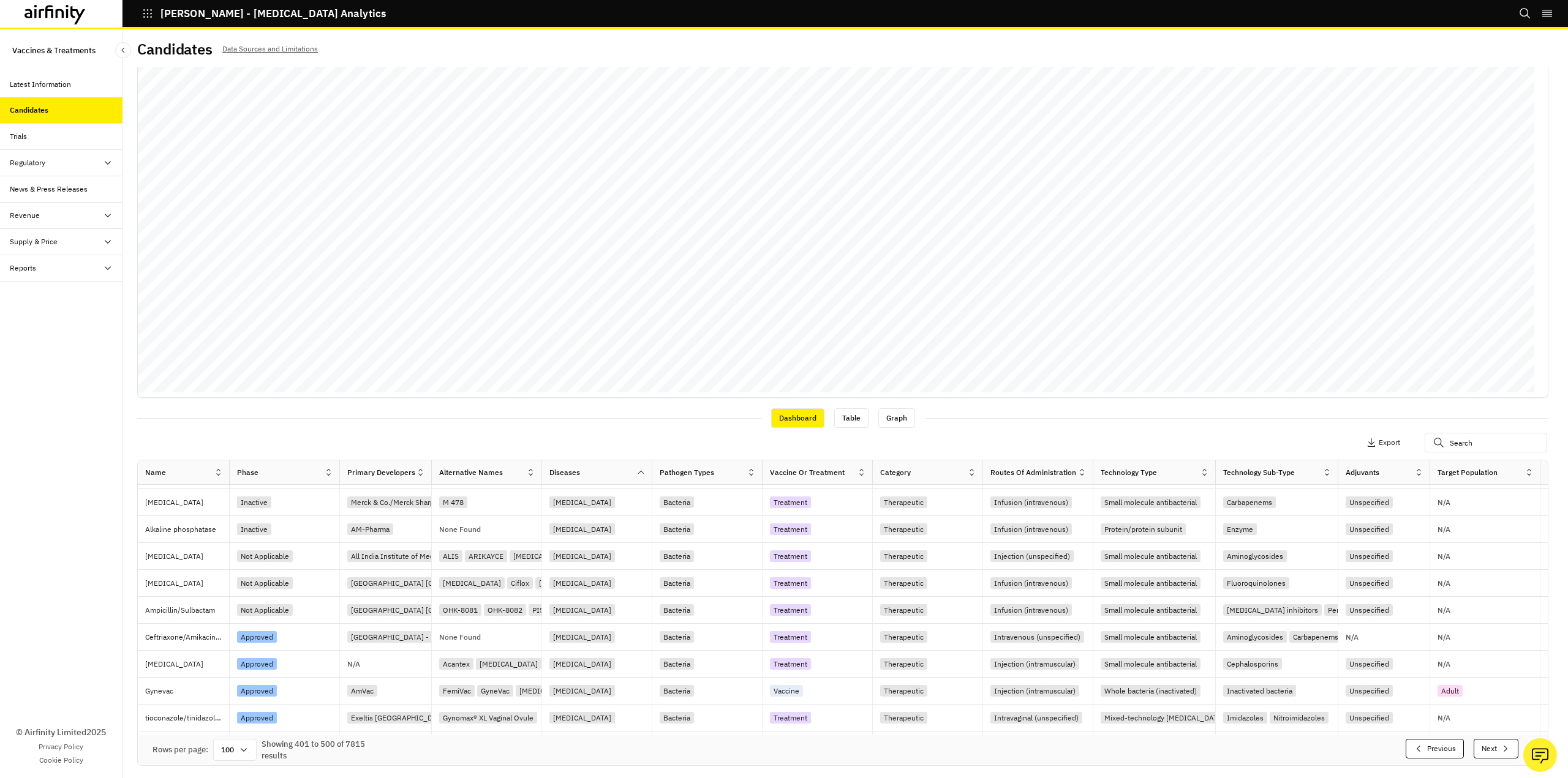
click at [1480, 751] on button "Next" at bounding box center [1495, 748] width 44 height 20
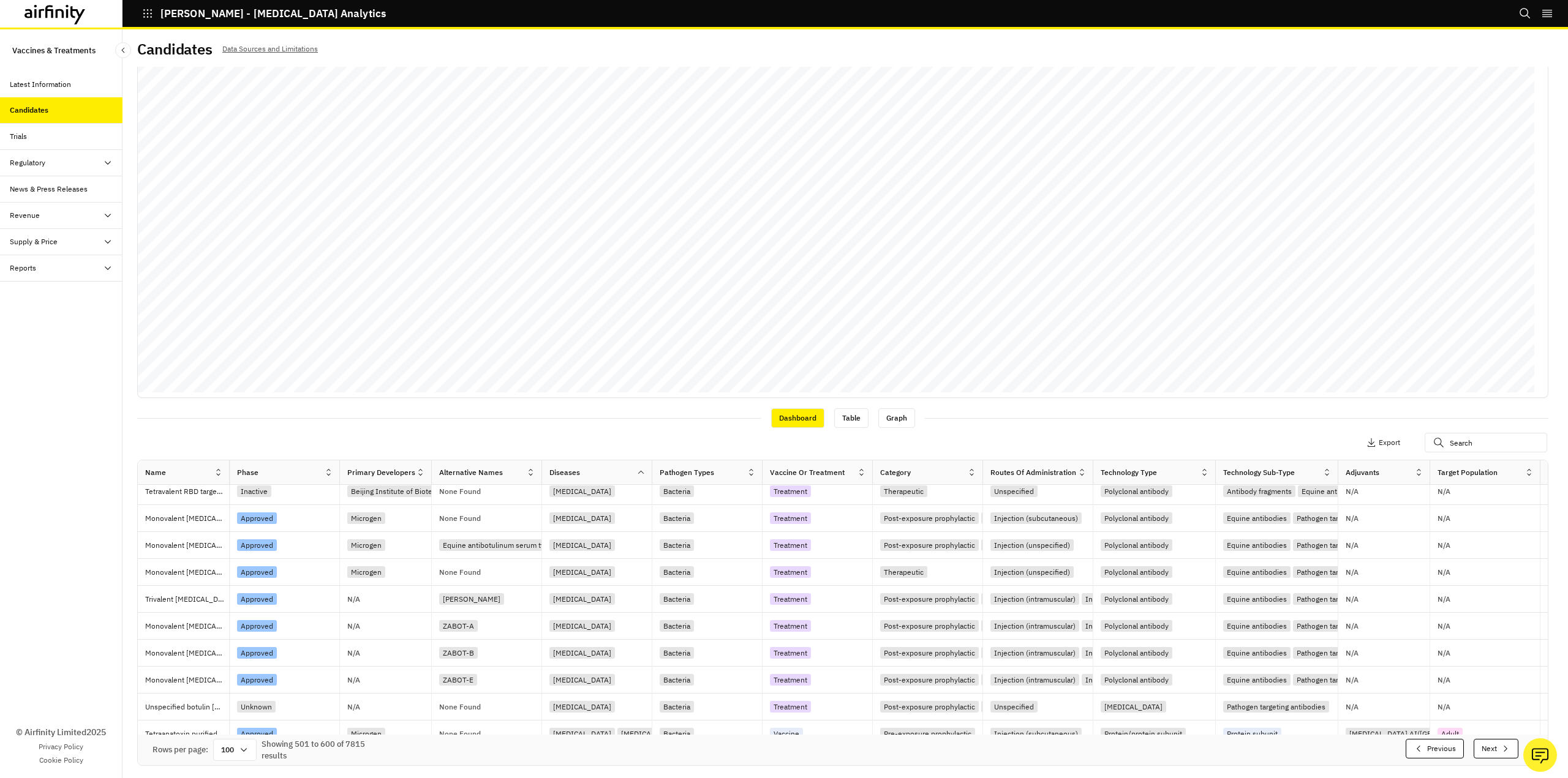
scroll to position [442, 0]
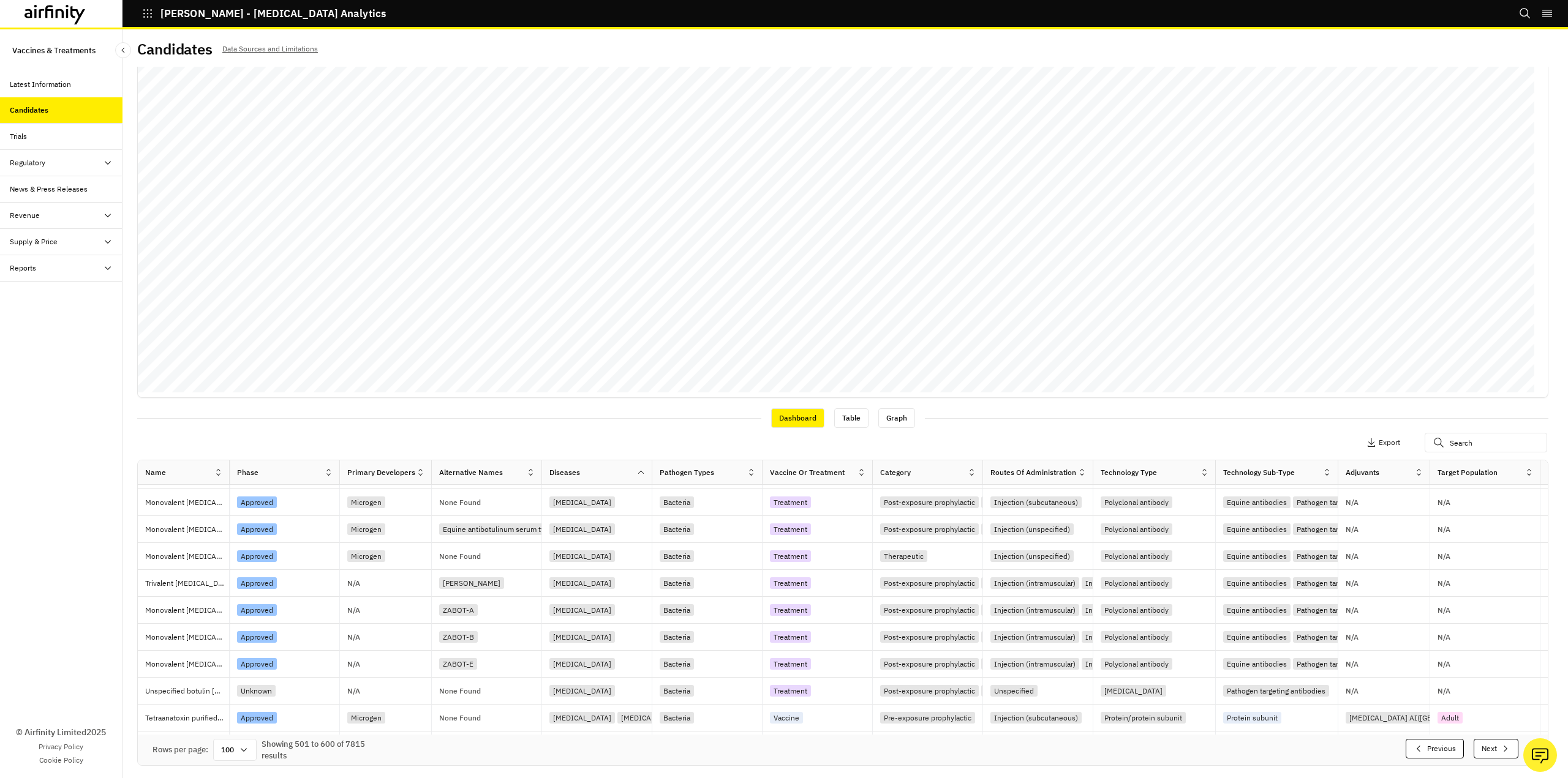
click at [1480, 751] on button "Next" at bounding box center [1495, 748] width 44 height 20
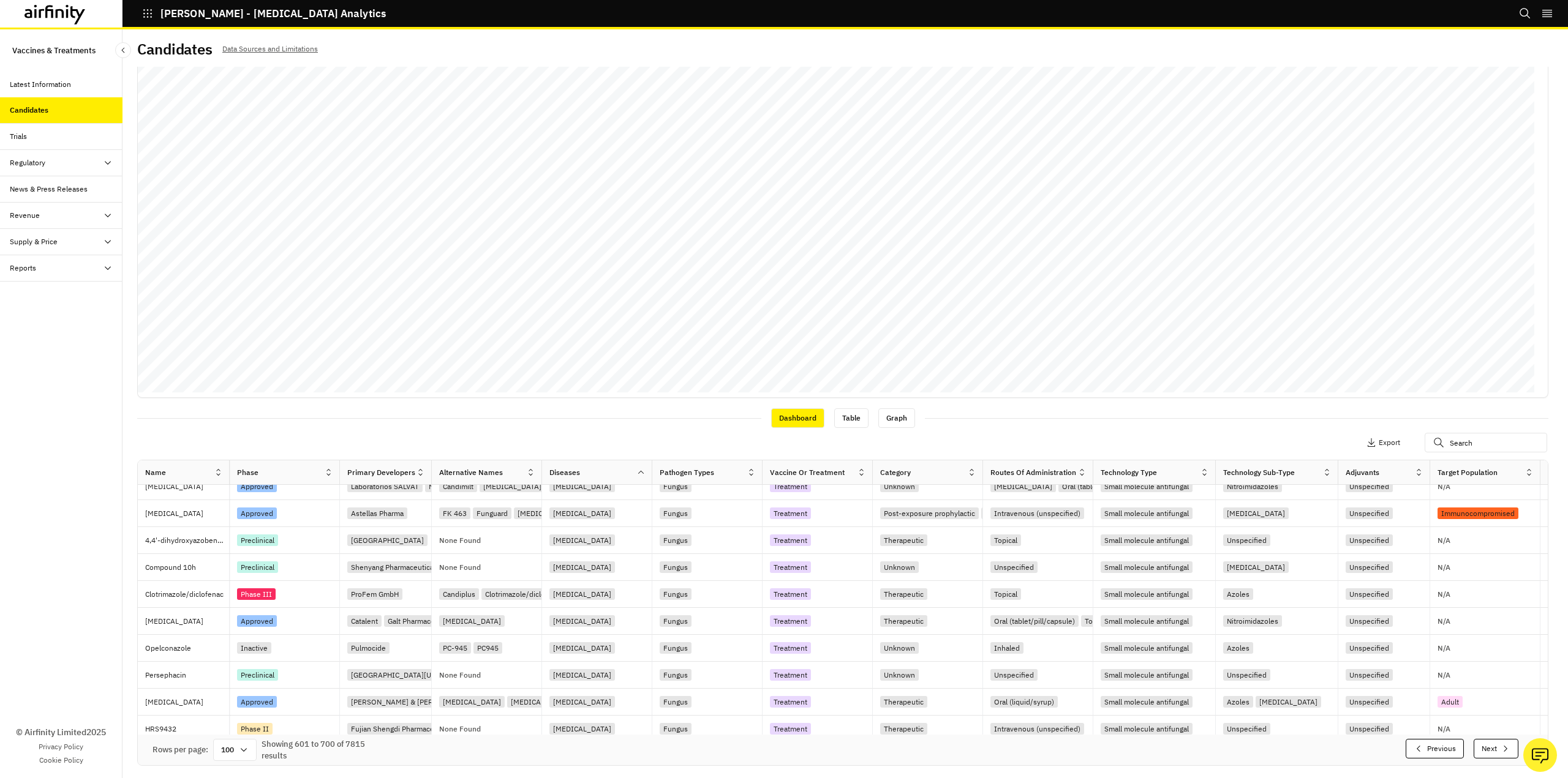
scroll to position [427, 0]
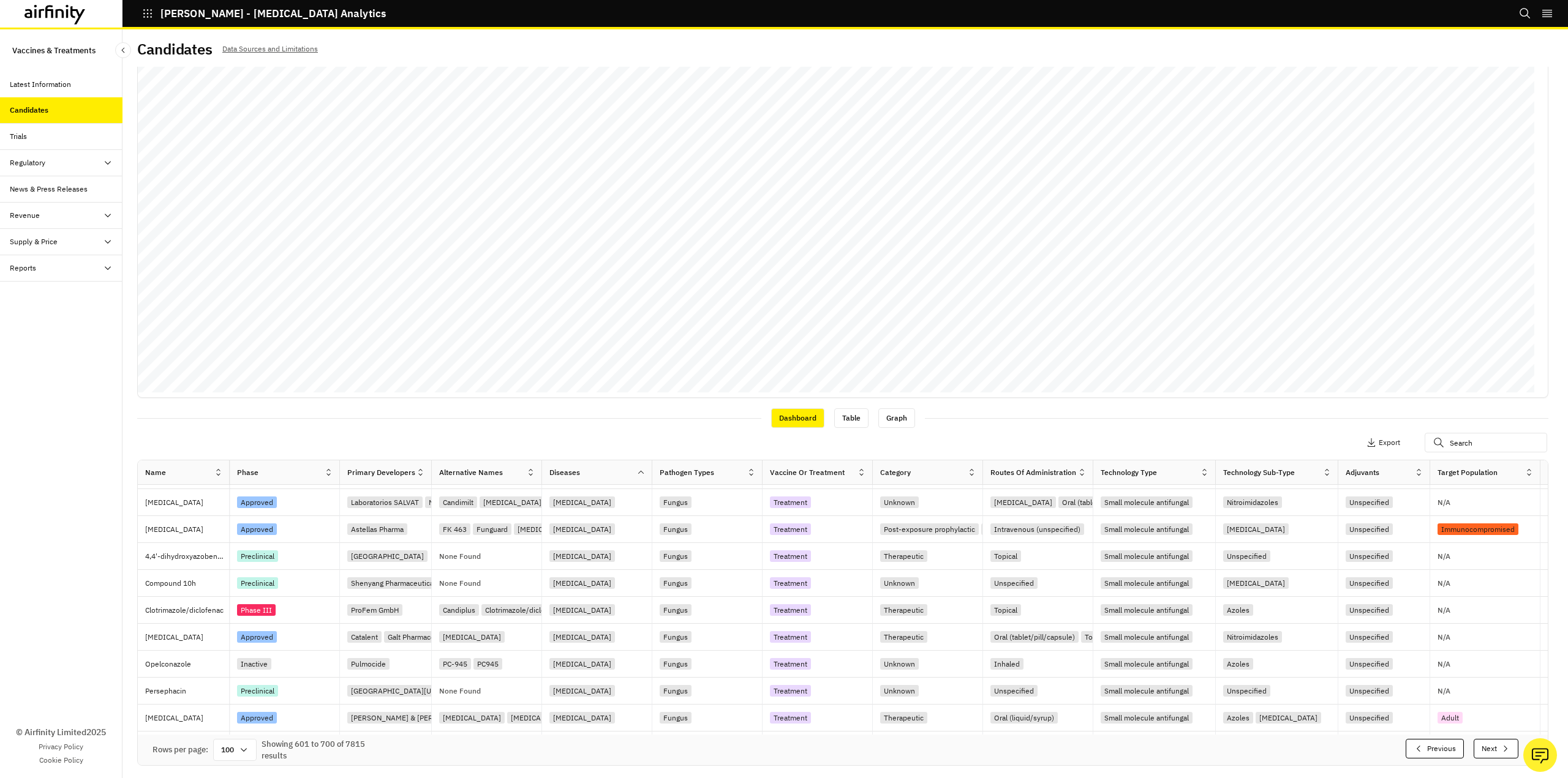
click at [1480, 751] on button "Next" at bounding box center [1495, 748] width 44 height 20
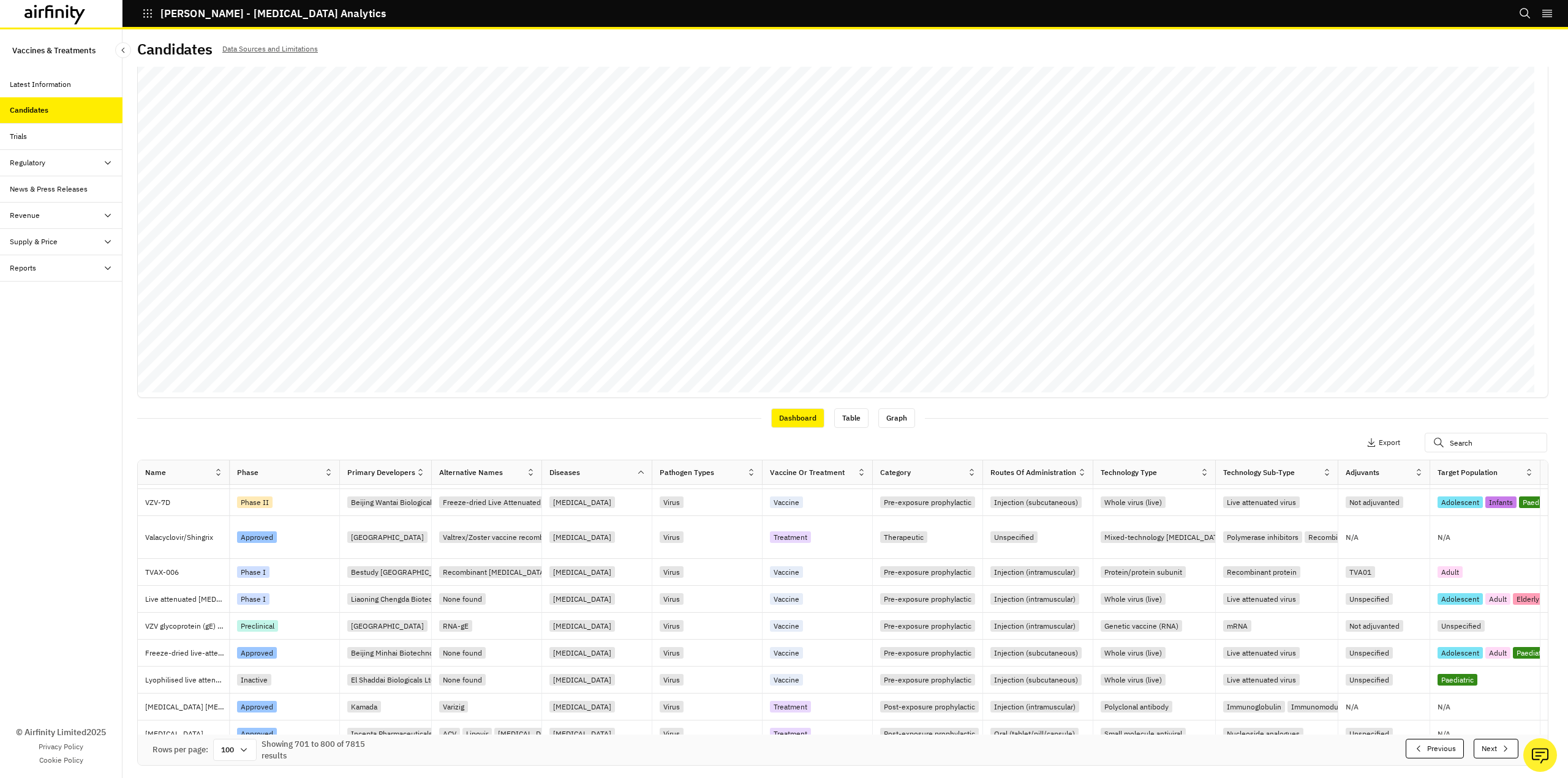
click at [1480, 751] on button "Next" at bounding box center [1495, 748] width 44 height 20
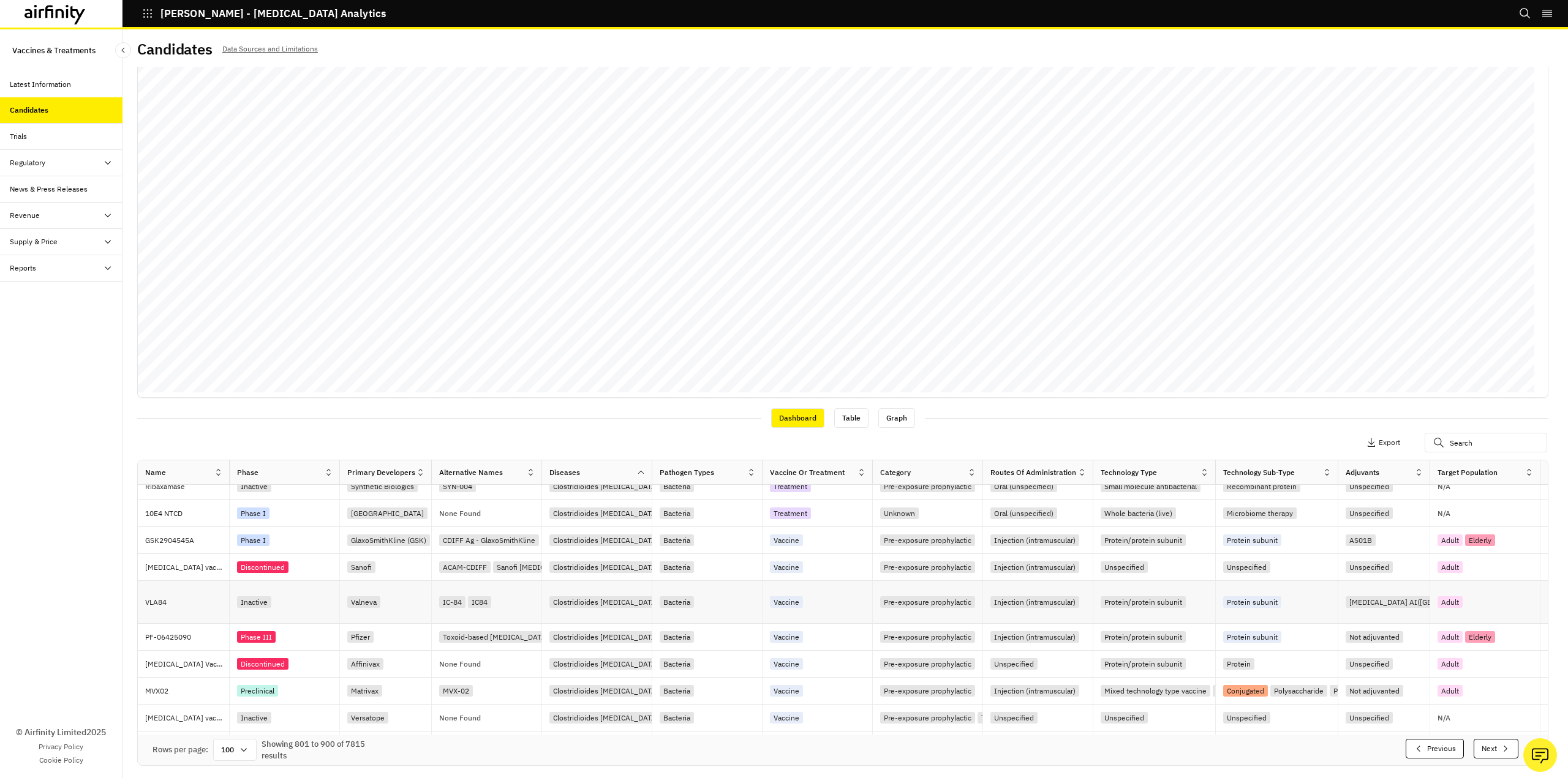
scroll to position [1713, 0]
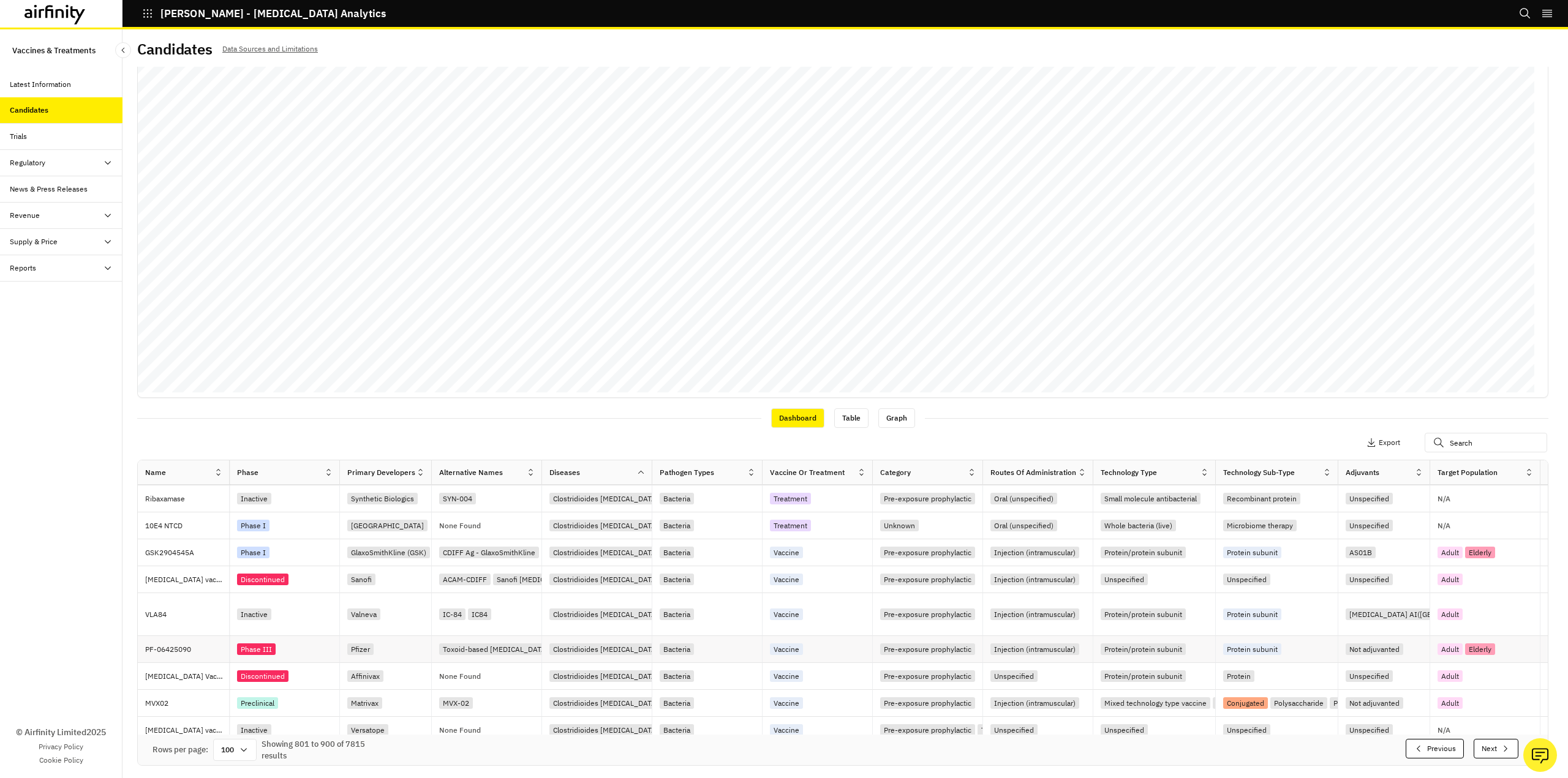
click at [180, 653] on p "PF-06425090" at bounding box center [187, 650] width 84 height 12
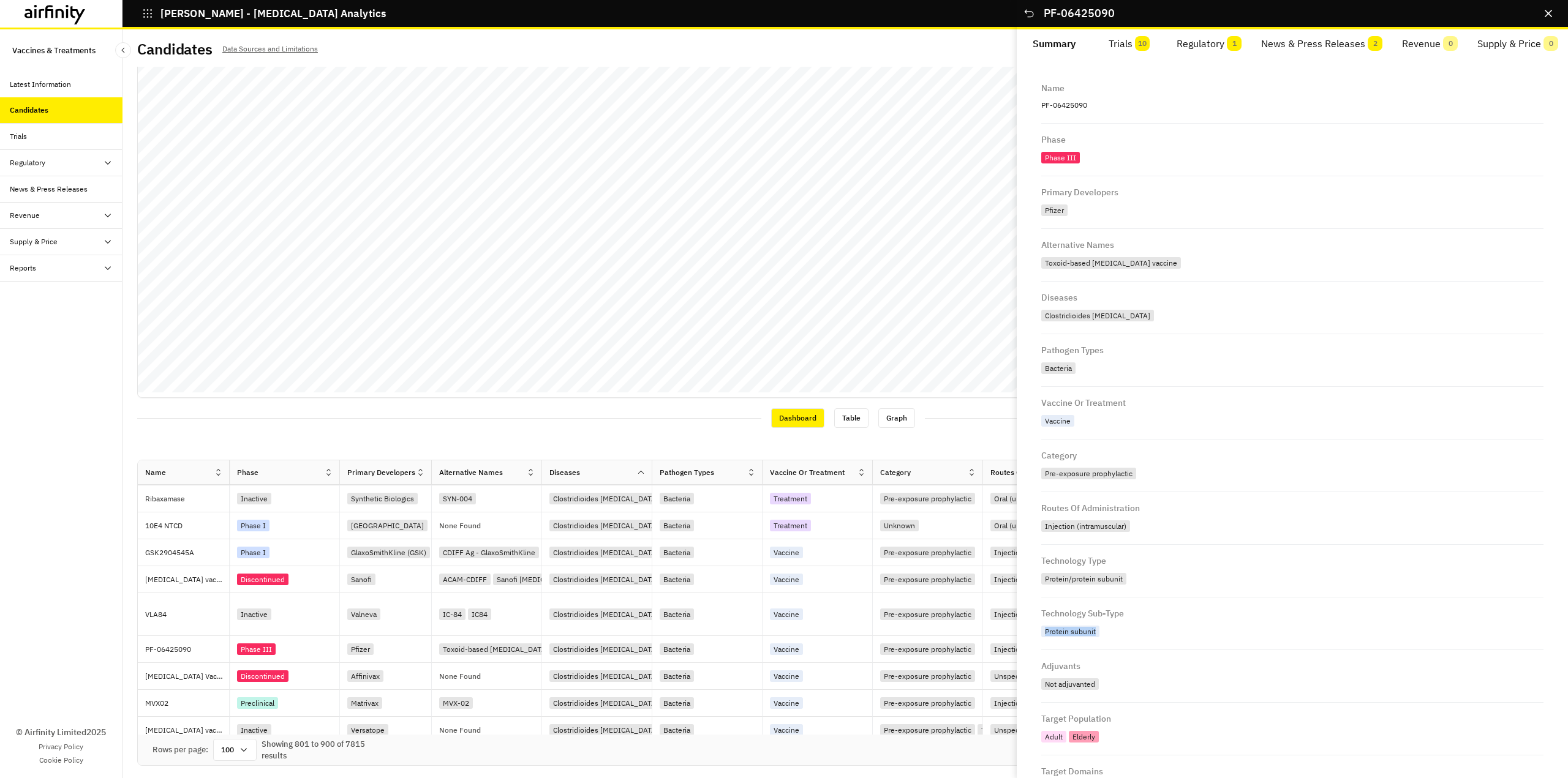
drag, startPoint x: 1096, startPoint y: 633, endPoint x: 1038, endPoint y: 630, distance: 58.1
click at [1038, 630] on div "Name PF-06425090 Phase Phase III Primary Developers Pfizer Alternative Names To…" at bounding box center [1292, 609] width 521 height 1073
drag, startPoint x: 1125, startPoint y: 581, endPoint x: 1061, endPoint y: 583, distance: 64.0
click at [1037, 577] on div "Name PF-06425090 Phase Phase III Primary Developers Pfizer Alternative Names To…" at bounding box center [1292, 609] width 521 height 1073
copy div "Protein/protein subunit"
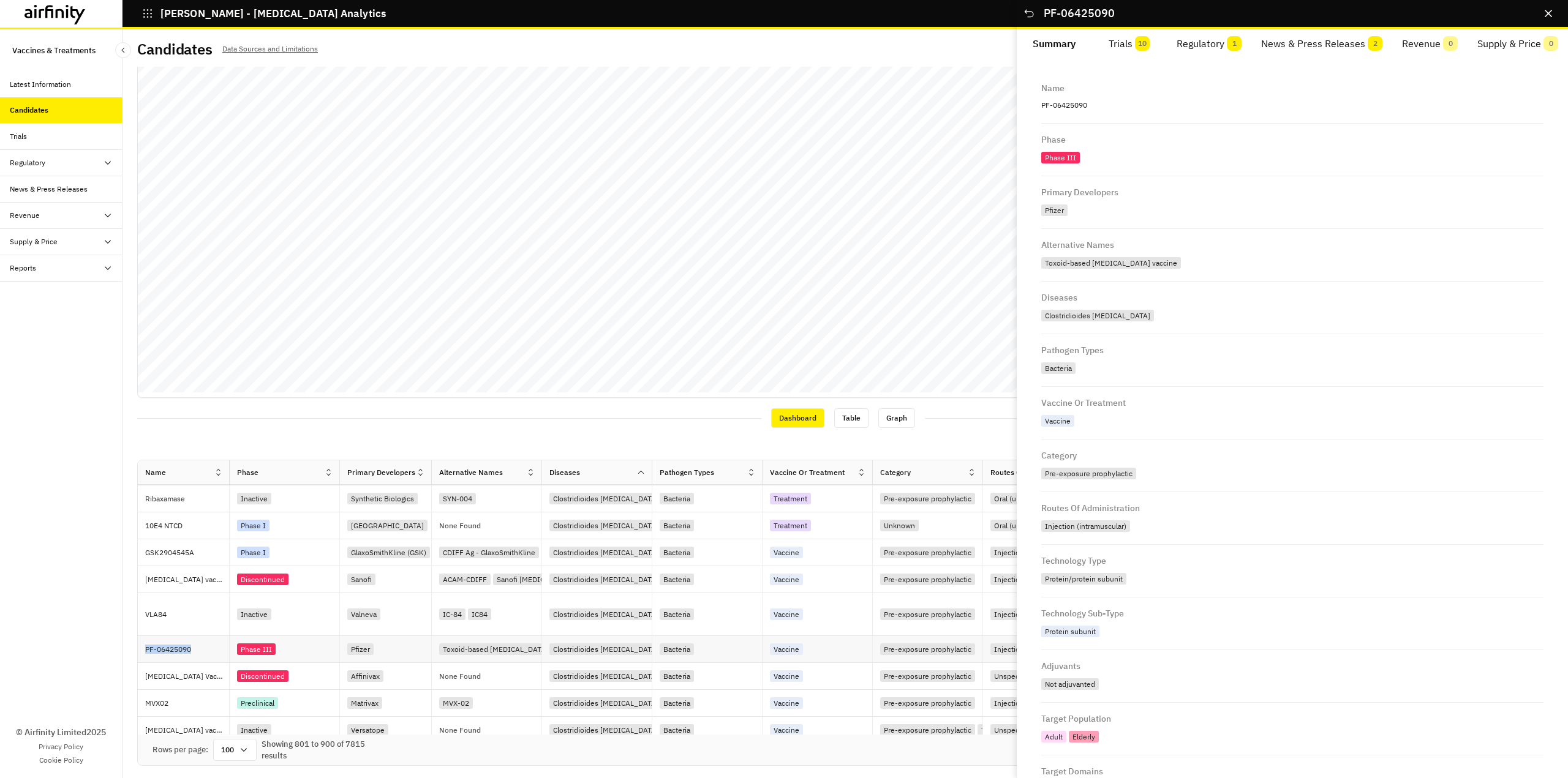
drag, startPoint x: 203, startPoint y: 655, endPoint x: 139, endPoint y: 648, distance: 64.4
click at [139, 648] on div "PF-06425090" at bounding box center [184, 649] width 92 height 27
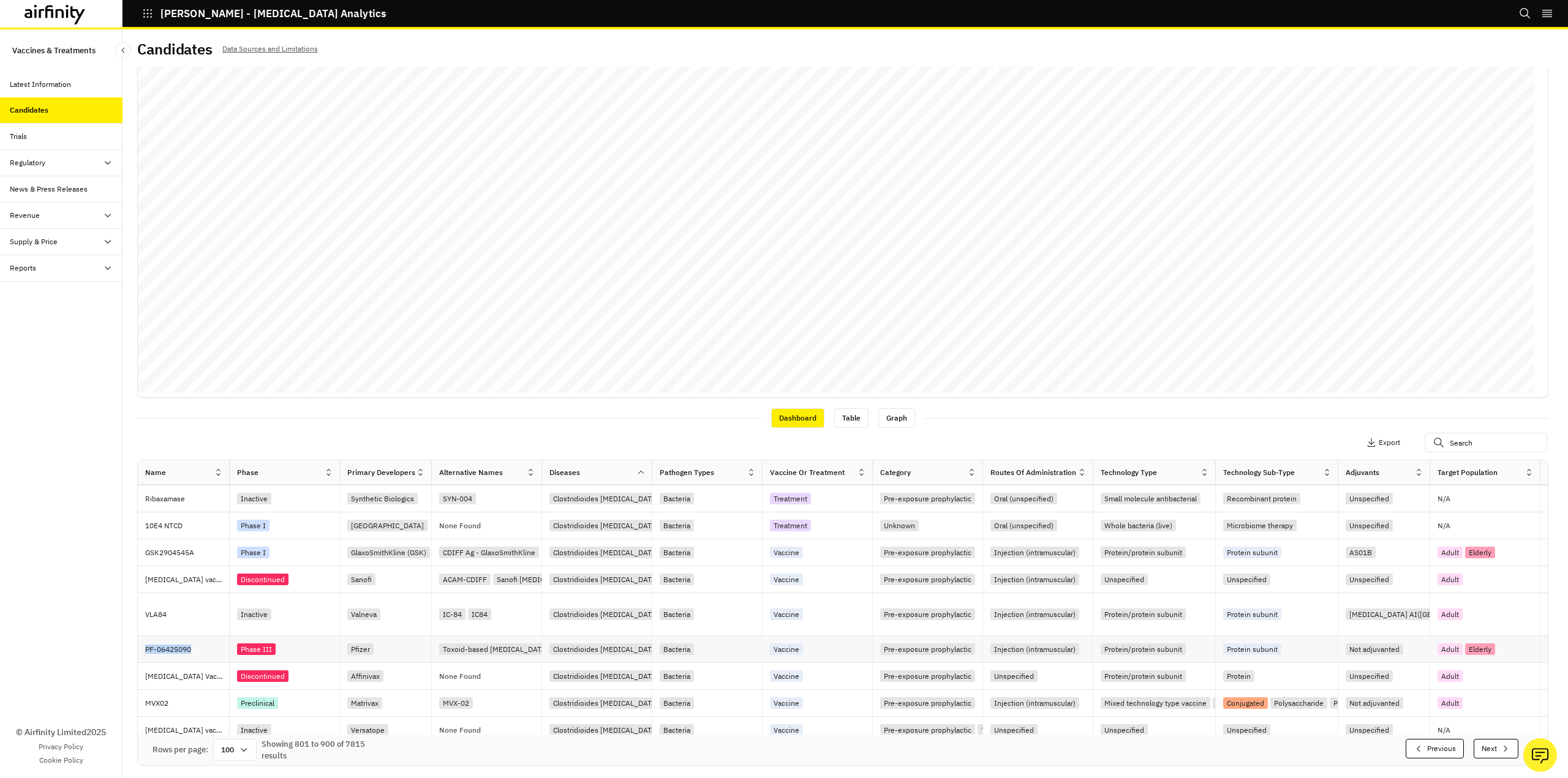
copy p "PF-06425090"
